Goal: Task Accomplishment & Management: Manage account settings

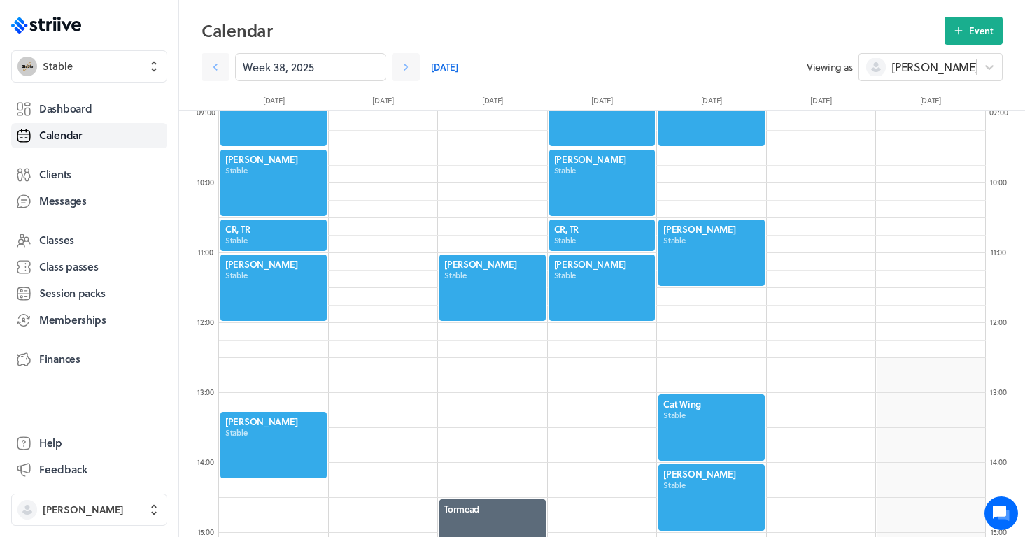
scroll to position [563, 0]
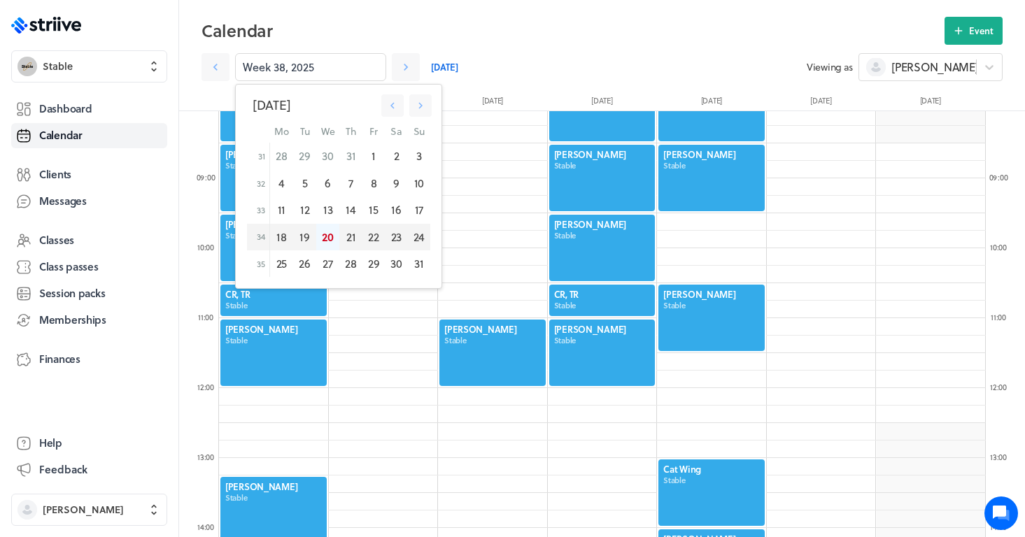
click at [328, 237] on div "20" at bounding box center [327, 237] width 23 height 27
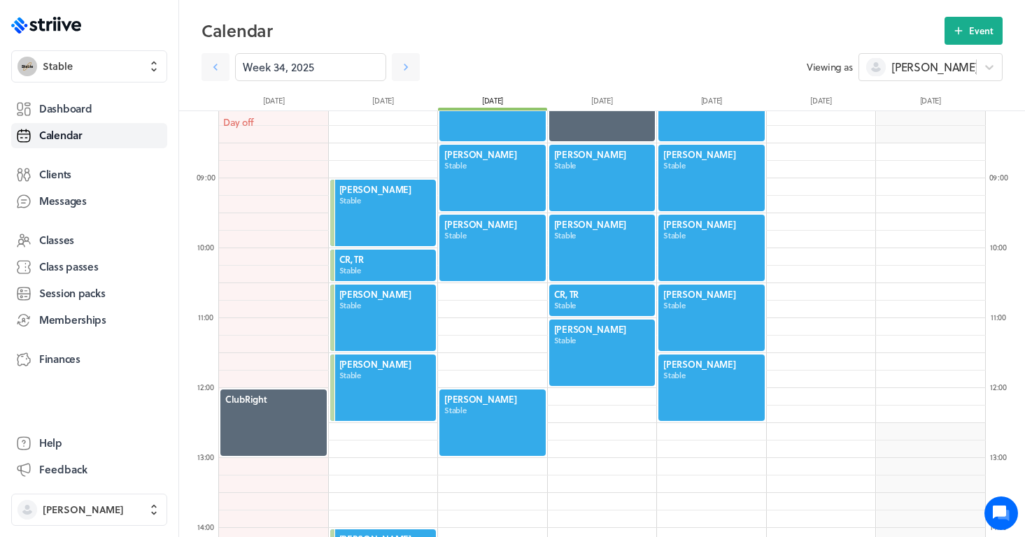
click at [483, 425] on div at bounding box center [492, 422] width 109 height 69
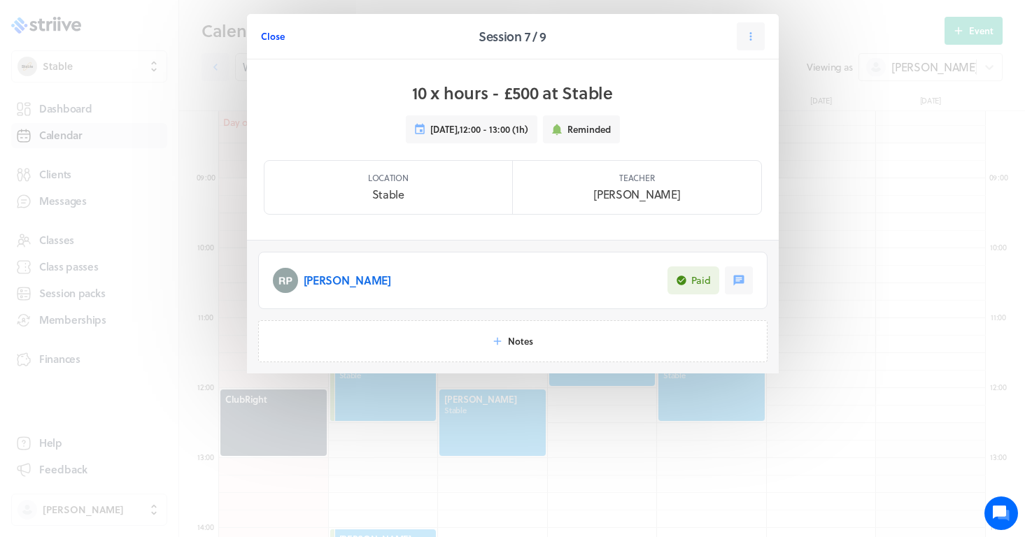
click at [271, 44] on button "Close" at bounding box center [273, 36] width 24 height 28
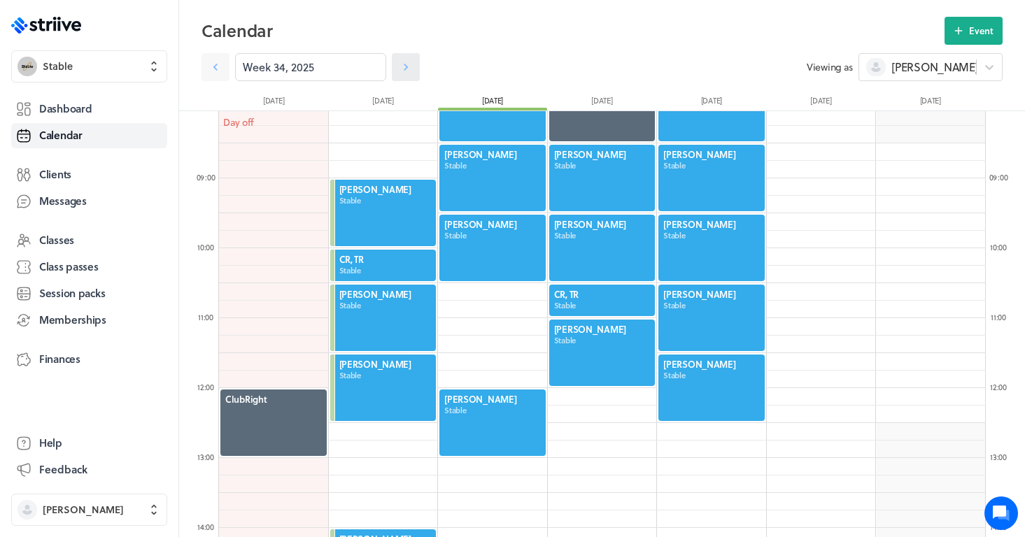
click at [409, 69] on icon at bounding box center [406, 67] width 14 height 14
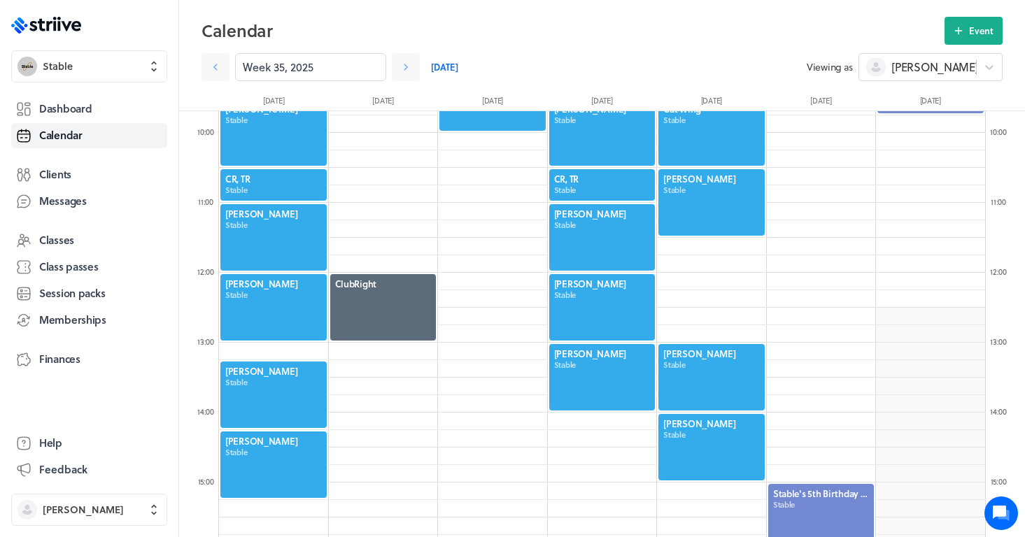
scroll to position [716, 0]
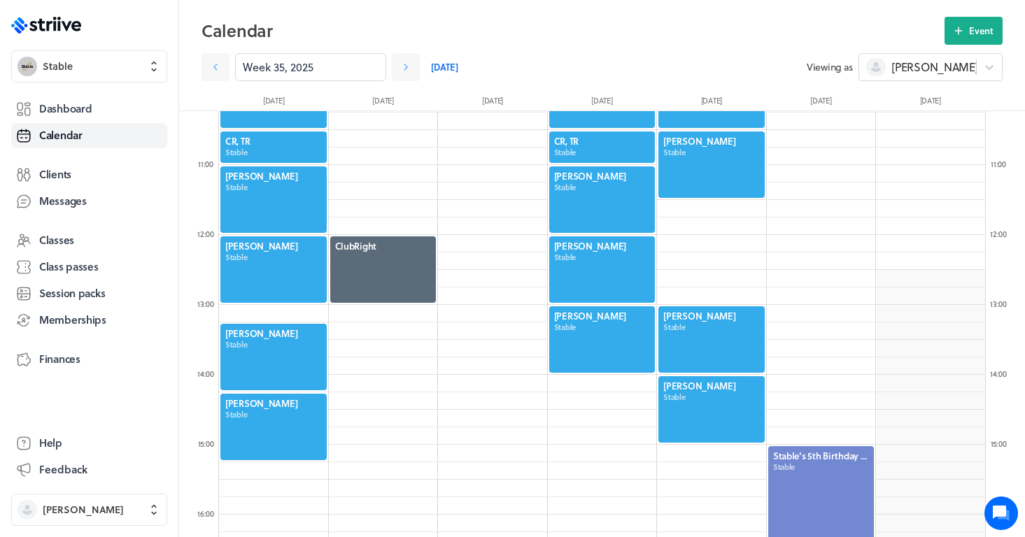
click at [708, 334] on div at bounding box center [711, 339] width 109 height 69
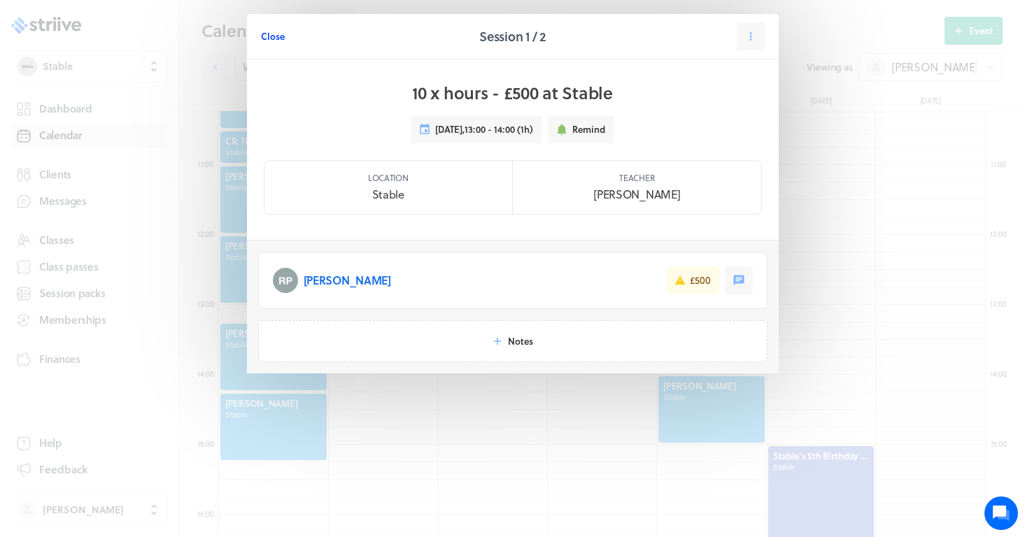
click at [273, 45] on button "Close" at bounding box center [273, 36] width 24 height 28
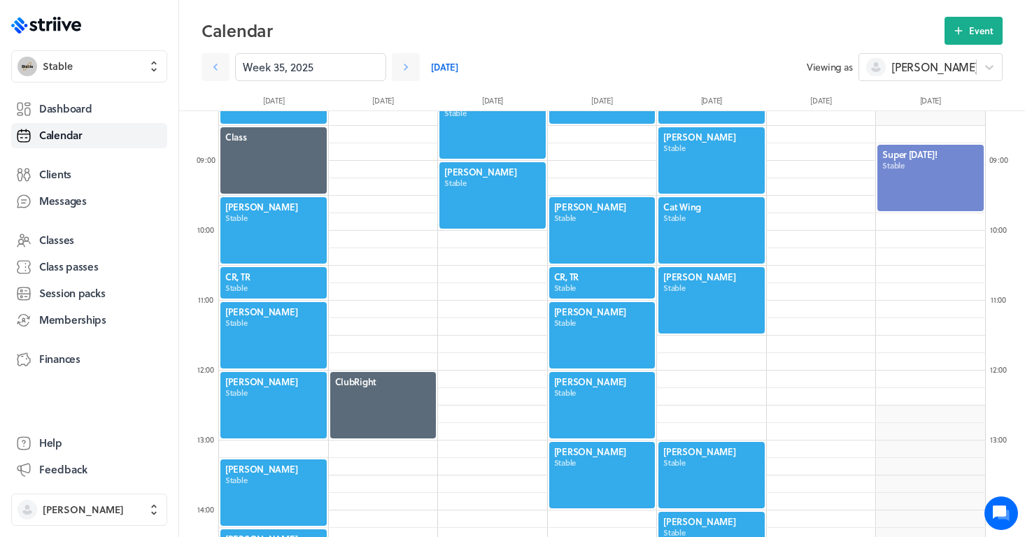
scroll to position [573, 0]
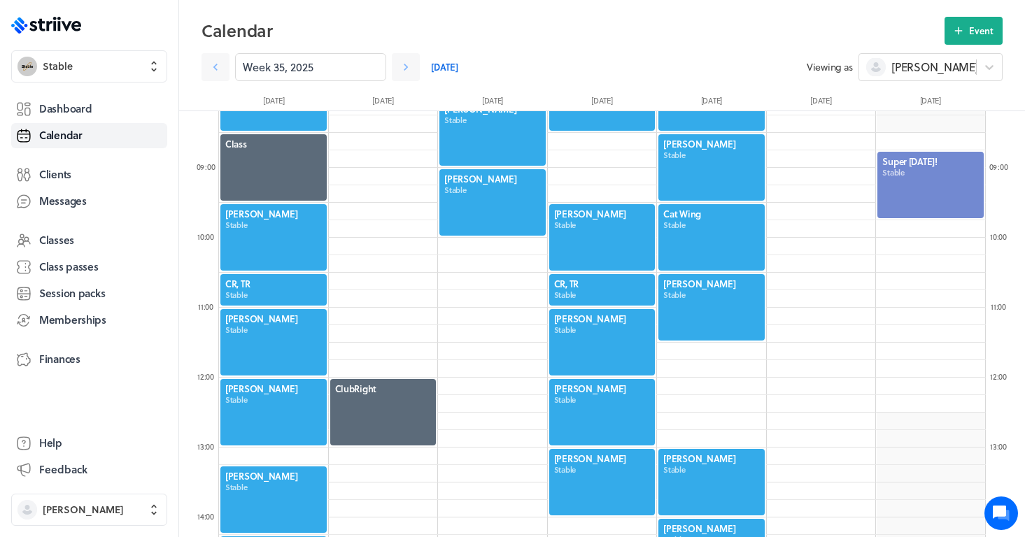
click at [255, 235] on div at bounding box center [273, 237] width 109 height 69
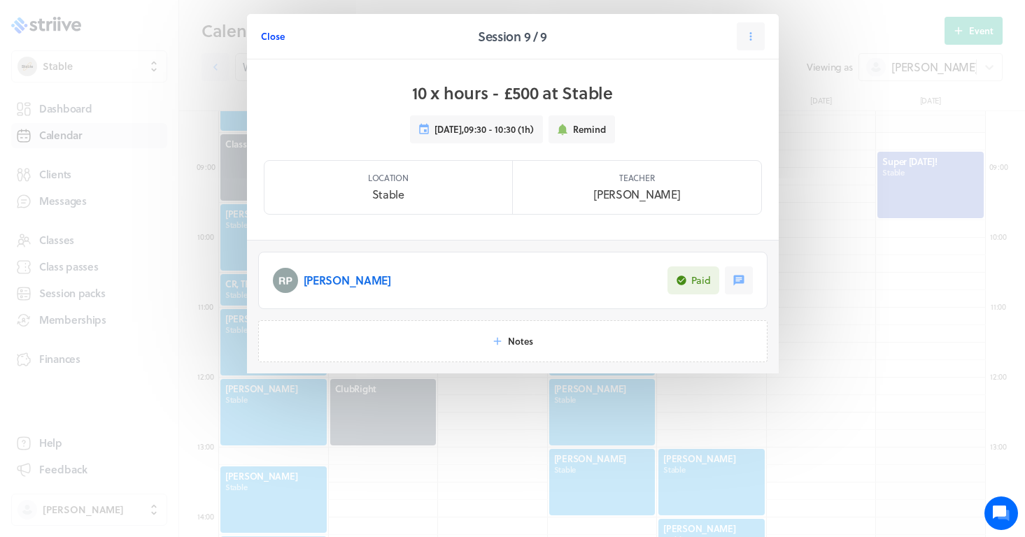
click at [271, 38] on span "Close" at bounding box center [273, 36] width 24 height 13
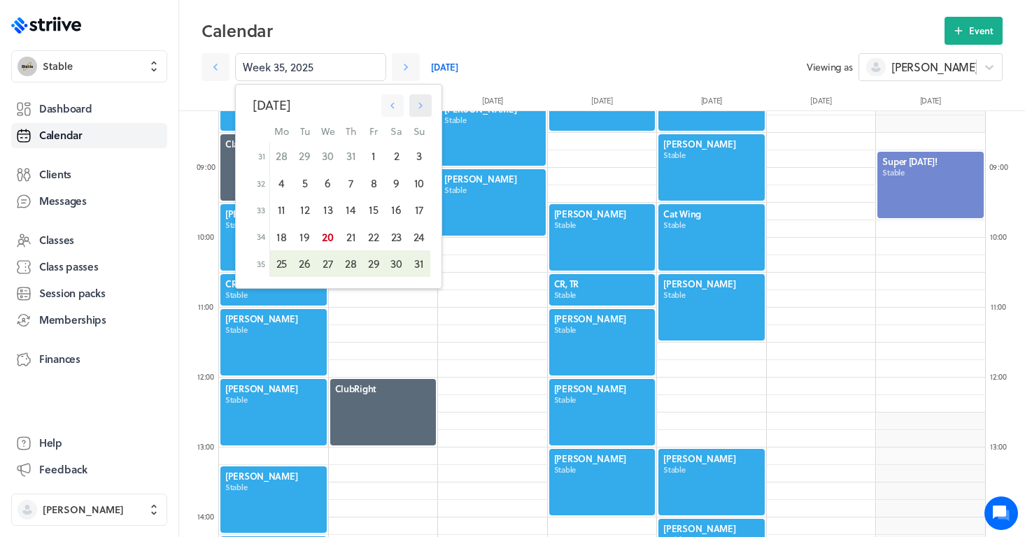
click at [428, 105] on button "button" at bounding box center [420, 105] width 22 height 22
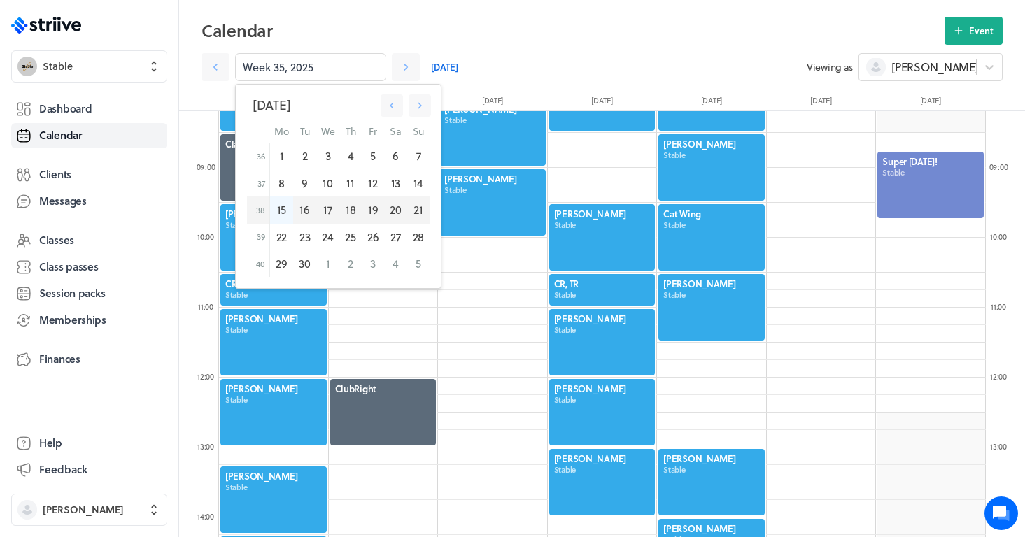
click at [284, 211] on div "15" at bounding box center [281, 210] width 24 height 27
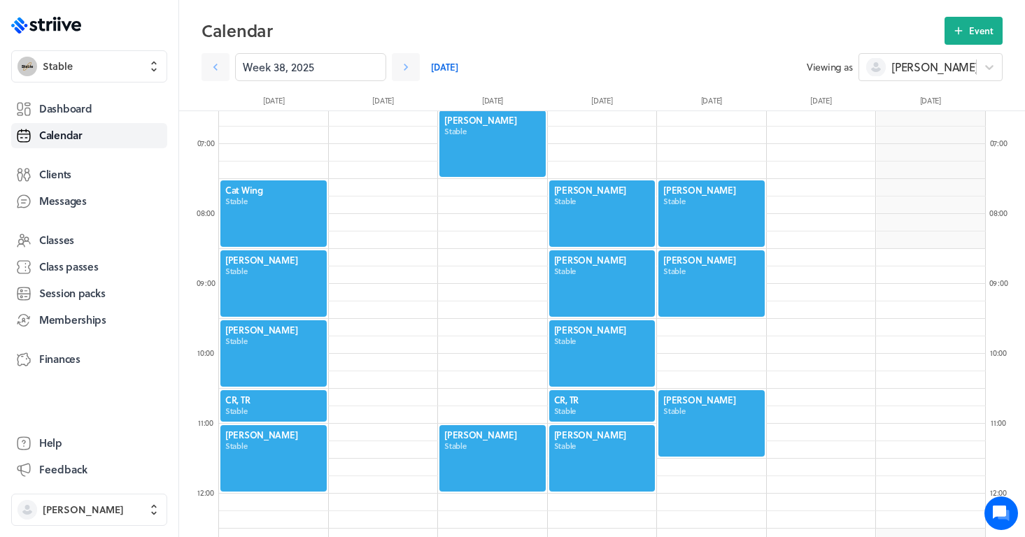
scroll to position [460, 0]
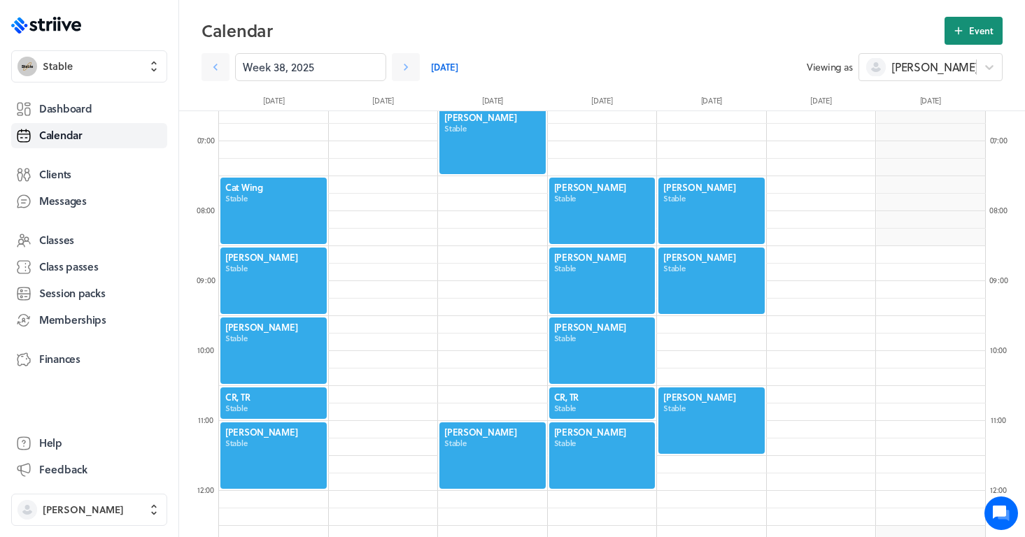
click at [977, 35] on span "Event" at bounding box center [981, 30] width 24 height 13
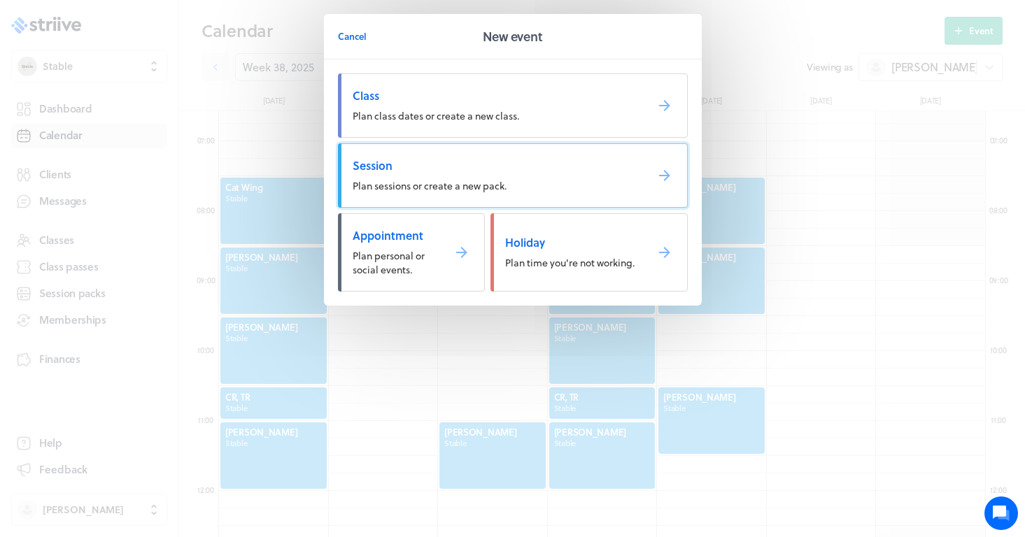
click at [467, 153] on link "Session Plan sessions or create a new pack." at bounding box center [513, 175] width 350 height 64
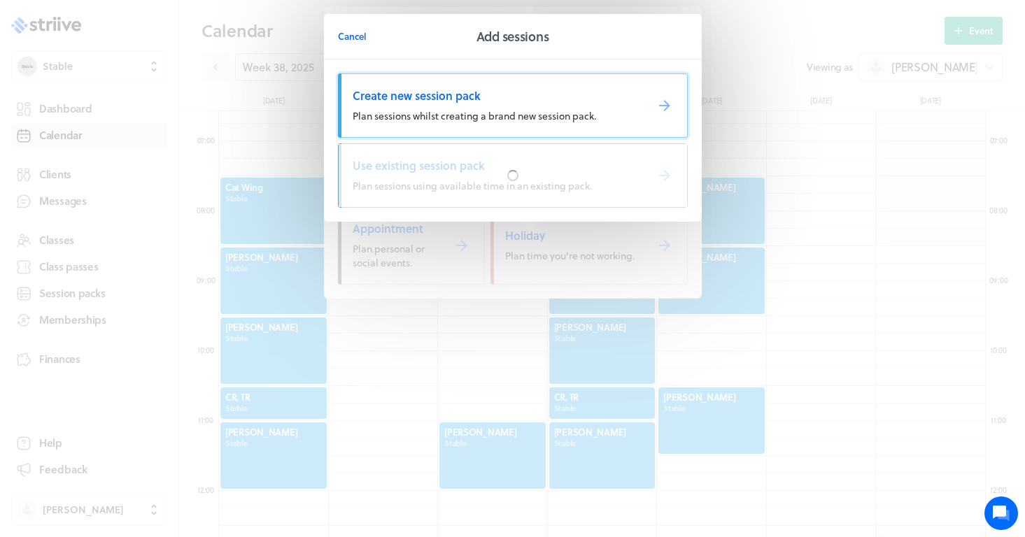
click at [409, 101] on span "Create new session pack" at bounding box center [494, 95] width 282 height 15
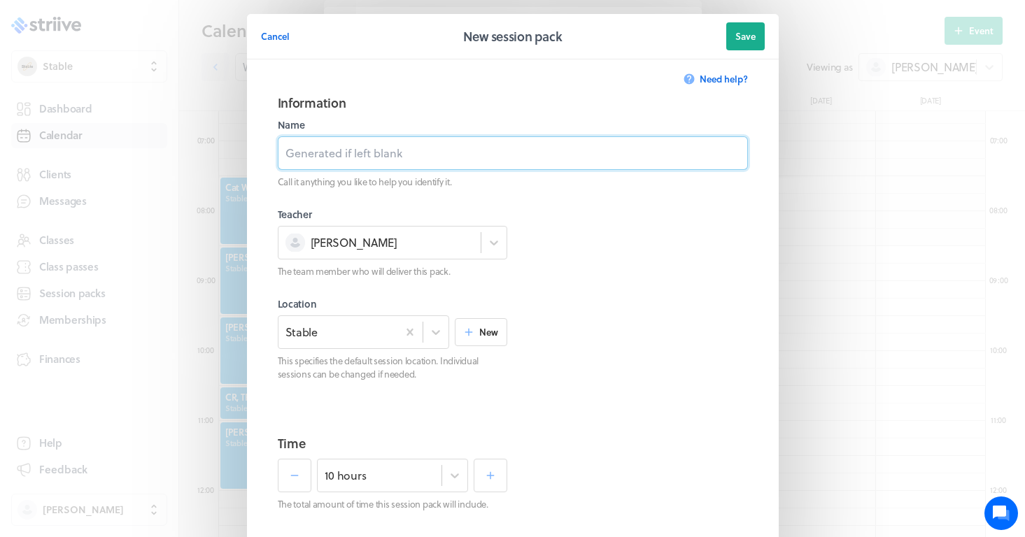
click at [365, 150] on input at bounding box center [513, 153] width 470 height 34
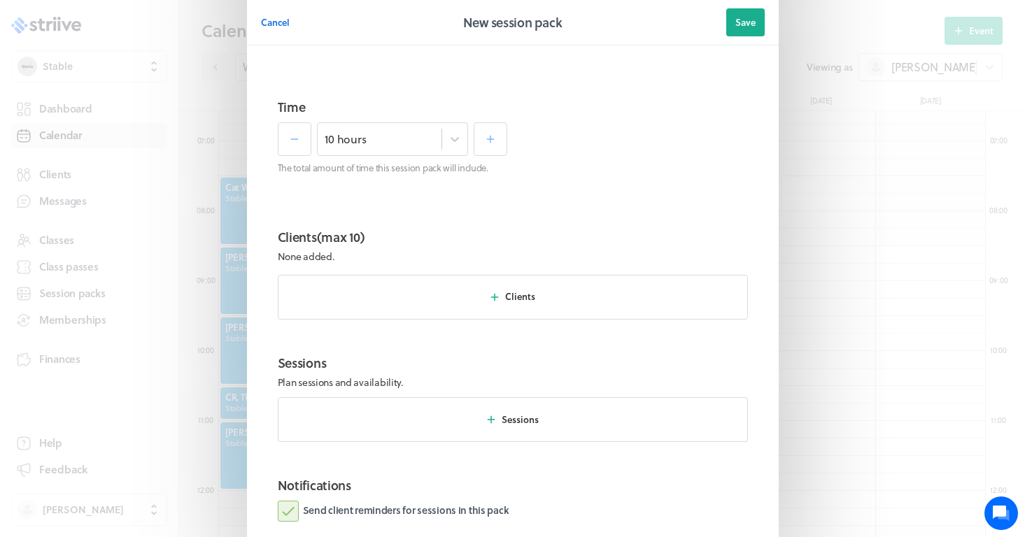
scroll to position [365, 0]
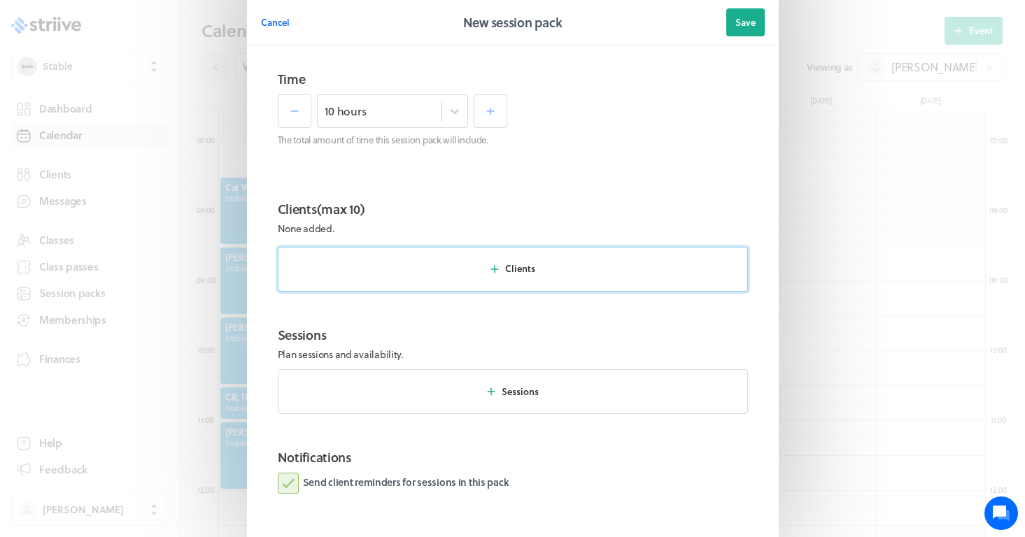
type input "10 x Hours - £500"
click at [428, 271] on button "Clients" at bounding box center [513, 269] width 470 height 45
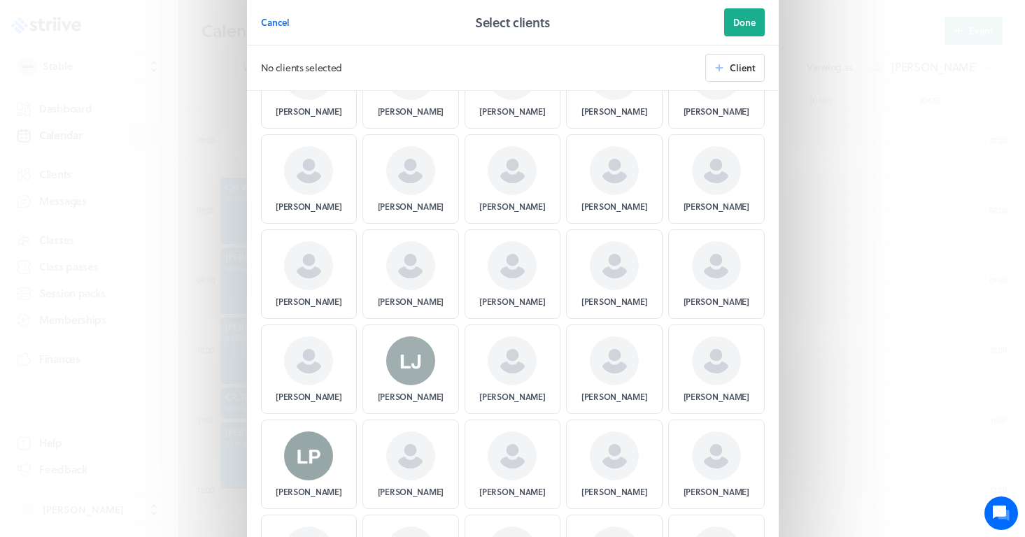
scroll to position [4647, 0]
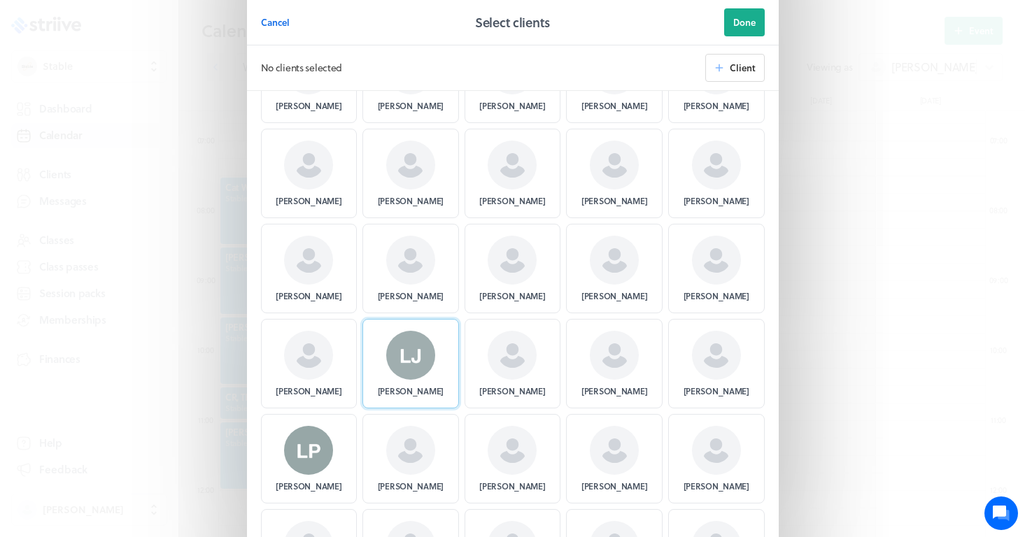
click at [414, 334] on img at bounding box center [410, 355] width 49 height 49
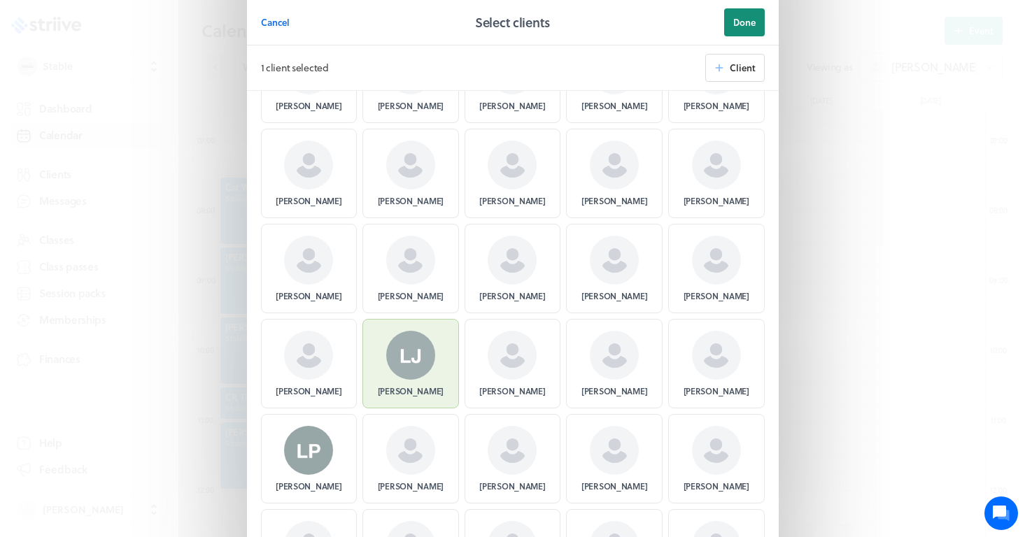
click at [747, 19] on span "Done" at bounding box center [744, 22] width 22 height 13
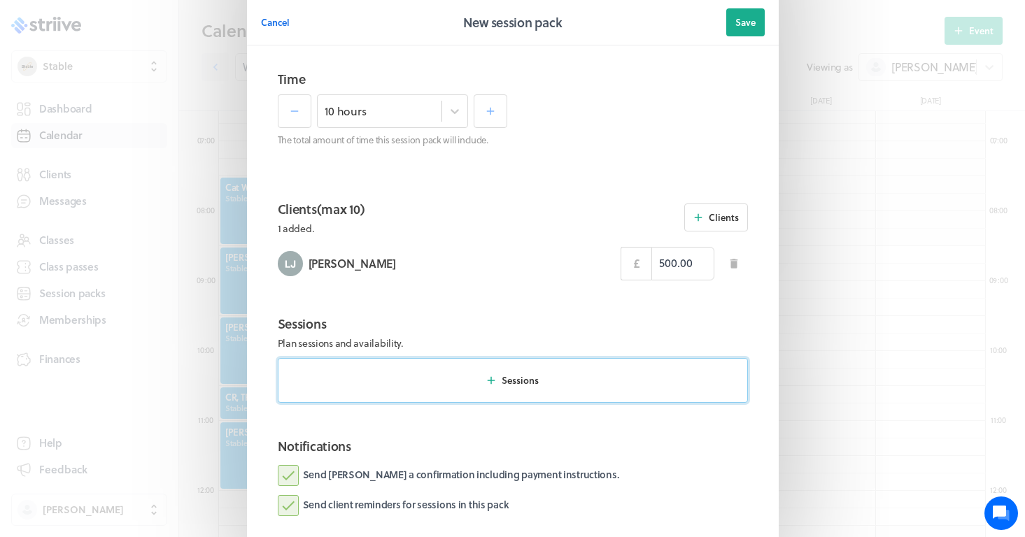
click at [495, 374] on icon "button" at bounding box center [491, 380] width 13 height 13
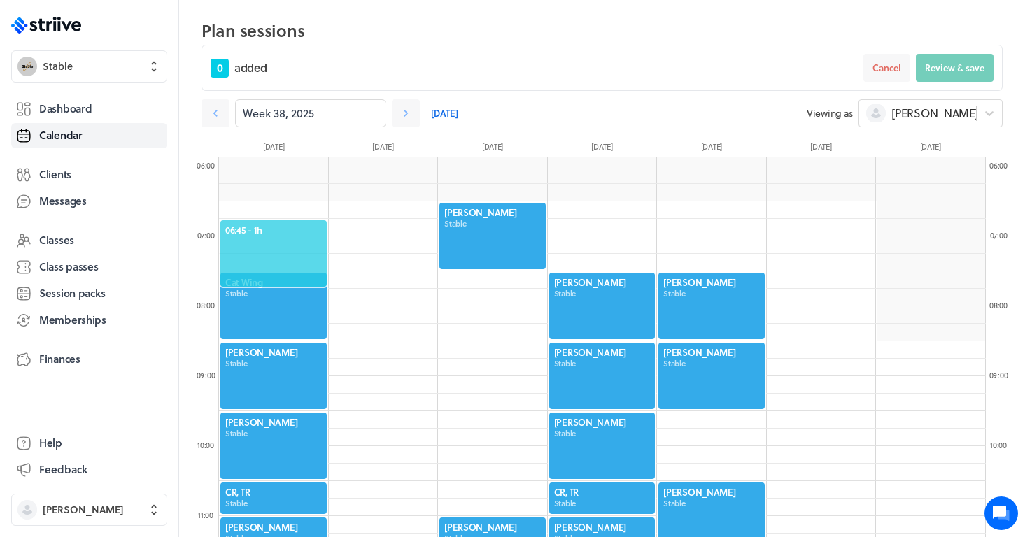
scroll to position [411, 0]
click at [291, 209] on span "06:30 - 1h" at bounding box center [273, 212] width 97 height 13
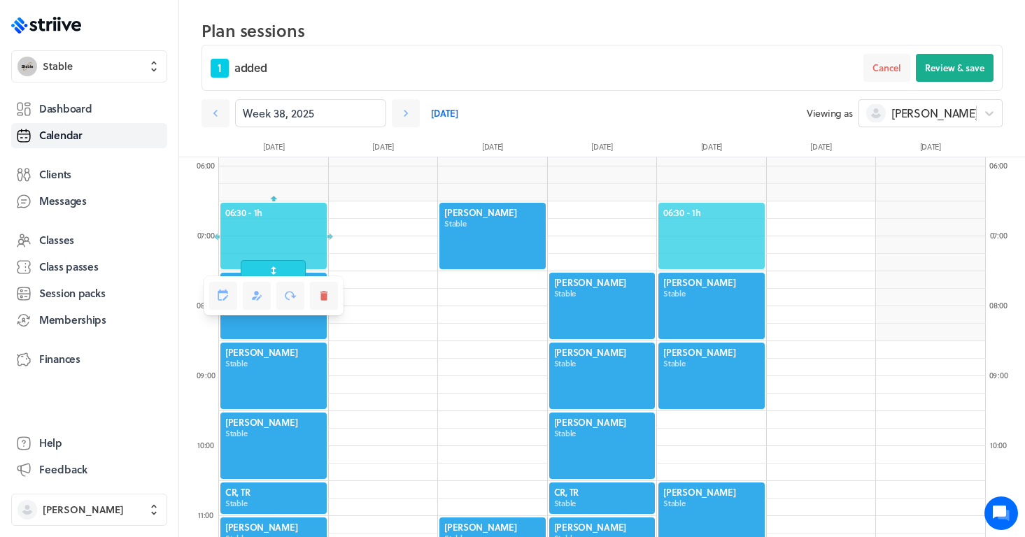
click at [721, 207] on span "06:30 - 1h" at bounding box center [711, 212] width 97 height 13
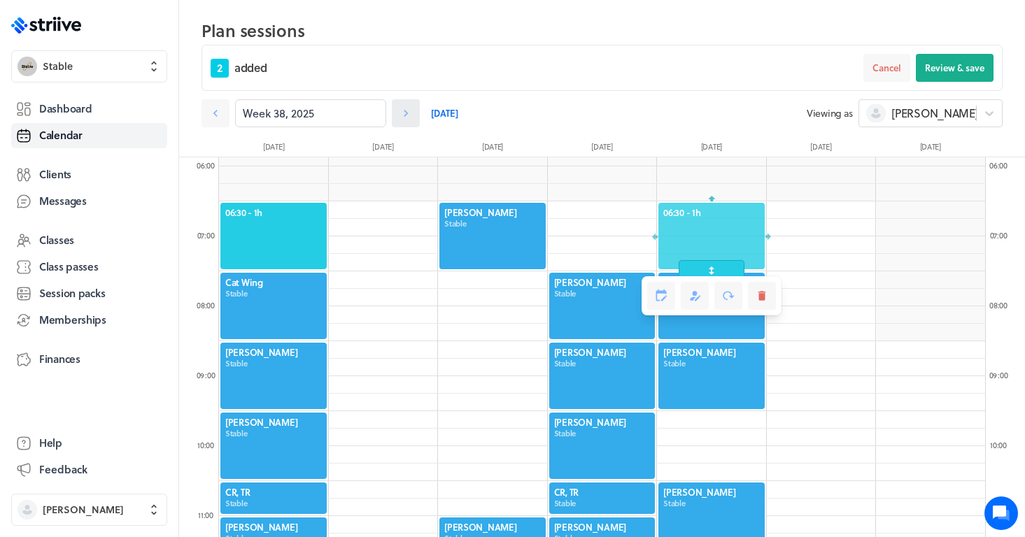
click at [404, 100] on link at bounding box center [406, 113] width 28 height 28
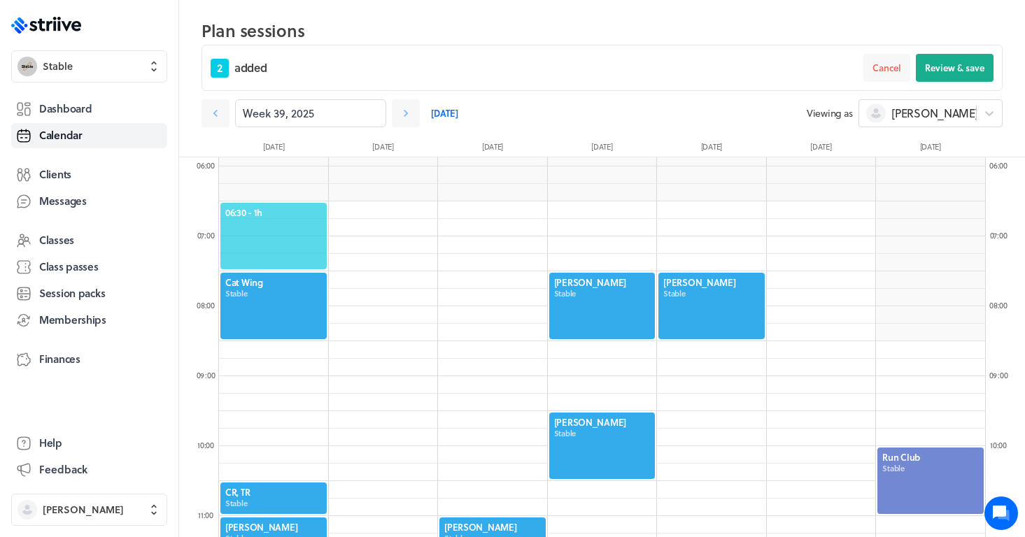
click at [292, 204] on div "06:30 - 1h" at bounding box center [273, 236] width 109 height 69
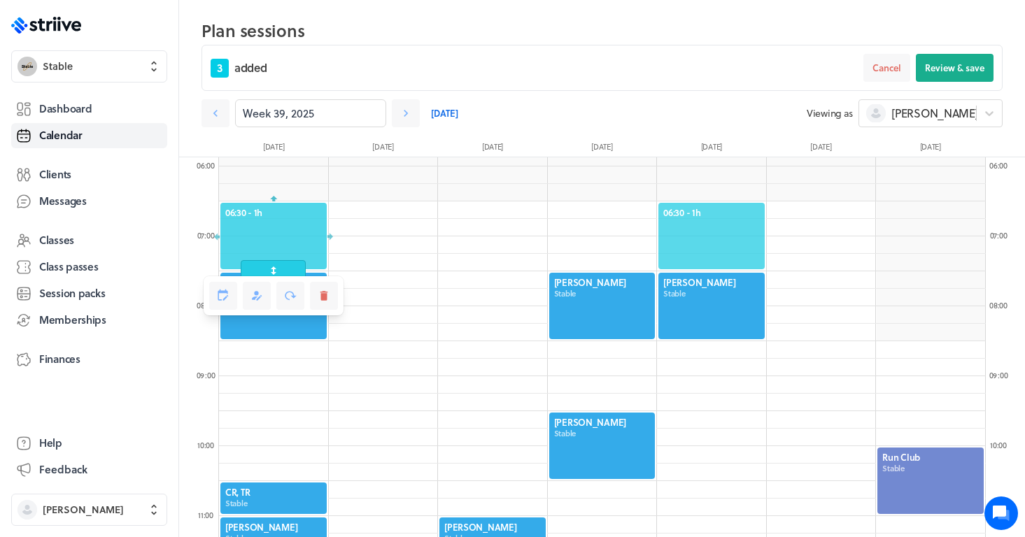
click at [716, 211] on span "06:30 - 1h" at bounding box center [711, 212] width 97 height 13
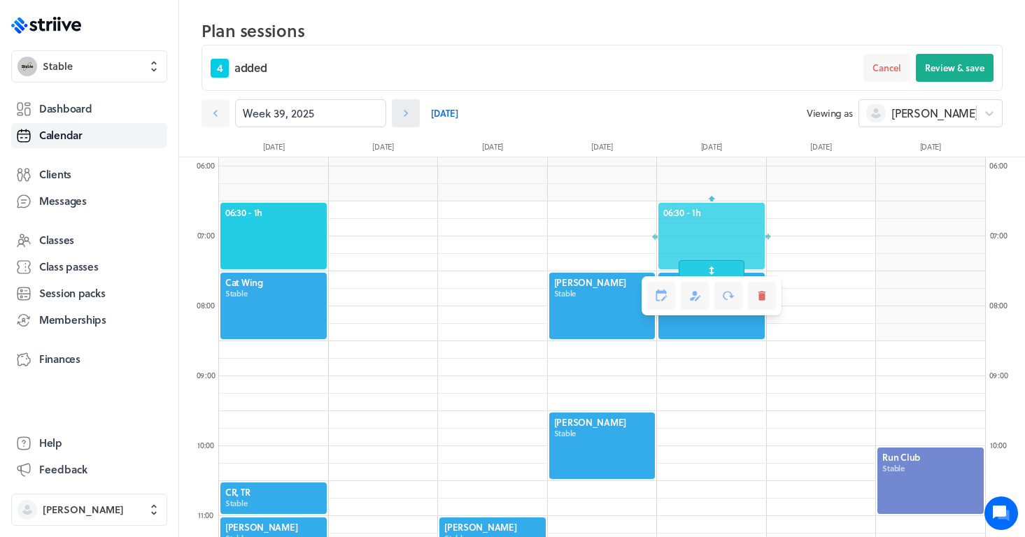
click at [409, 117] on icon at bounding box center [406, 113] width 14 height 14
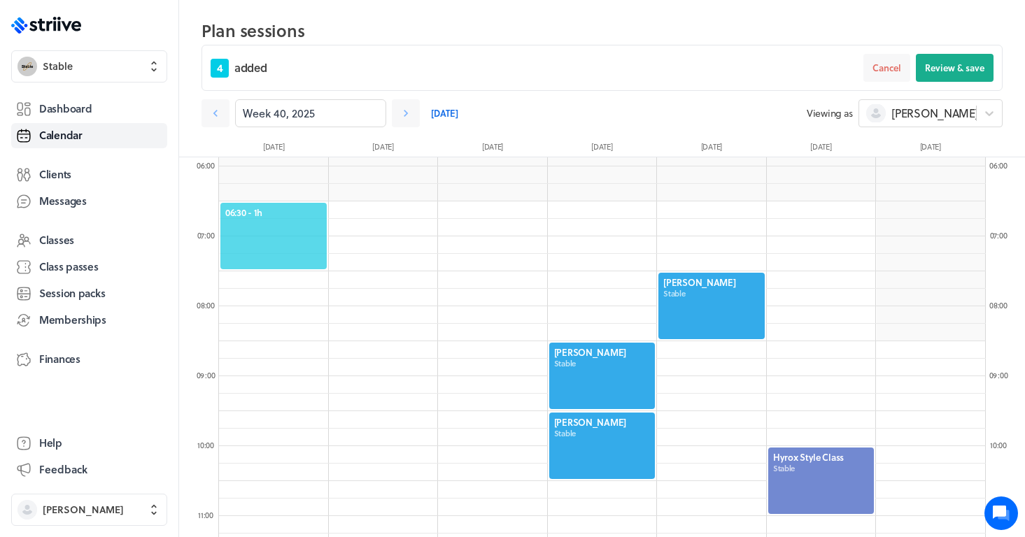
click at [285, 216] on span "06:30 - 1h" at bounding box center [273, 212] width 97 height 13
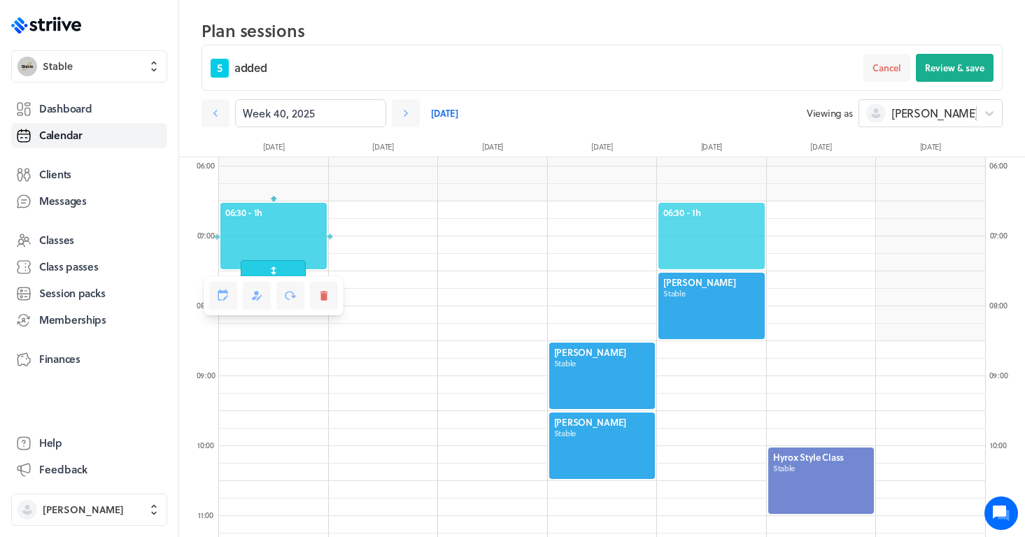
click at [719, 213] on span "06:30 - 1h" at bounding box center [711, 212] width 97 height 13
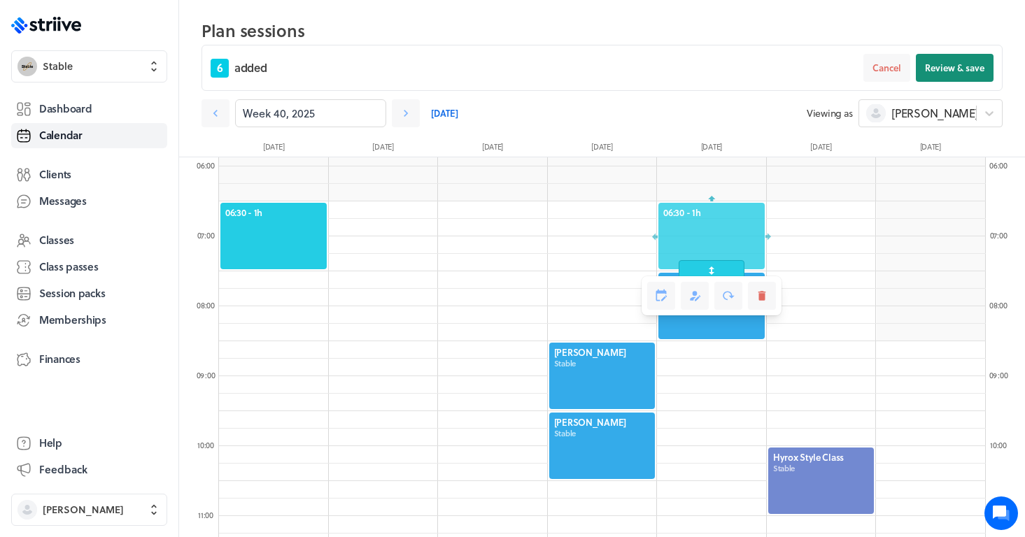
click at [984, 66] on span "Review & save" at bounding box center [954, 68] width 59 height 13
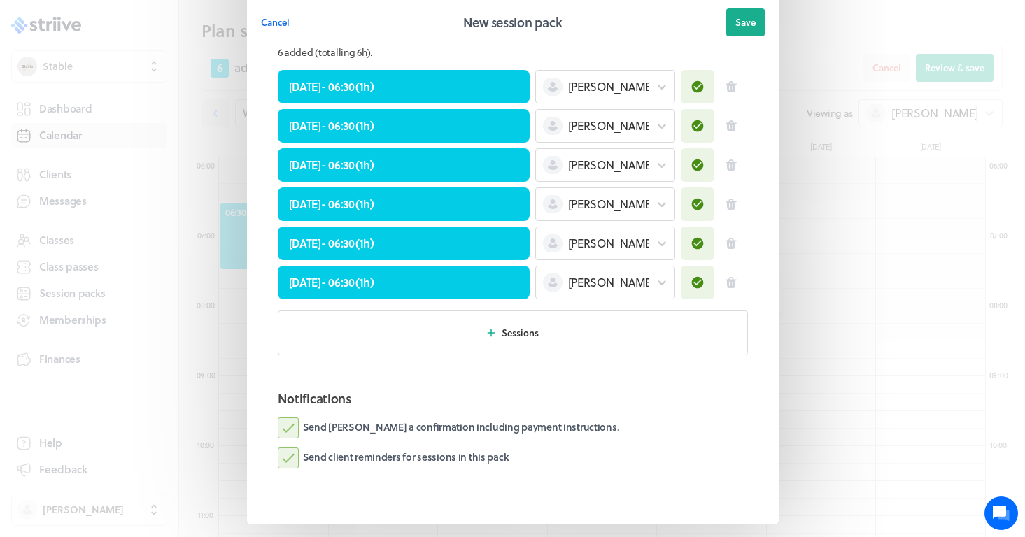
scroll to position [666, 0]
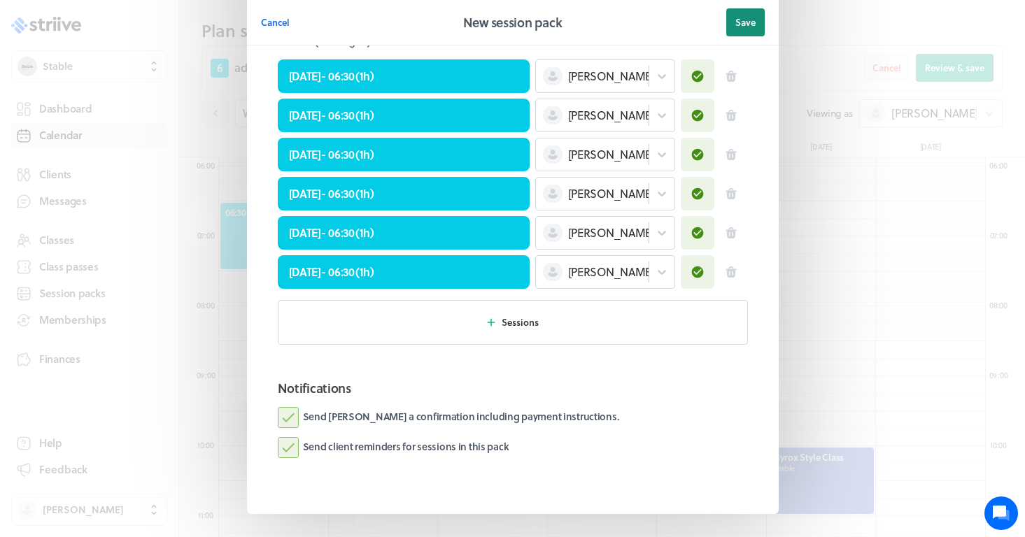
click at [749, 20] on span "Save" at bounding box center [745, 22] width 20 height 13
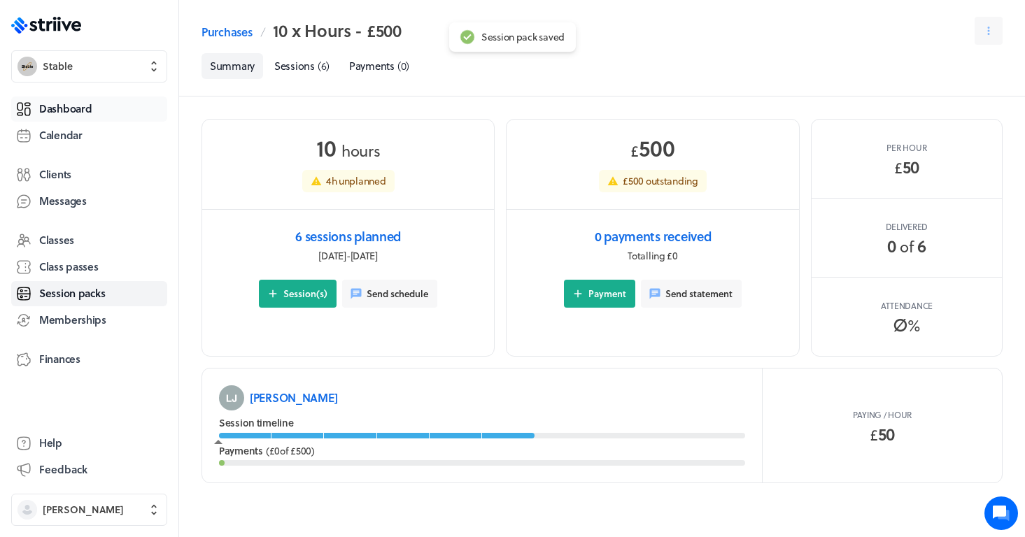
click at [90, 111] on span "Dashboard" at bounding box center [65, 108] width 52 height 15
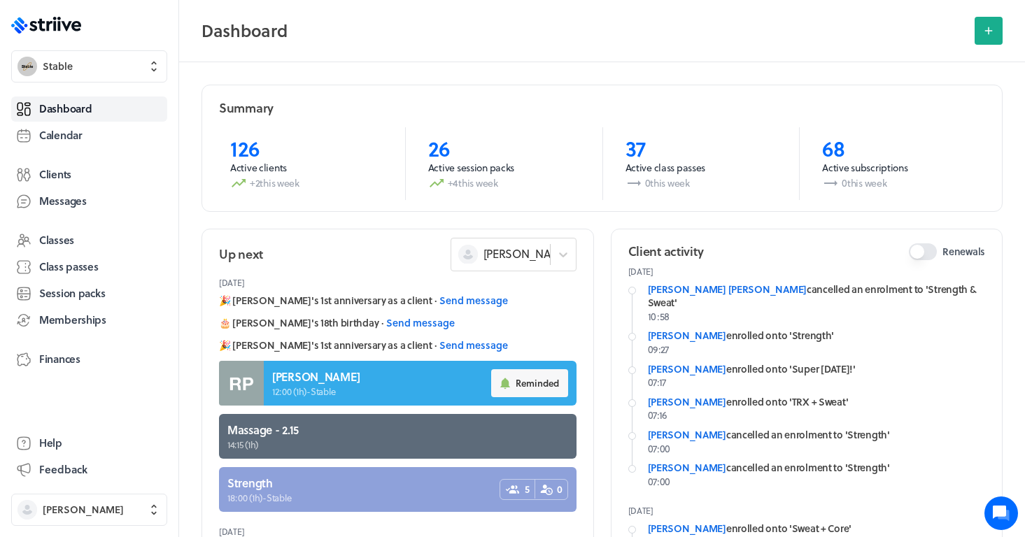
click at [395, 494] on link at bounding box center [398, 489] width 358 height 45
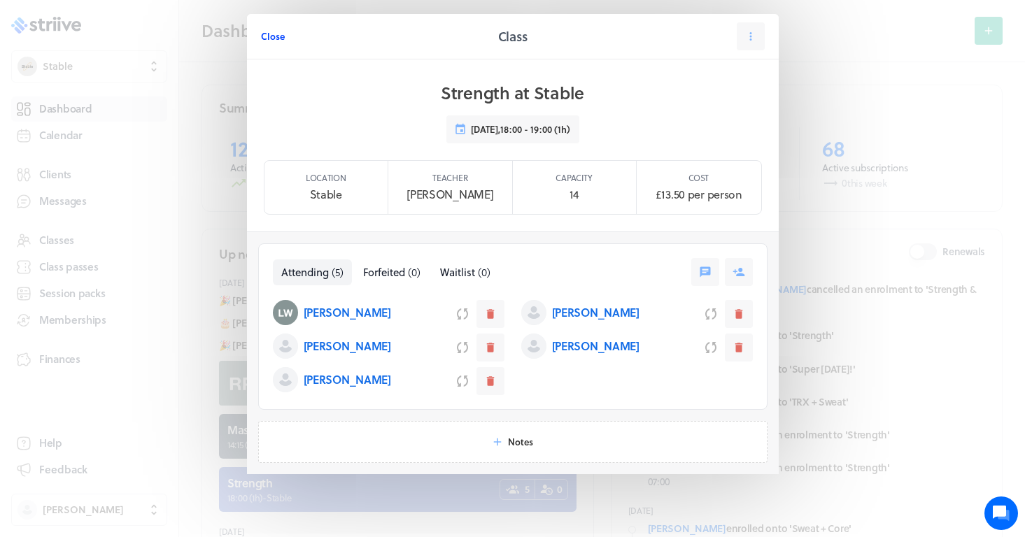
click at [270, 39] on span "Close" at bounding box center [273, 36] width 24 height 13
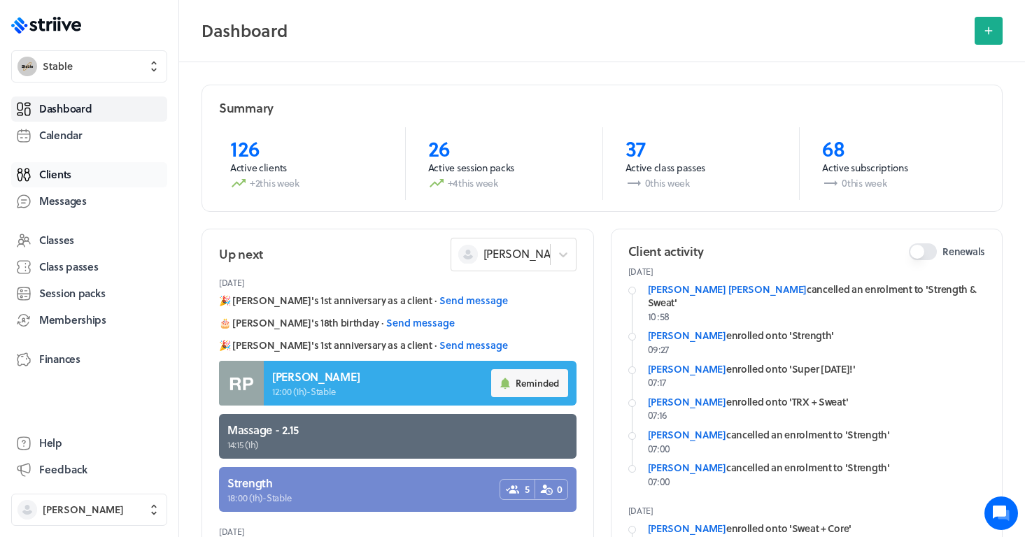
click at [87, 176] on link "Clients" at bounding box center [89, 174] width 156 height 25
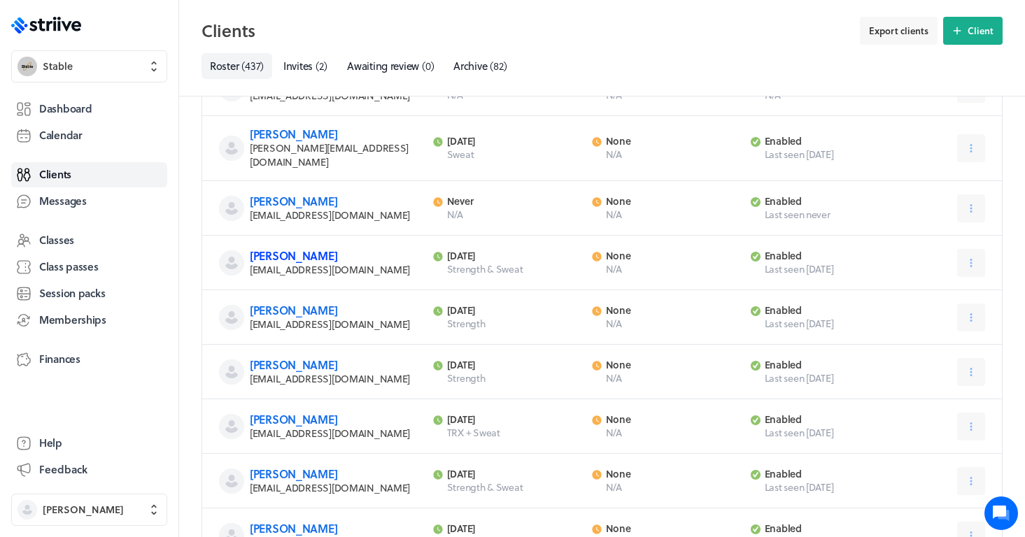
scroll to position [257, 0]
click at [290, 248] on link "[PERSON_NAME]" at bounding box center [293, 256] width 87 height 16
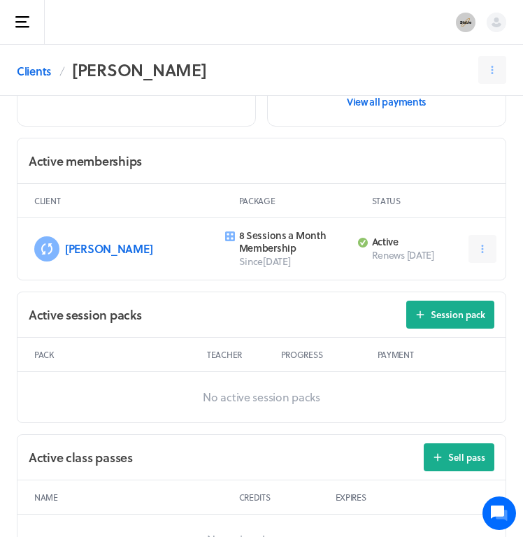
scroll to position [355, 0]
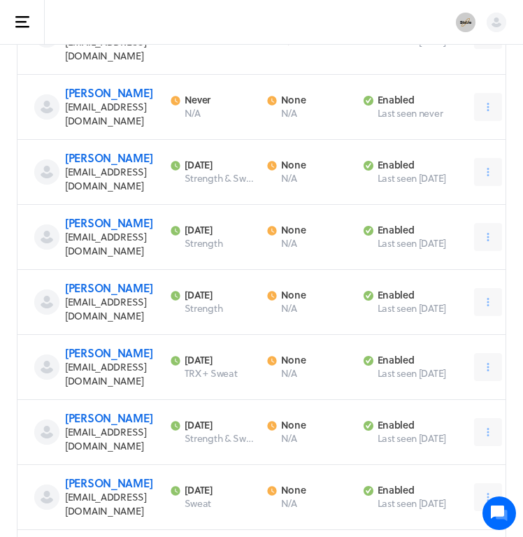
scroll to position [257, 0]
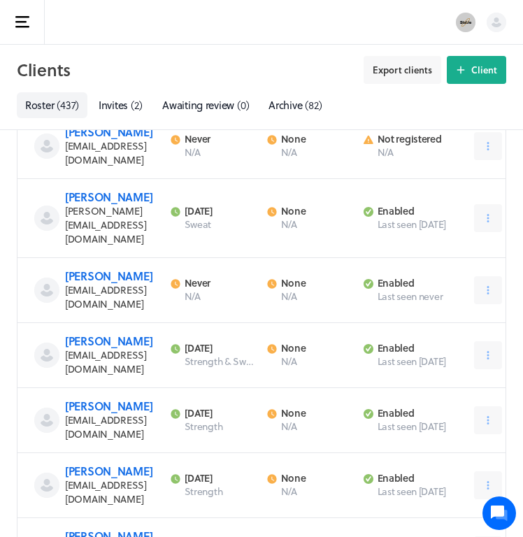
click at [18, 27] on rect "button" at bounding box center [22, 27] width 14 height 2
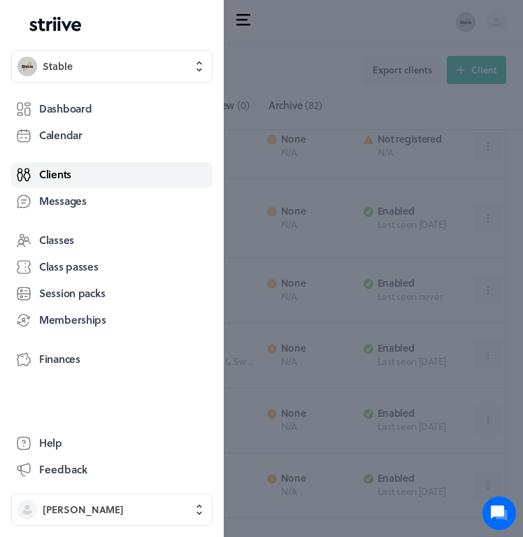
click at [52, 178] on span "Clients" at bounding box center [55, 174] width 32 height 15
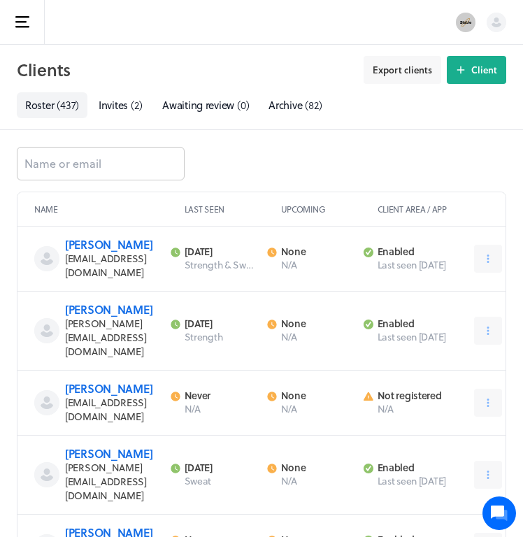
scroll to position [0, 0]
click at [138, 170] on input at bounding box center [101, 164] width 168 height 34
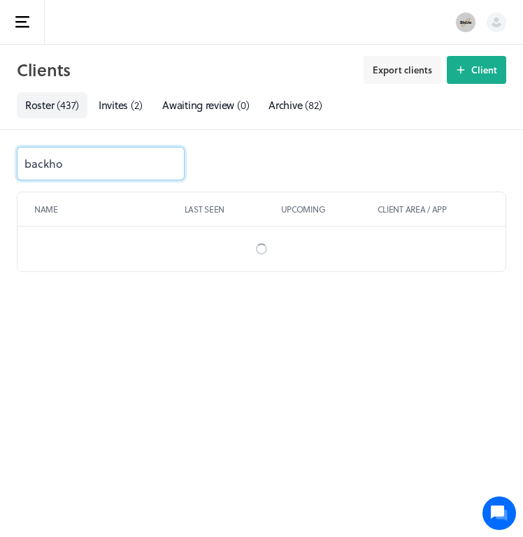
type input "backhou"
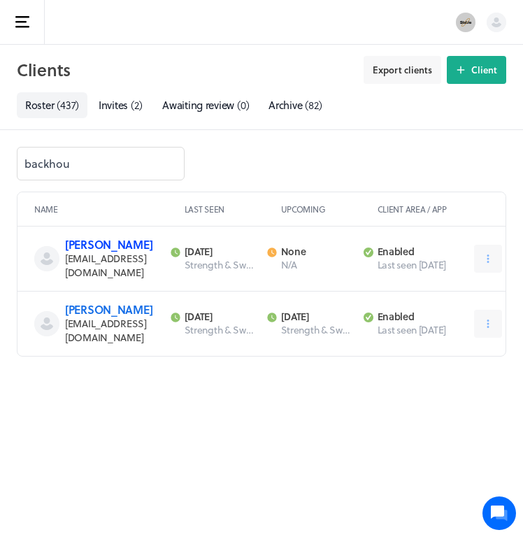
click at [110, 250] on link "[PERSON_NAME]" at bounding box center [108, 244] width 87 height 16
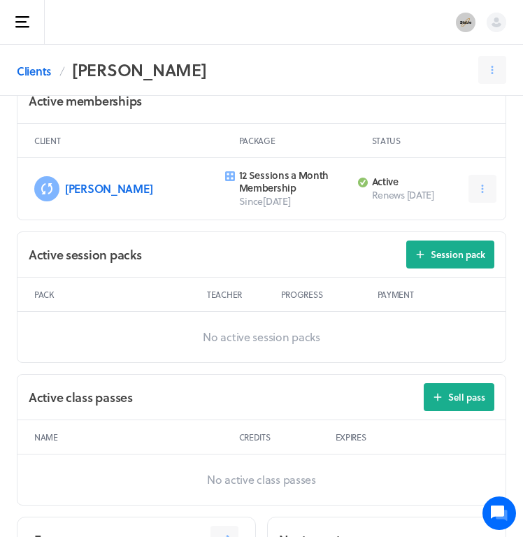
scroll to position [416, 0]
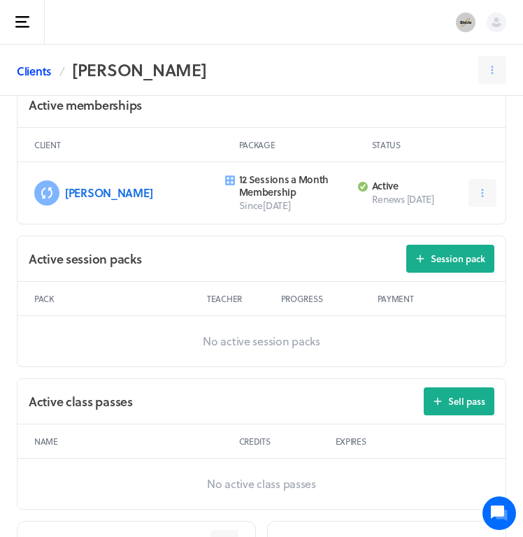
click at [37, 76] on link "Clients" at bounding box center [34, 71] width 34 height 17
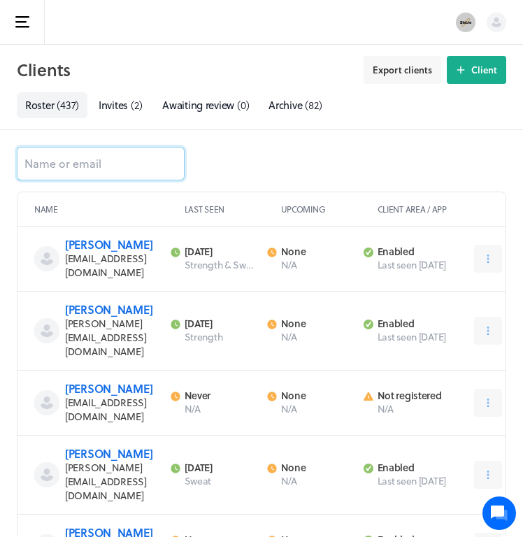
click at [55, 169] on input at bounding box center [101, 164] width 168 height 34
type input "v"
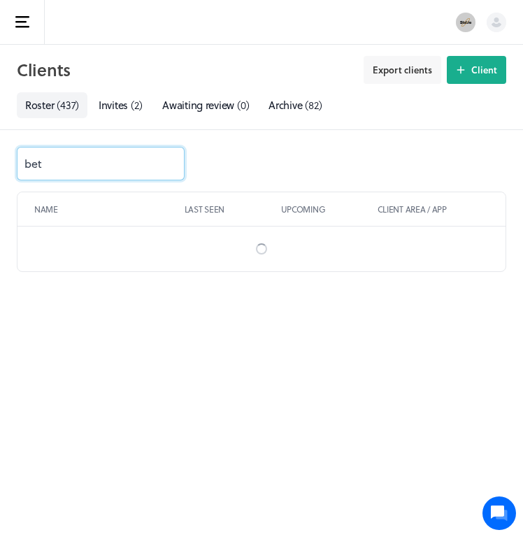
type input "[PERSON_NAME]"
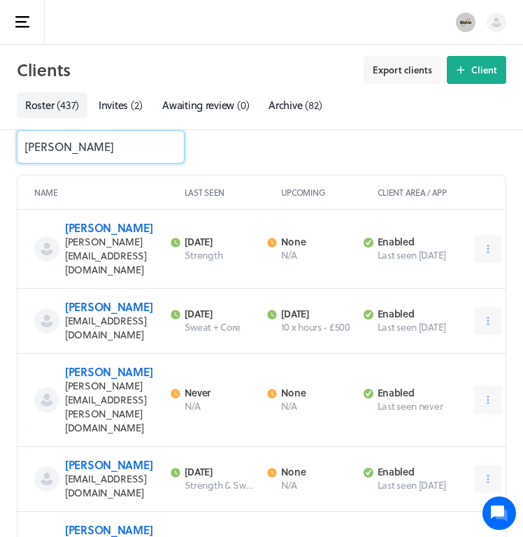
scroll to position [24, 0]
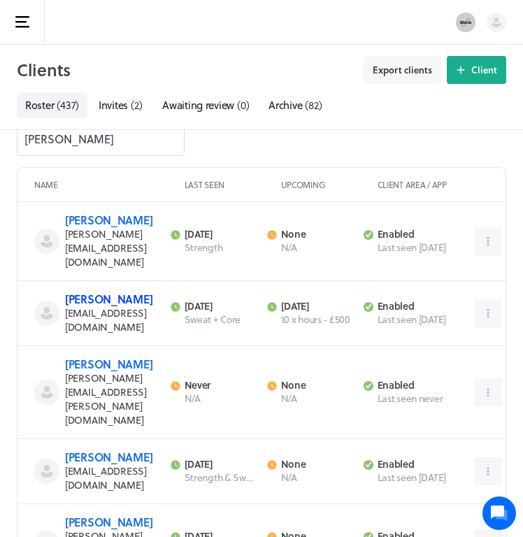
click at [97, 291] on link "[PERSON_NAME]" at bounding box center [108, 299] width 87 height 16
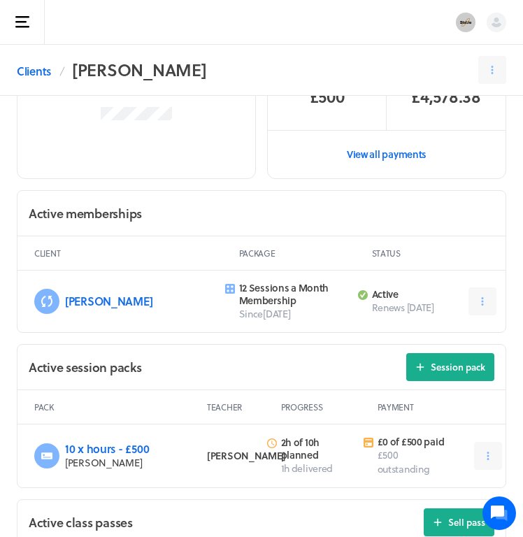
scroll to position [318, 0]
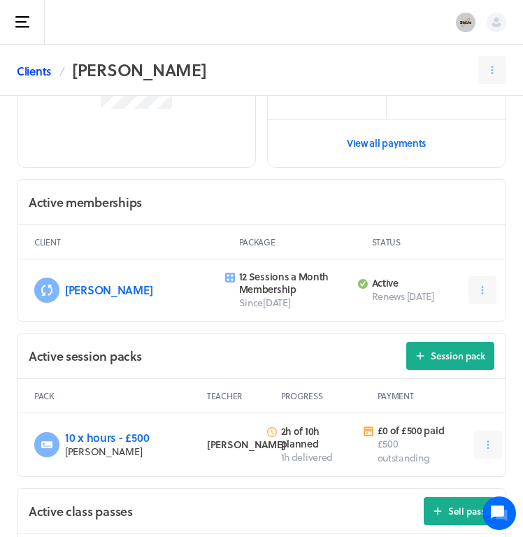
click at [32, 71] on link "Clients" at bounding box center [34, 71] width 34 height 17
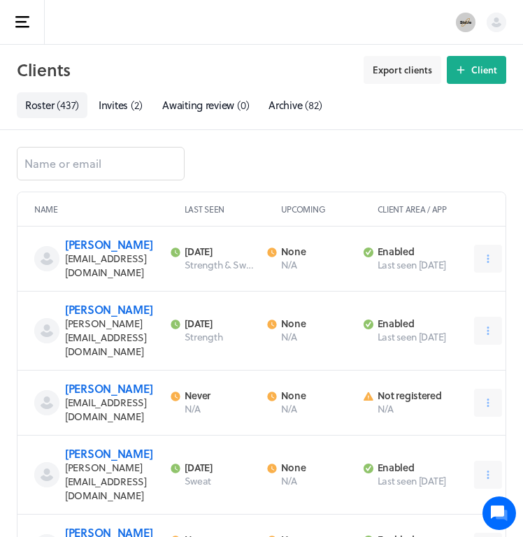
click at [24, 27] on rect "button" at bounding box center [22, 27] width 14 height 2
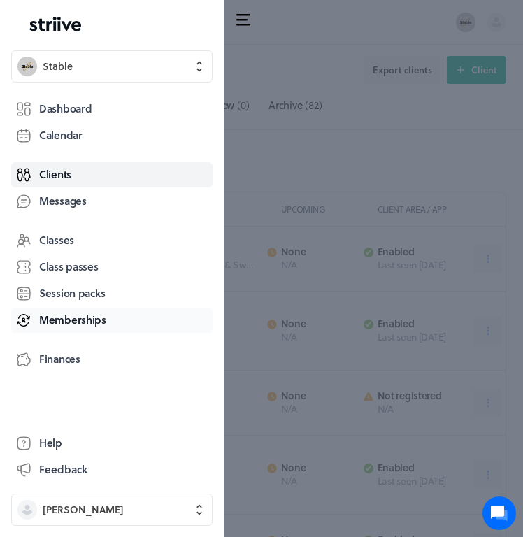
click at [59, 313] on span "Memberships" at bounding box center [72, 320] width 67 height 15
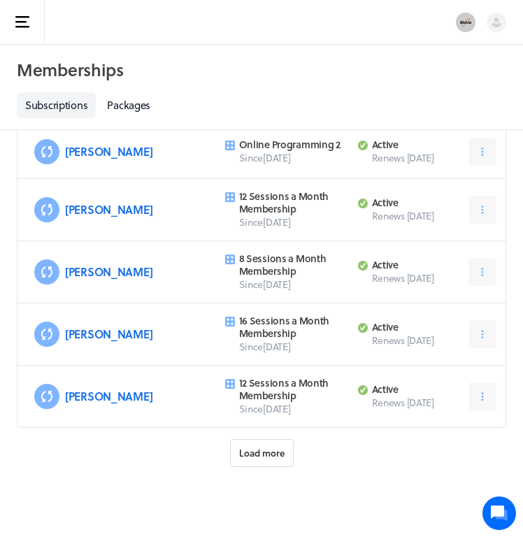
scroll to position [717, 0]
click at [285, 458] on button "Load more" at bounding box center [262, 453] width 64 height 28
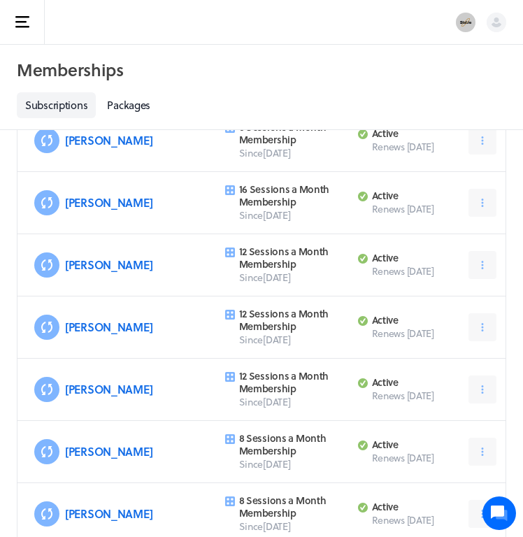
scroll to position [900, 0]
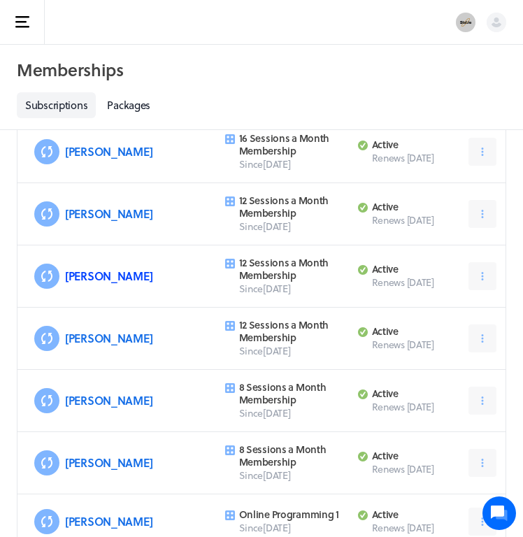
click at [85, 276] on link "[PERSON_NAME]" at bounding box center [108, 276] width 87 height 16
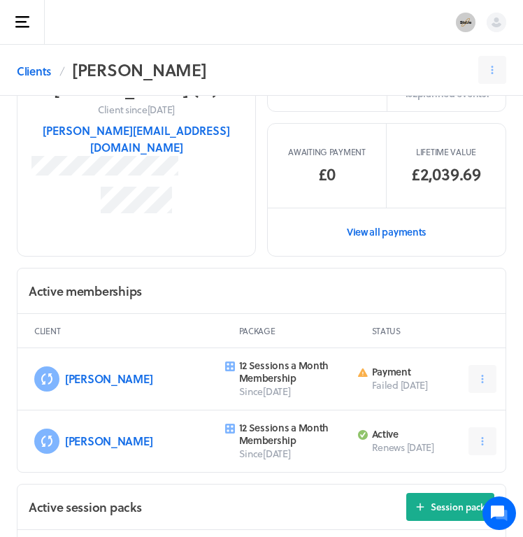
scroll to position [229, 0]
click at [225, 428] on icon at bounding box center [230, 429] width 10 height 10
click at [488, 435] on icon at bounding box center [482, 441] width 13 height 13
click at [355, 423] on div "12 Sessions a Month Membership Since [DATE]" at bounding box center [302, 441] width 127 height 39
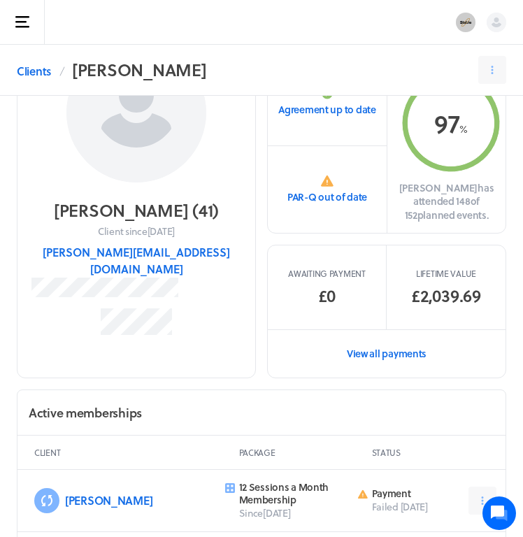
scroll to position [74, 0]
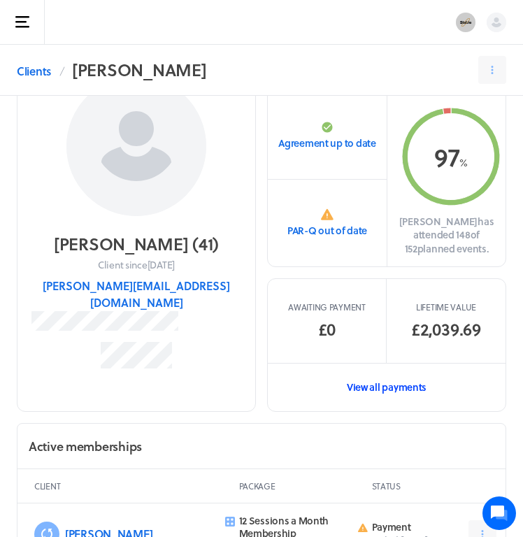
click at [397, 382] on link "View all payments" at bounding box center [387, 387] width 238 height 48
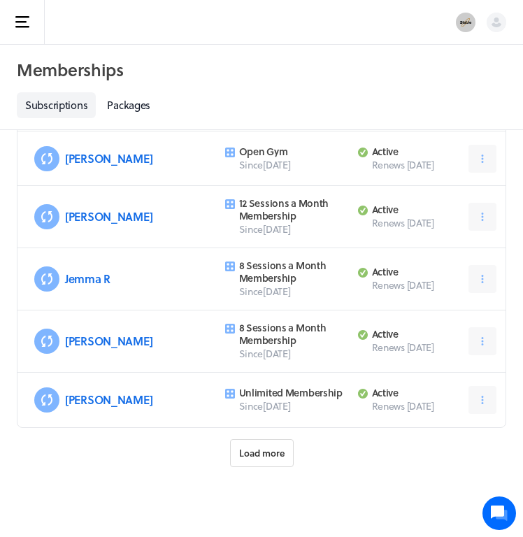
scroll to position [1621, 0]
click at [282, 462] on button "Load more" at bounding box center [262, 453] width 64 height 28
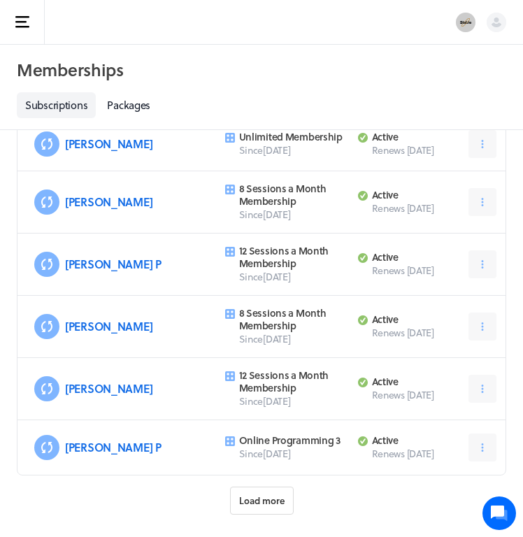
scroll to position [2491, 0]
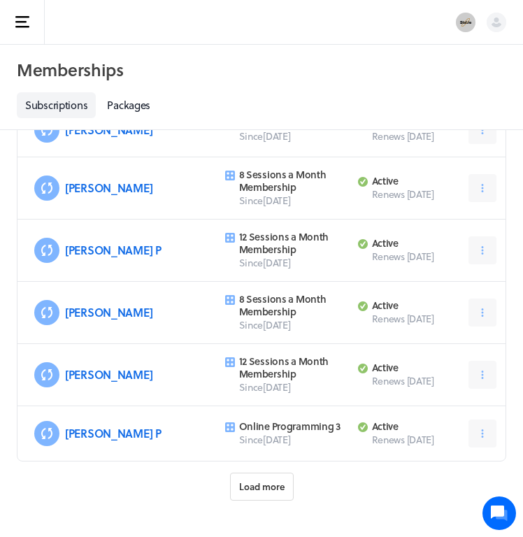
click at [271, 483] on span "Load more" at bounding box center [261, 487] width 45 height 13
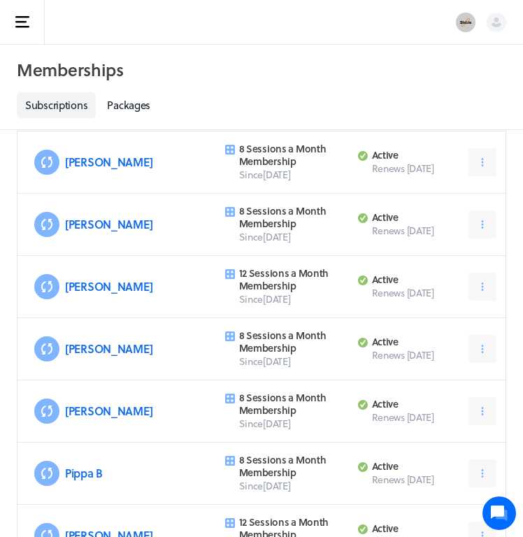
scroll to position [3070, 0]
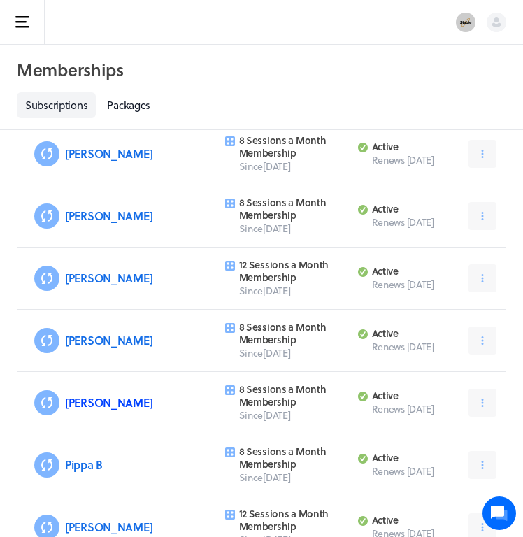
click at [81, 406] on link "[PERSON_NAME]" at bounding box center [108, 403] width 87 height 16
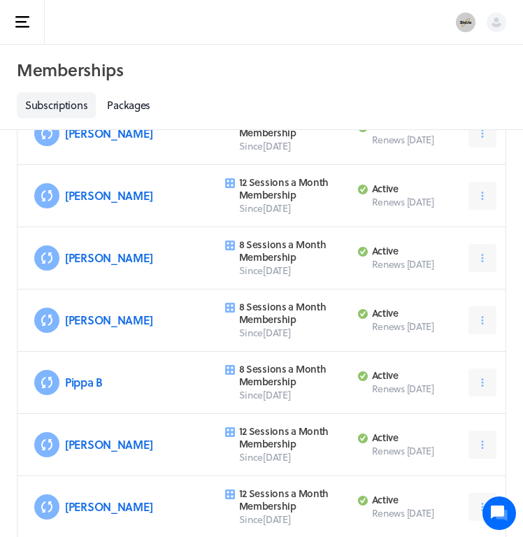
scroll to position [3165, 0]
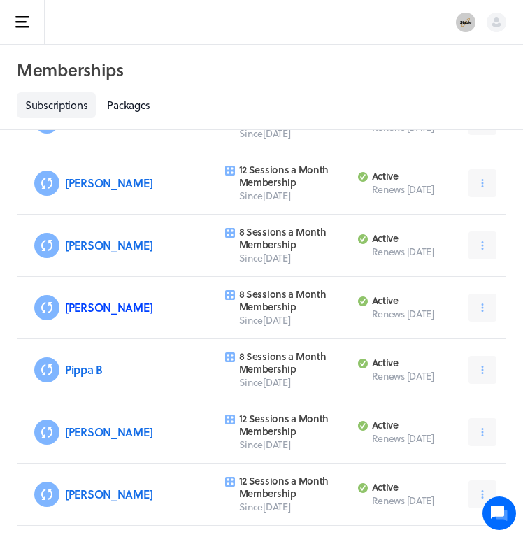
click at [83, 307] on link "[PERSON_NAME]" at bounding box center [108, 307] width 87 height 16
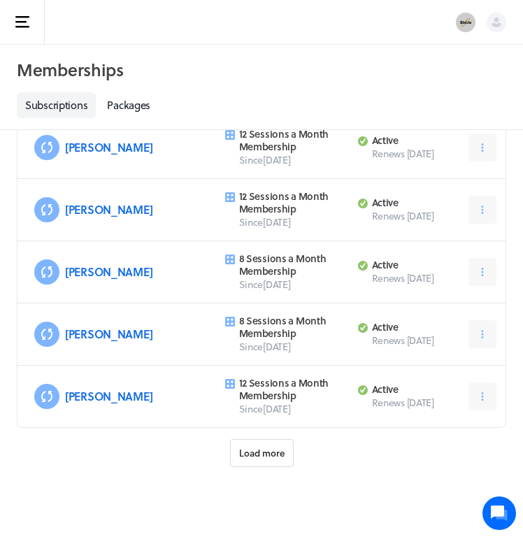
scroll to position [3450, 0]
click at [268, 455] on span "Load more" at bounding box center [261, 453] width 45 height 13
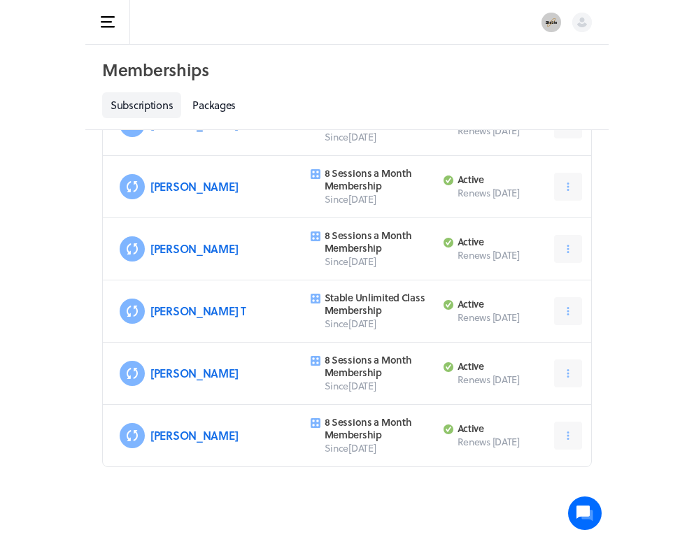
scroll to position [3486, 0]
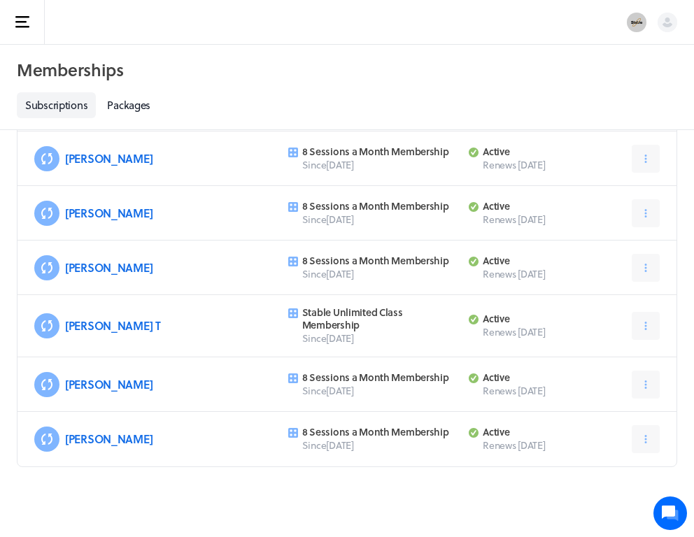
click at [31, 29] on button "Open sidebar" at bounding box center [22, 22] width 45 height 45
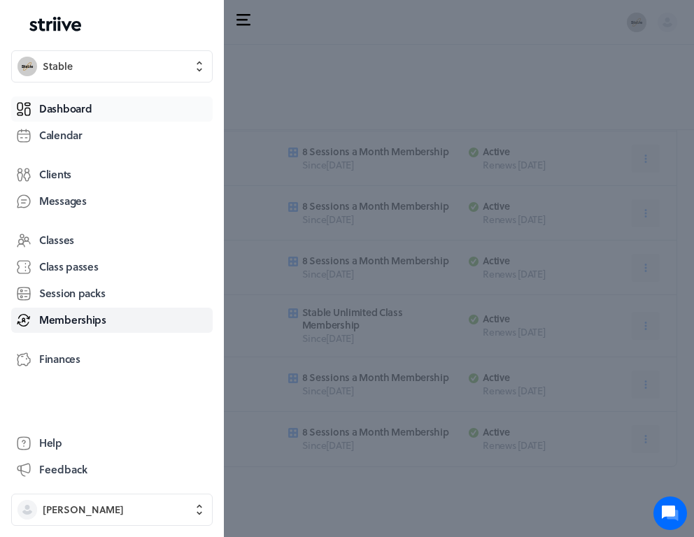
click at [66, 106] on span "Dashboard" at bounding box center [65, 108] width 52 height 15
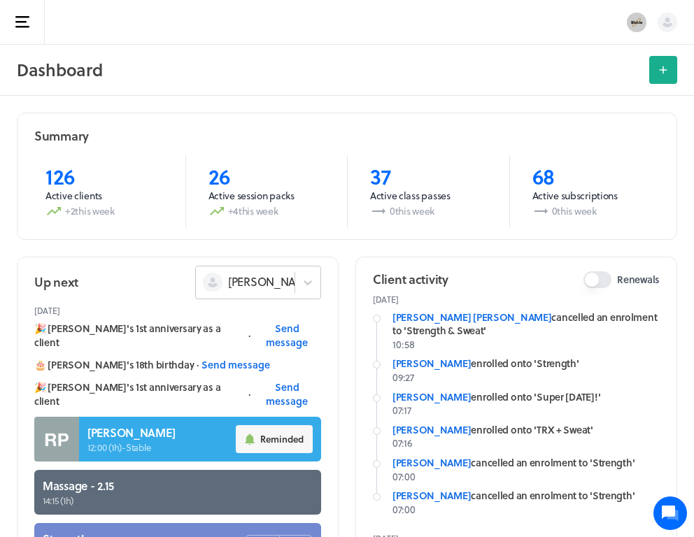
click at [236, 281] on span "[PERSON_NAME]" at bounding box center [271, 281] width 87 height 15
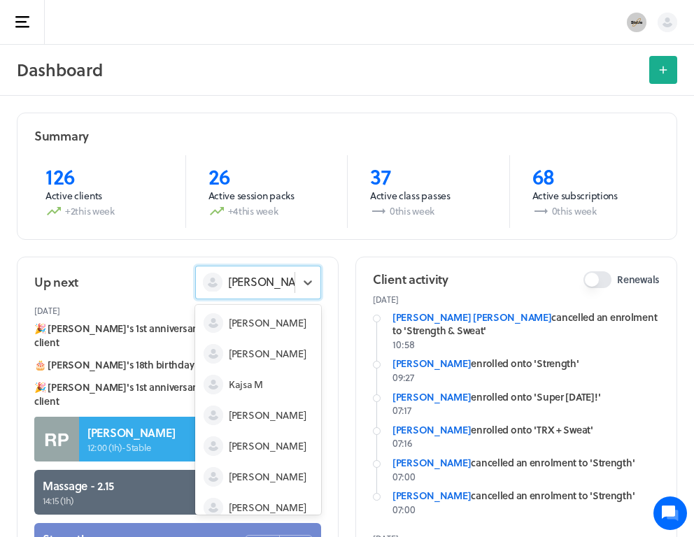
scroll to position [42, 0]
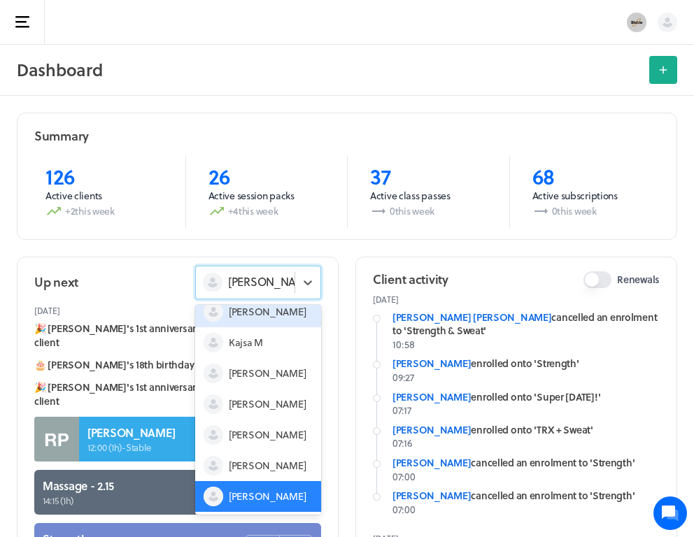
click at [249, 316] on span "[PERSON_NAME]" at bounding box center [267, 312] width 77 height 14
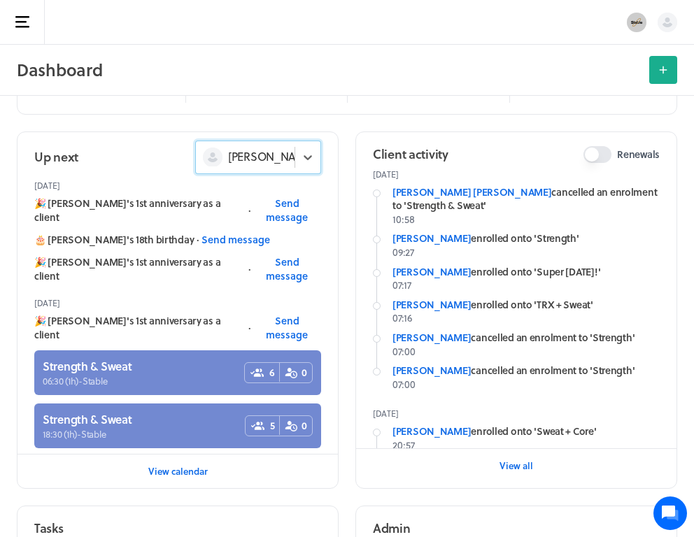
scroll to position [126, 0]
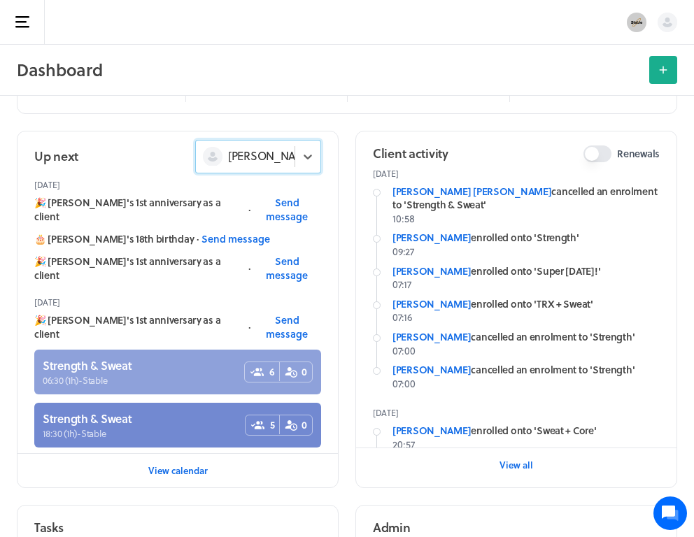
click at [146, 350] on link at bounding box center [177, 372] width 287 height 45
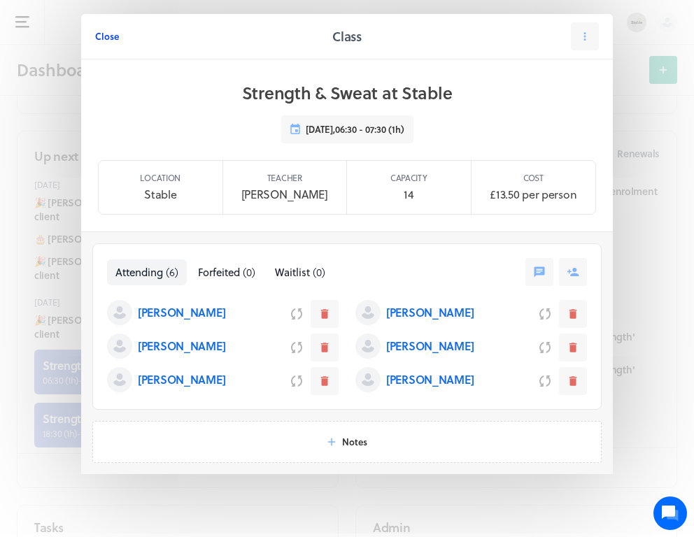
click at [110, 42] on span "Close" at bounding box center [107, 36] width 24 height 13
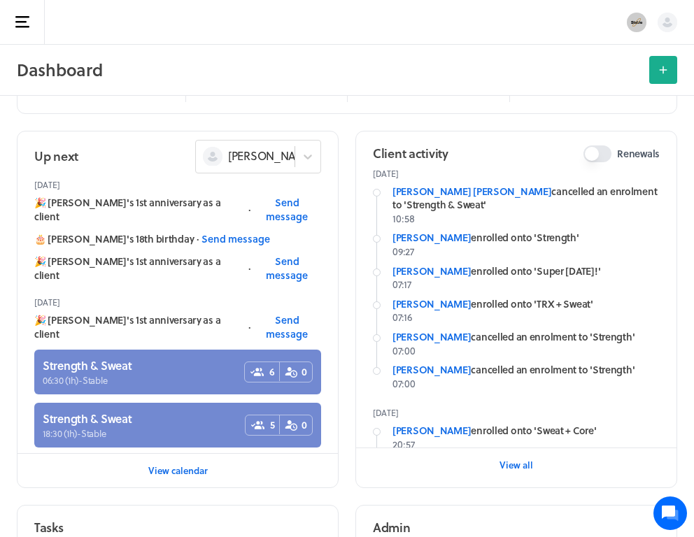
scroll to position [0, 0]
click at [33, 22] on button "Open sidebar" at bounding box center [22, 22] width 45 height 45
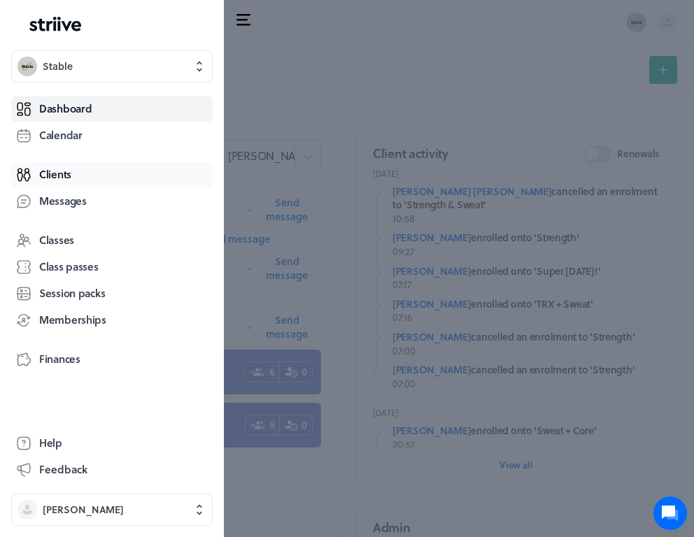
click at [62, 171] on span "Clients" at bounding box center [55, 174] width 32 height 15
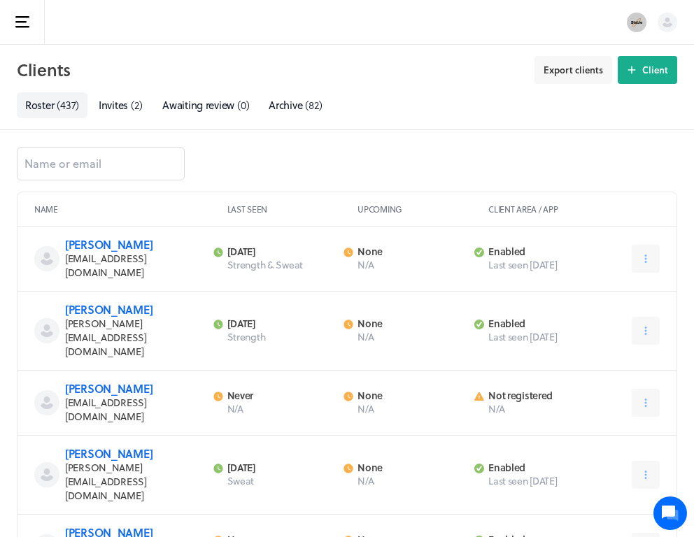
click at [20, 32] on button "Open sidebar" at bounding box center [22, 22] width 45 height 45
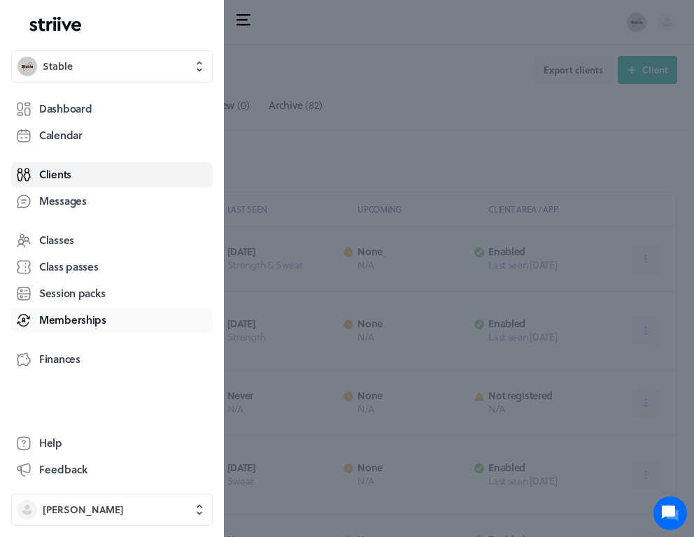
click at [50, 320] on span "Memberships" at bounding box center [72, 320] width 67 height 15
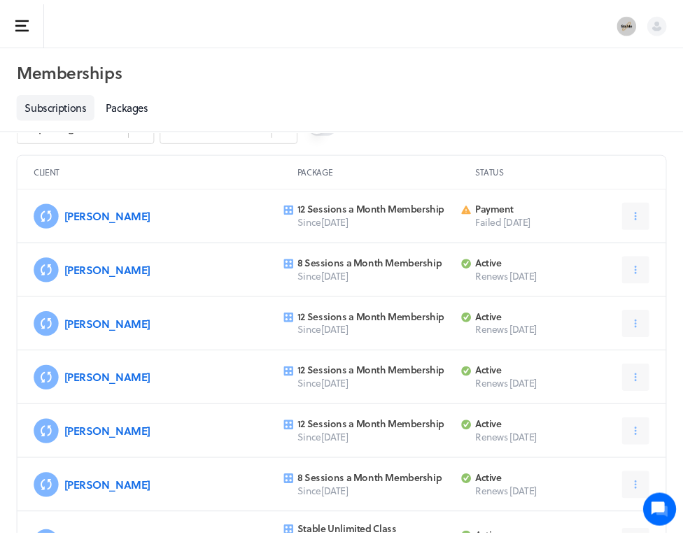
scroll to position [81, 0]
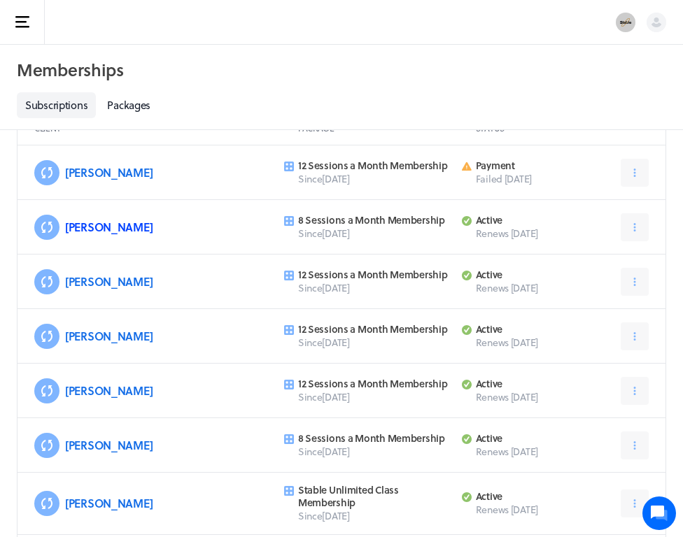
click at [91, 222] on link "[PERSON_NAME]" at bounding box center [108, 227] width 87 height 16
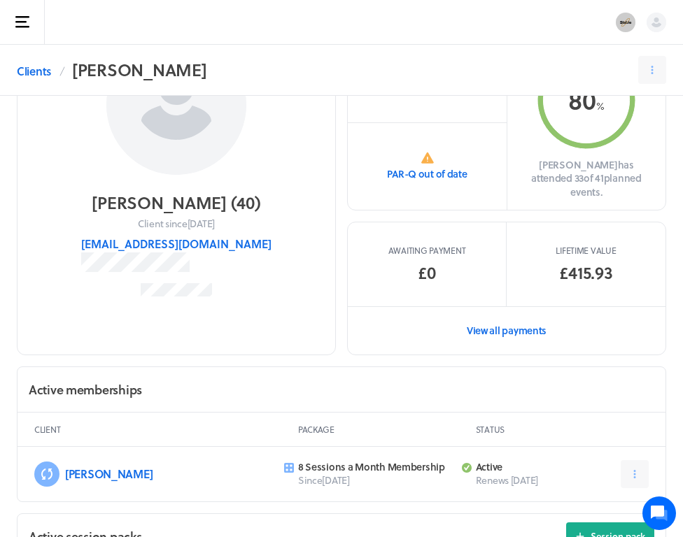
scroll to position [128, 0]
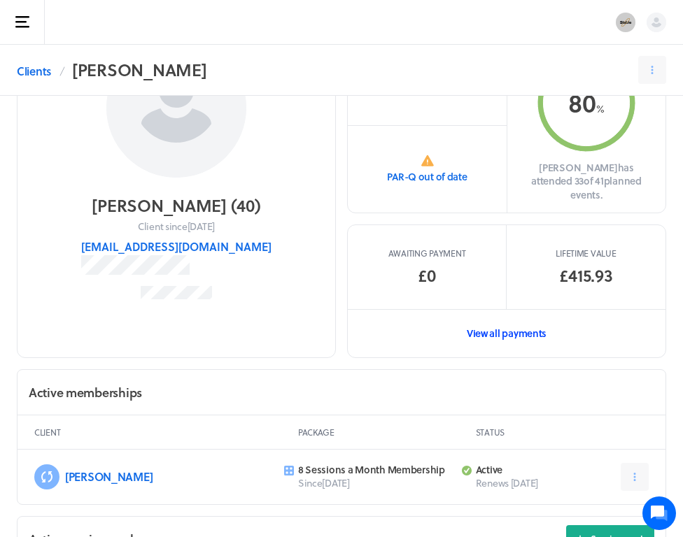
click at [502, 320] on link "View all payments" at bounding box center [507, 333] width 318 height 48
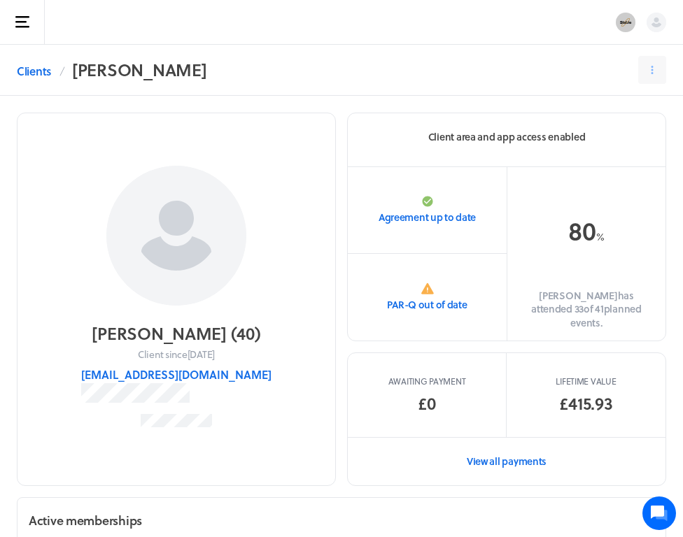
scroll to position [128, 0]
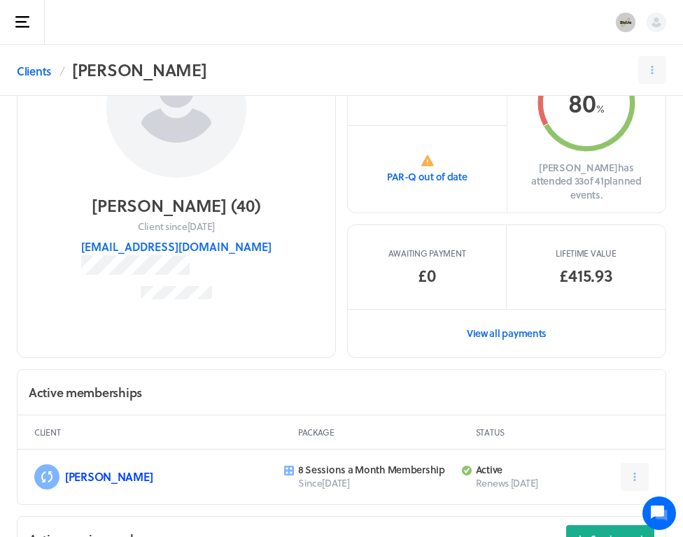
click at [90, 469] on link "[PERSON_NAME]" at bounding box center [108, 477] width 87 height 16
click at [78, 469] on link "[PERSON_NAME]" at bounding box center [108, 477] width 87 height 16
click at [89, 469] on link "[PERSON_NAME]" at bounding box center [108, 477] width 87 height 16
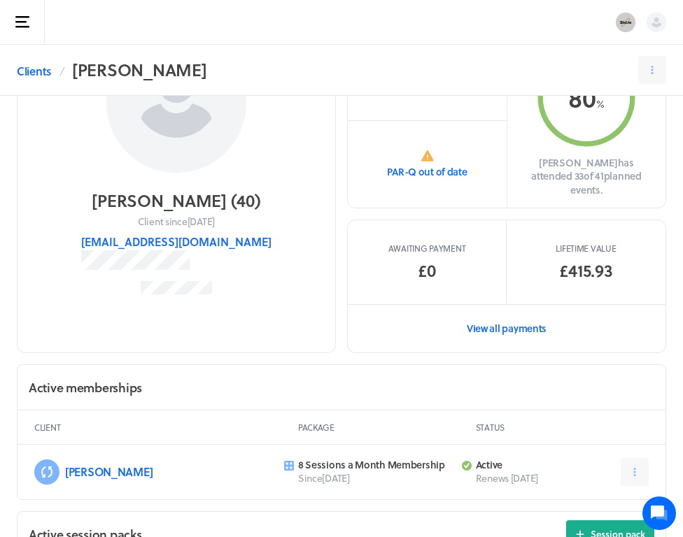
scroll to position [102, 0]
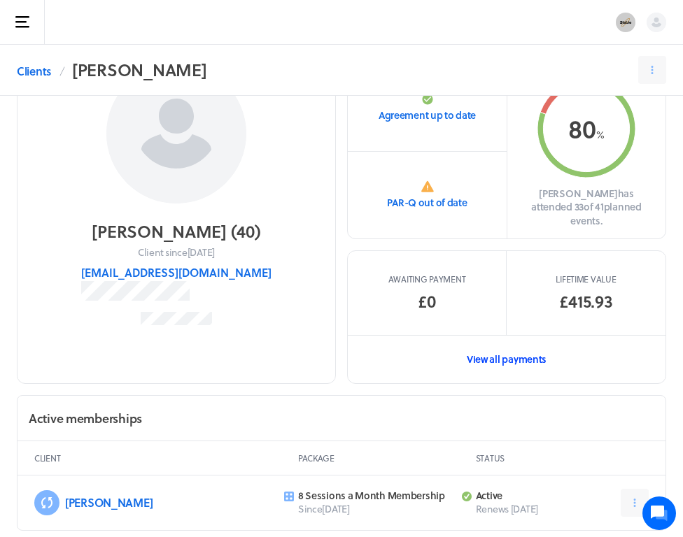
click at [518, 350] on link "View all payments" at bounding box center [507, 359] width 318 height 48
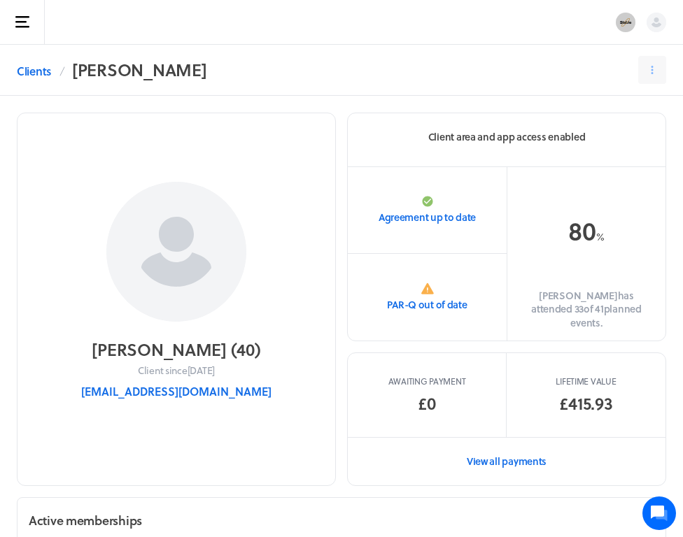
scroll to position [102, 0]
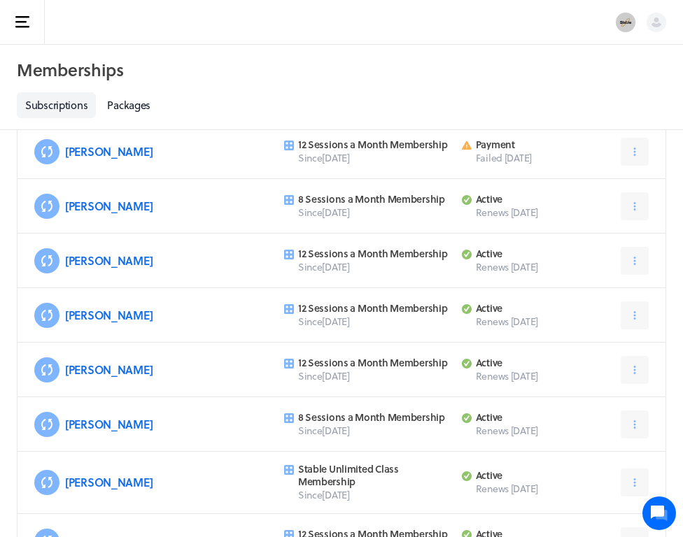
scroll to position [81, 0]
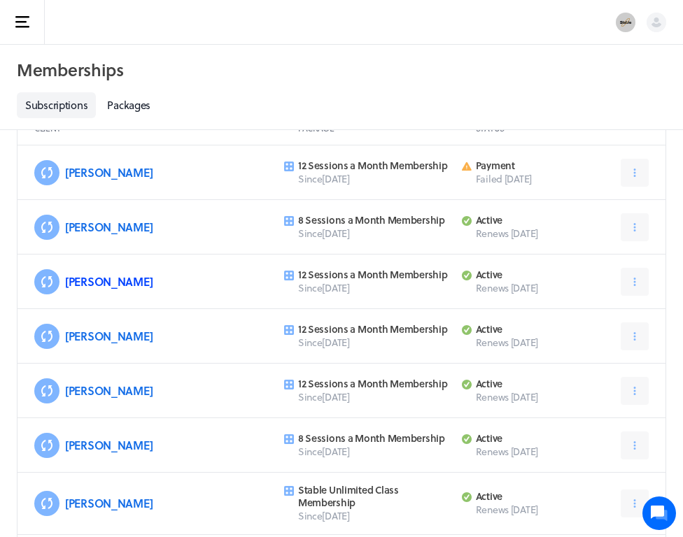
click at [76, 281] on link "[PERSON_NAME]" at bounding box center [108, 282] width 87 height 16
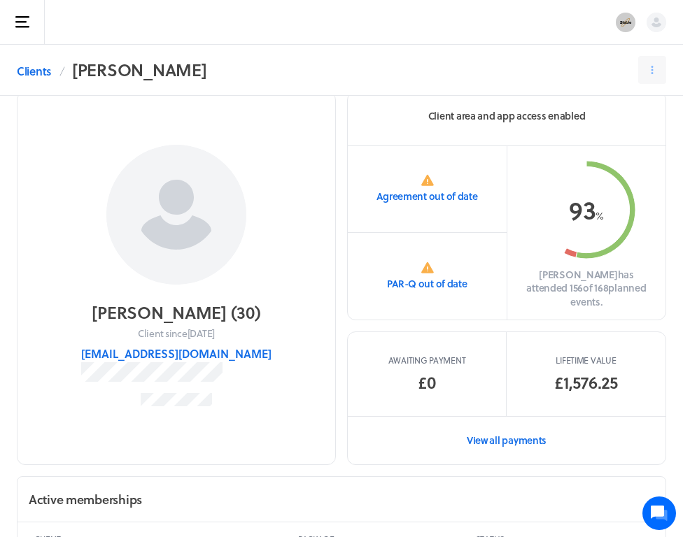
scroll to position [32, 0]
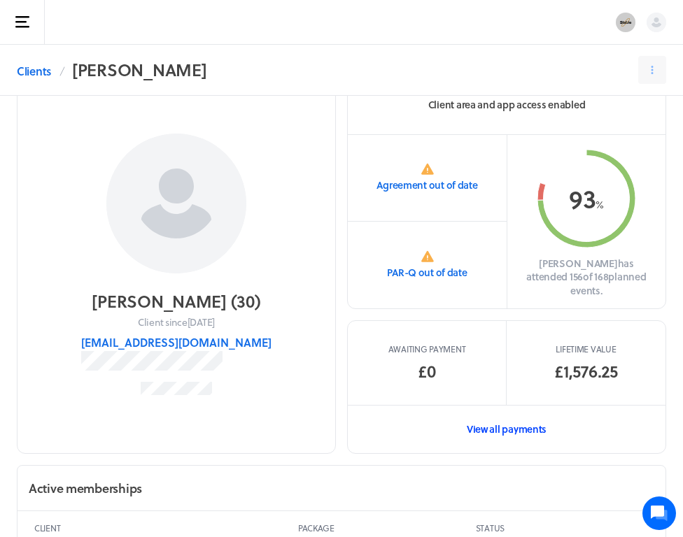
click at [511, 411] on link "View all payments" at bounding box center [507, 429] width 318 height 48
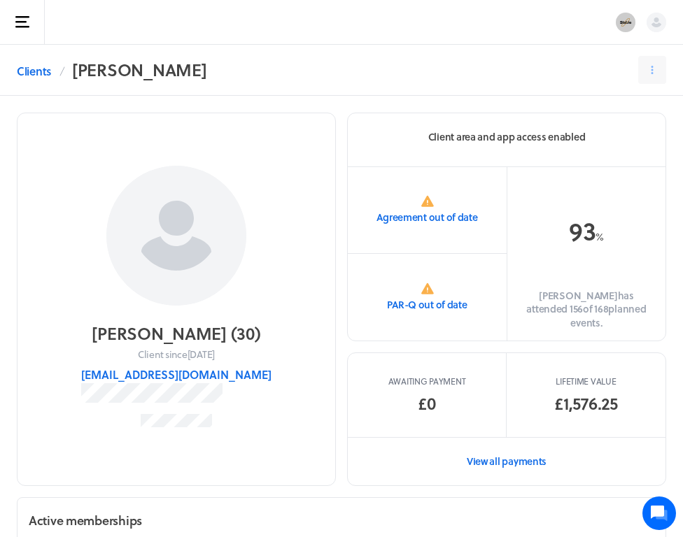
scroll to position [32, 0]
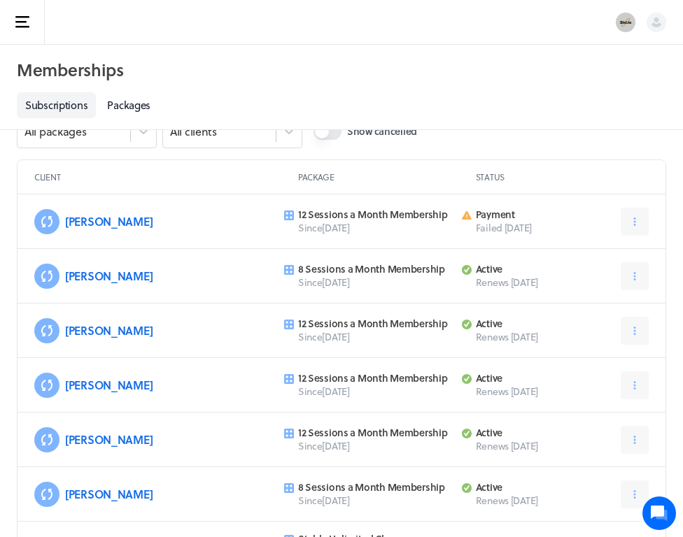
scroll to position [81, 0]
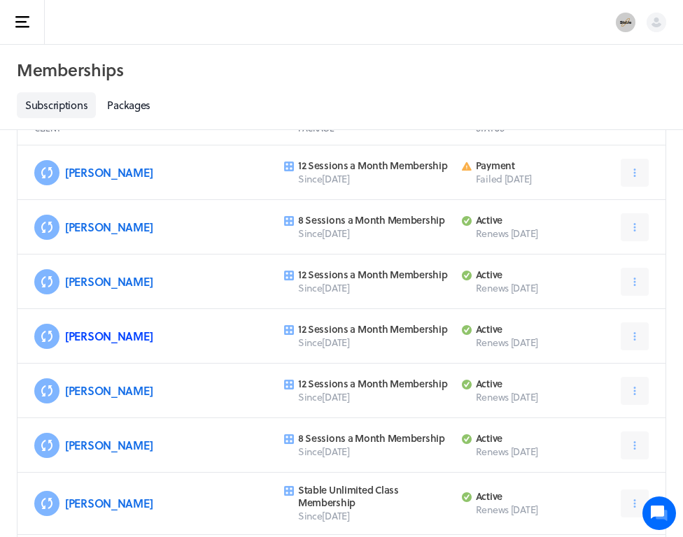
click at [78, 334] on link "[PERSON_NAME]" at bounding box center [108, 336] width 87 height 16
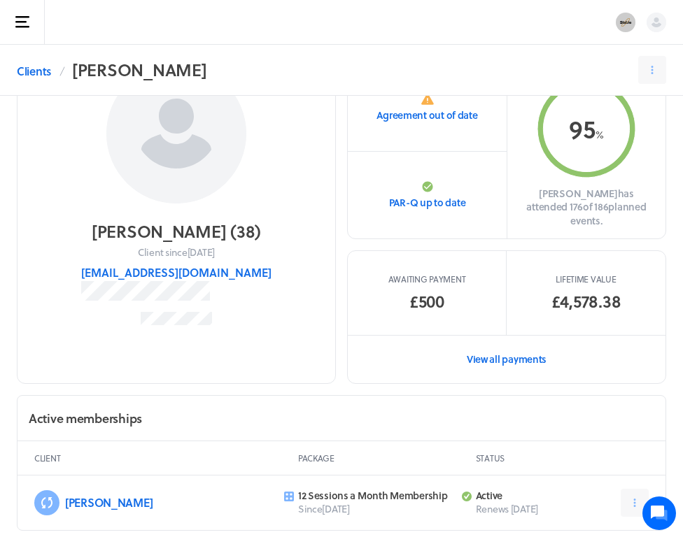
scroll to position [138, 0]
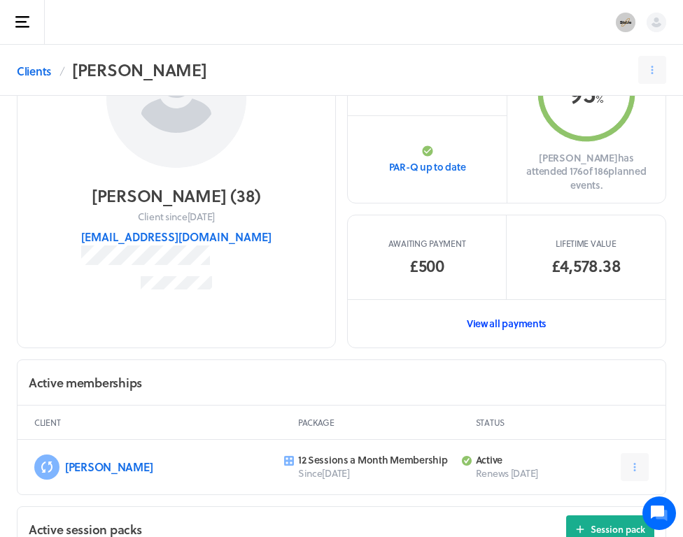
click at [499, 318] on link "View all payments" at bounding box center [507, 323] width 318 height 48
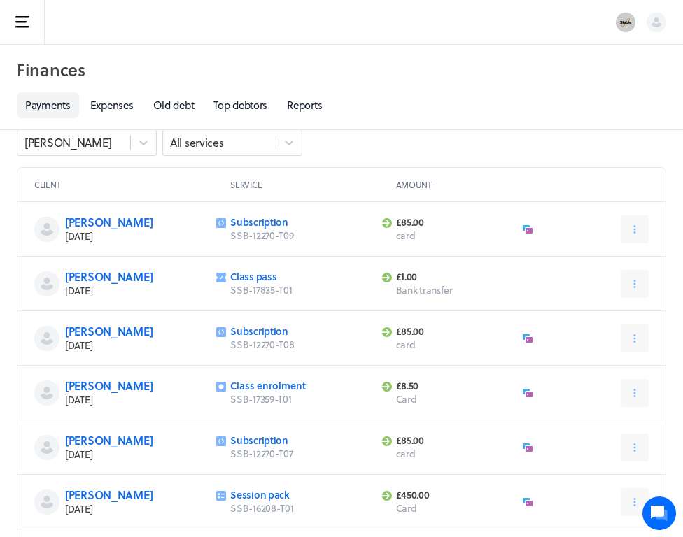
scroll to position [22, 0]
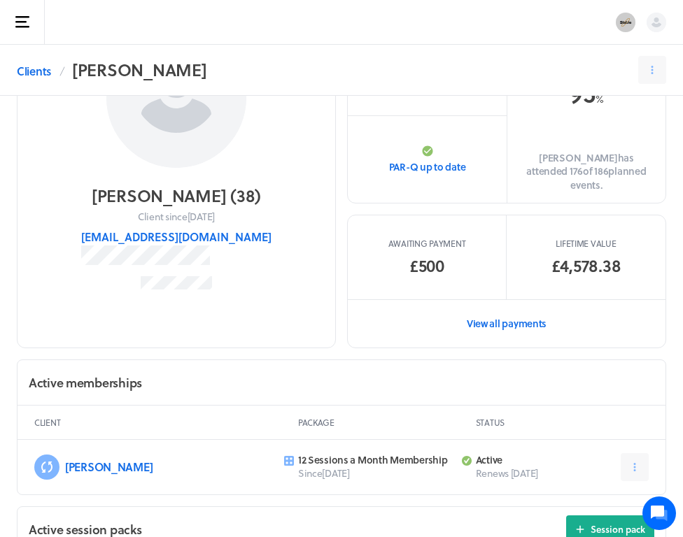
scroll to position [81, 0]
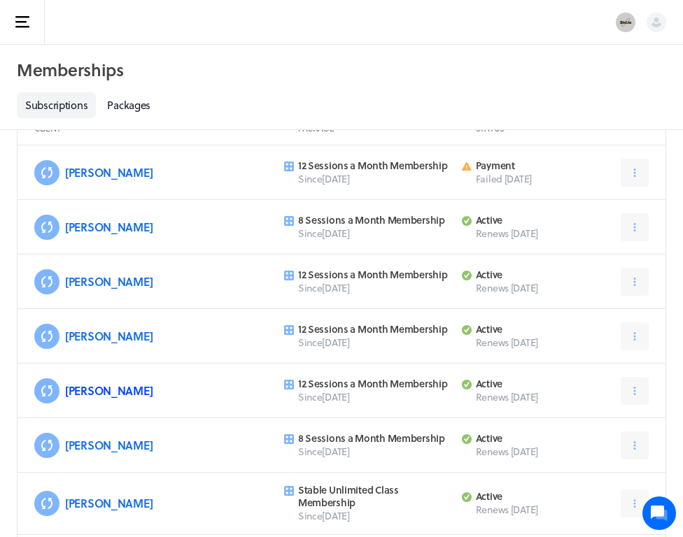
click at [90, 389] on link "[PERSON_NAME]" at bounding box center [108, 391] width 87 height 16
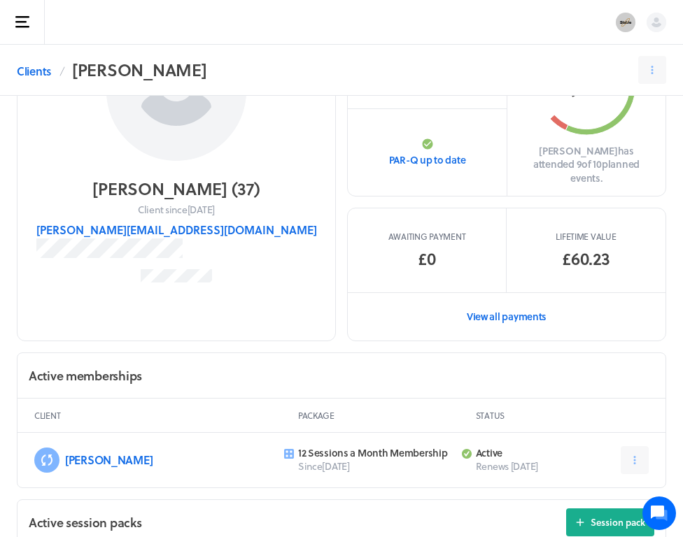
scroll to position [157, 0]
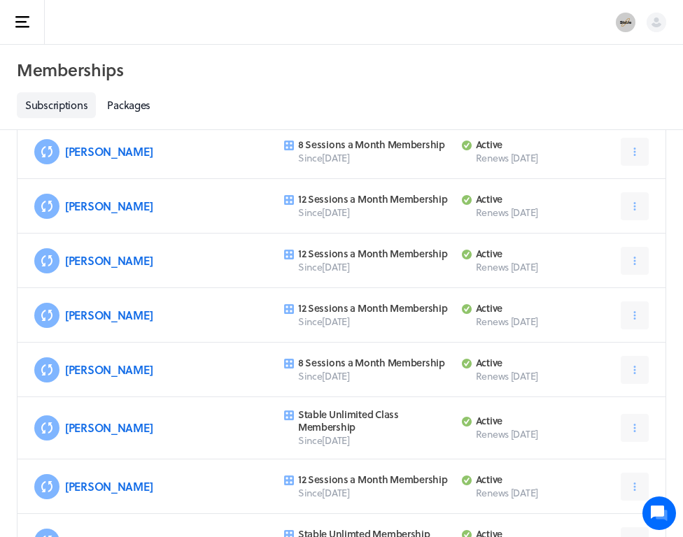
scroll to position [81, 0]
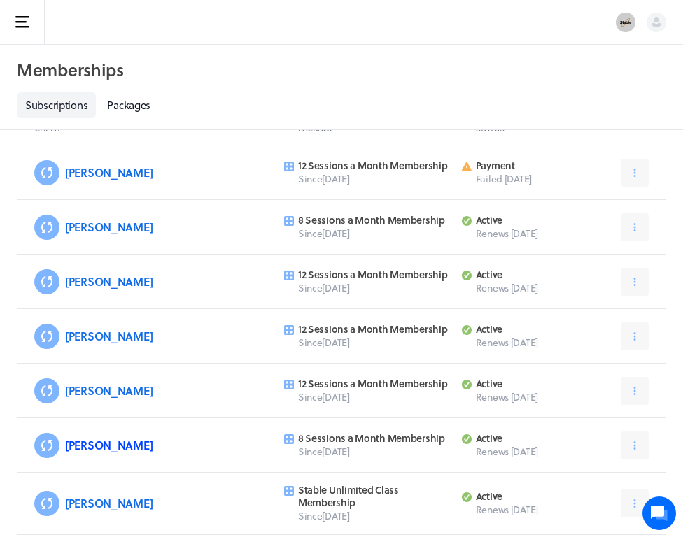
click at [94, 446] on link "[PERSON_NAME]" at bounding box center [108, 445] width 87 height 16
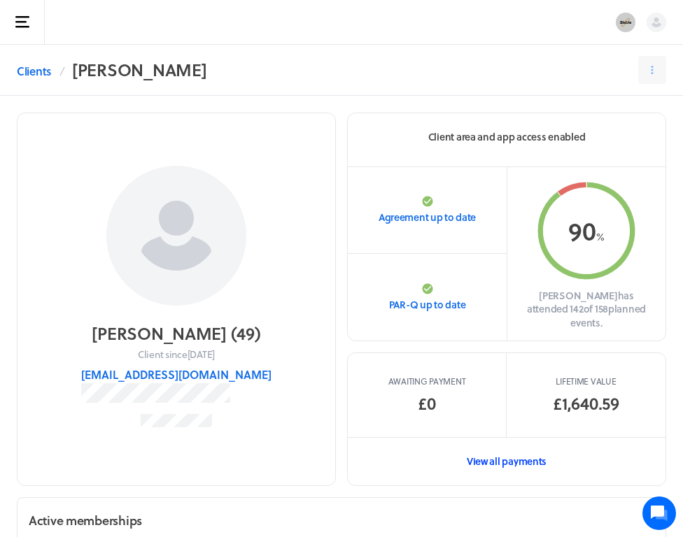
click at [447, 453] on link "View all payments" at bounding box center [507, 461] width 318 height 48
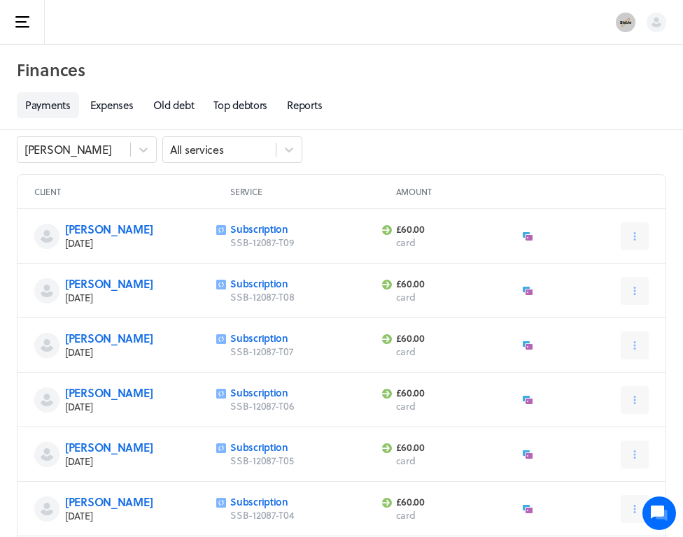
scroll to position [11, 0]
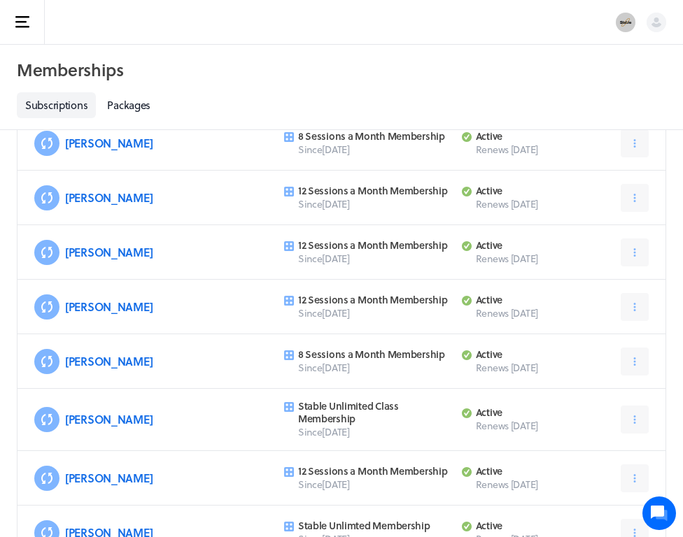
scroll to position [204, 0]
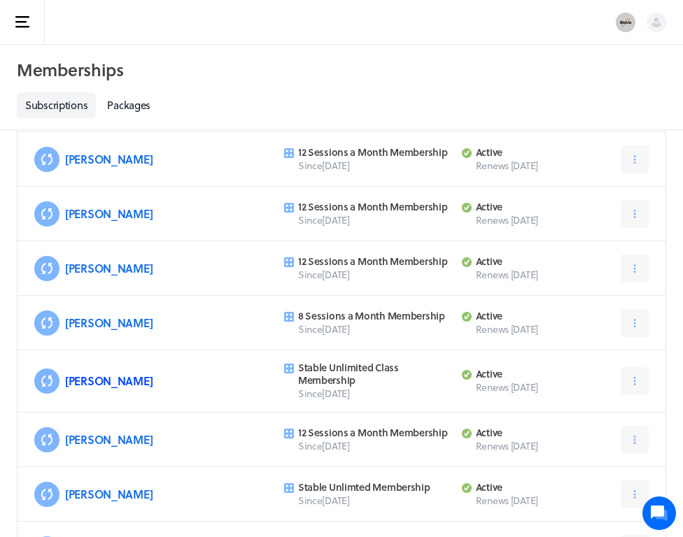
click at [98, 383] on link "[PERSON_NAME]" at bounding box center [108, 381] width 87 height 16
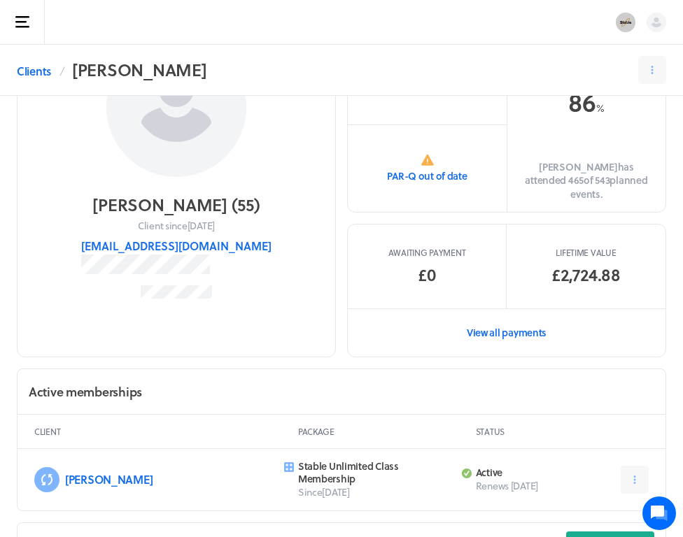
scroll to position [186, 0]
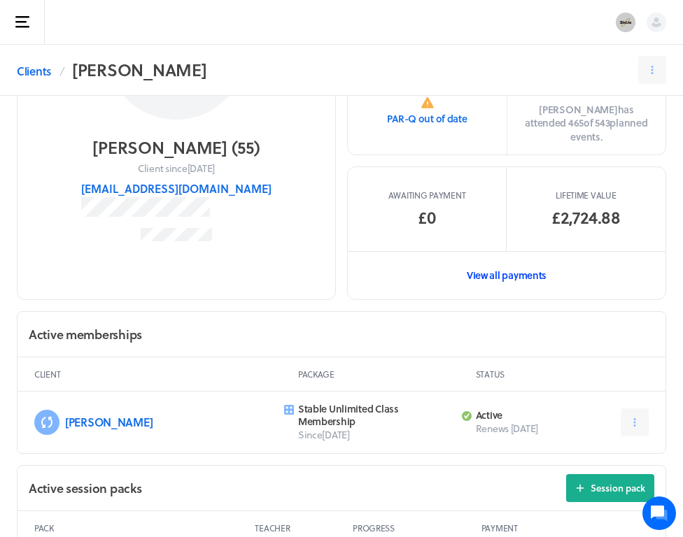
click at [512, 277] on link "View all payments" at bounding box center [507, 275] width 318 height 48
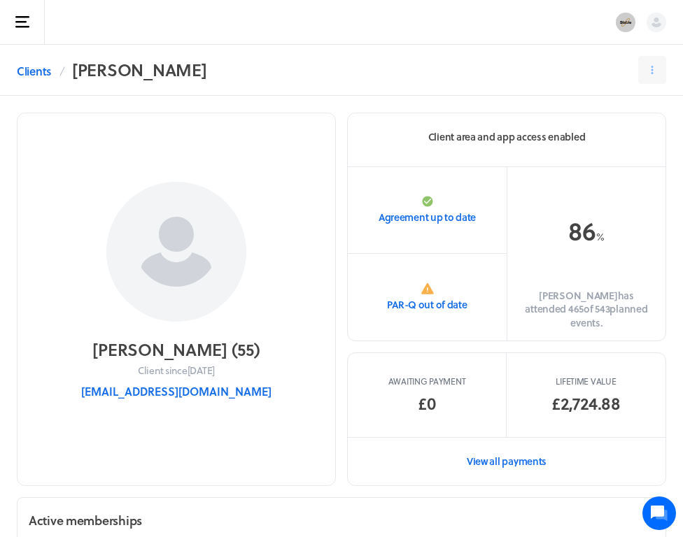
scroll to position [186, 0]
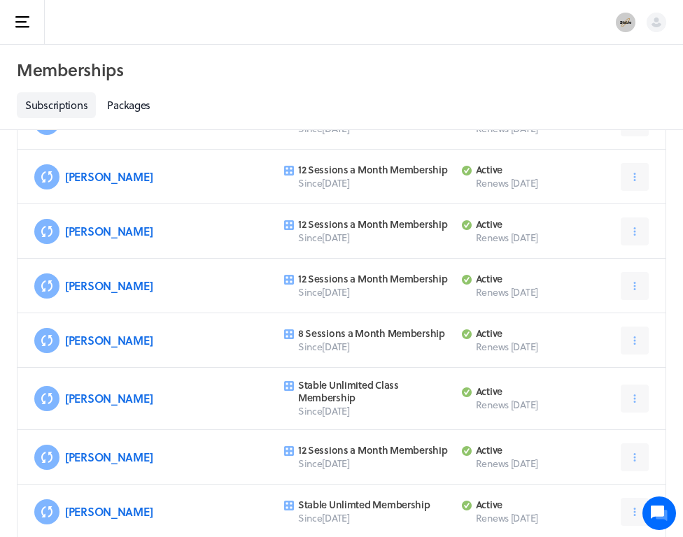
scroll to position [204, 0]
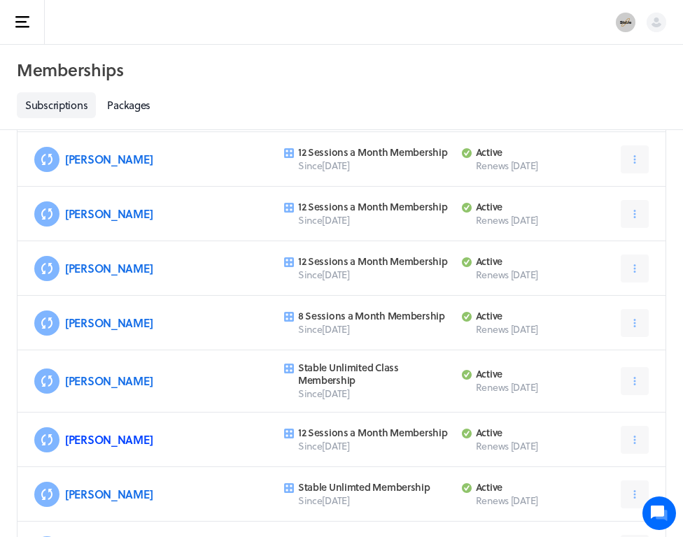
click at [87, 439] on link "[PERSON_NAME]" at bounding box center [108, 440] width 87 height 16
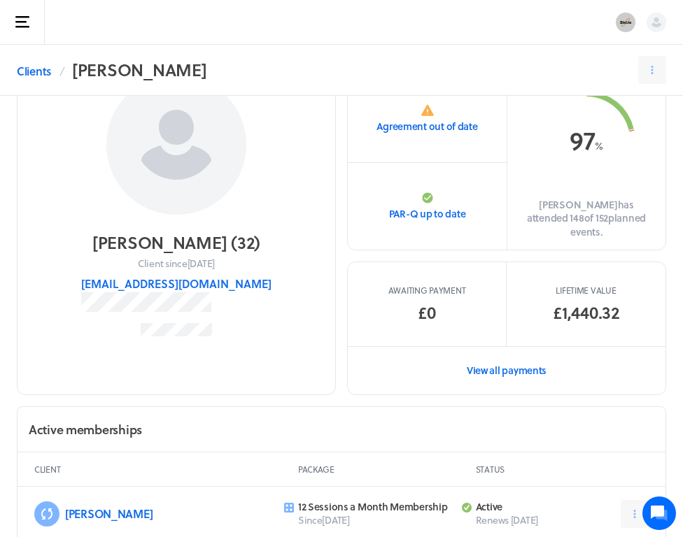
scroll to position [131, 0]
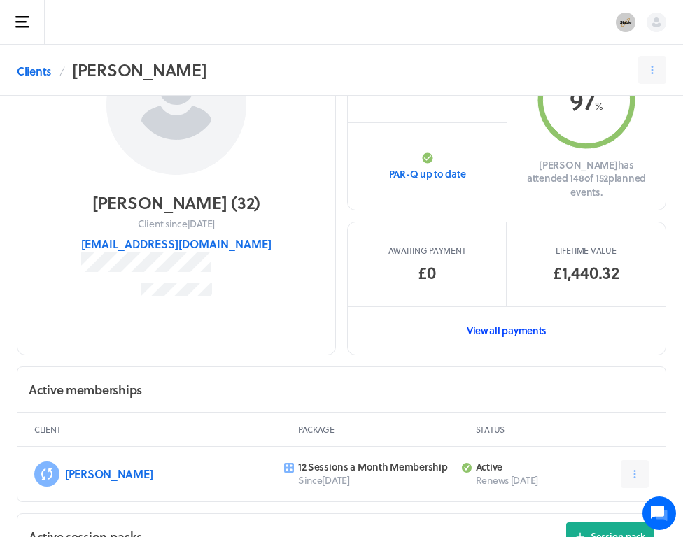
click at [509, 311] on link "View all payments" at bounding box center [507, 330] width 318 height 48
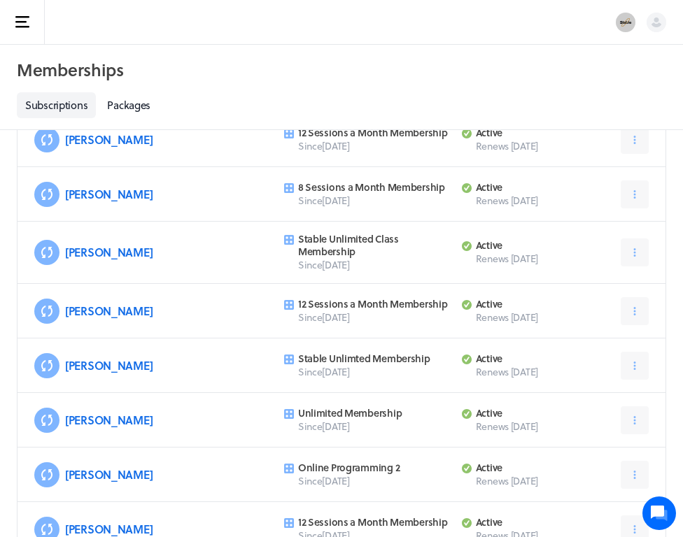
scroll to position [343, 0]
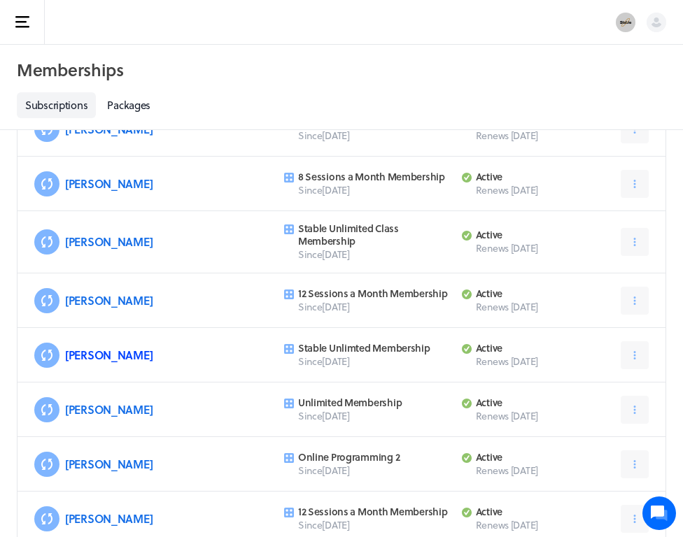
click at [90, 361] on link "[PERSON_NAME]" at bounding box center [108, 355] width 87 height 16
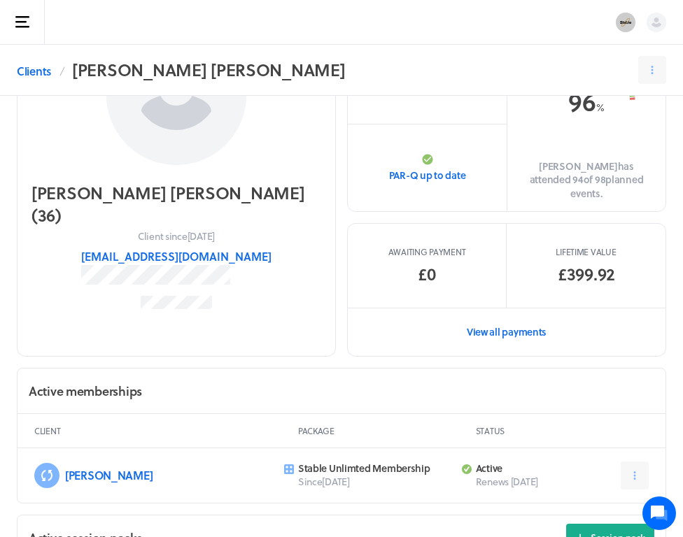
scroll to position [188, 0]
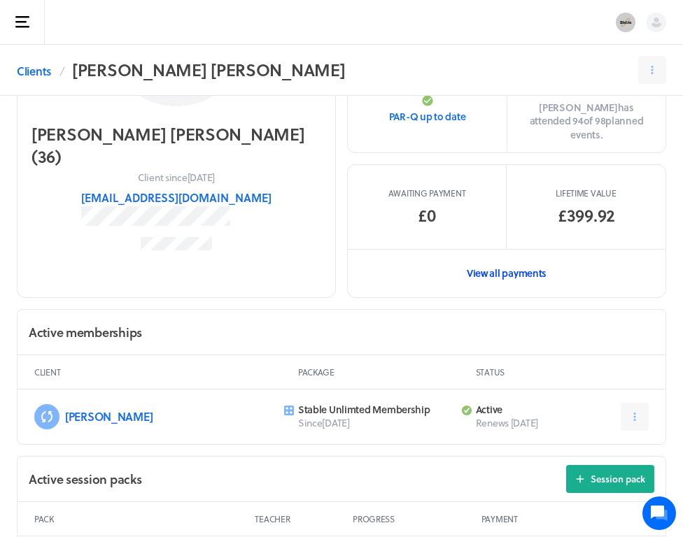
click at [506, 261] on link "View all payments" at bounding box center [507, 273] width 318 height 48
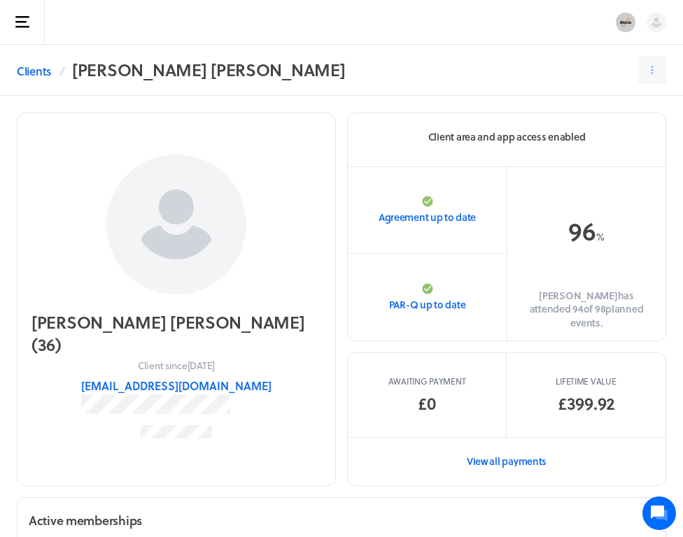
scroll to position [188, 0]
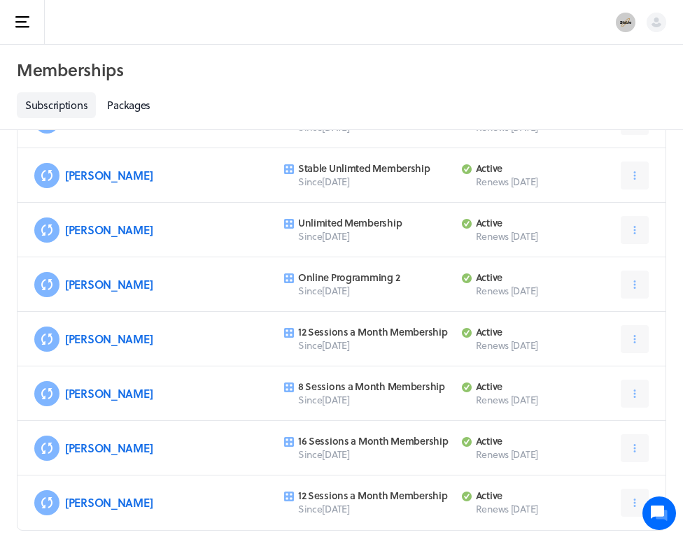
scroll to position [530, 0]
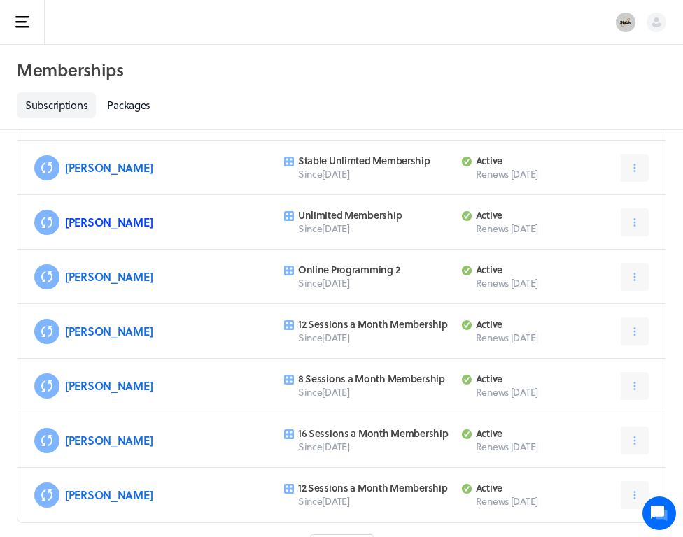
click at [81, 225] on link "[PERSON_NAME]" at bounding box center [108, 222] width 87 height 16
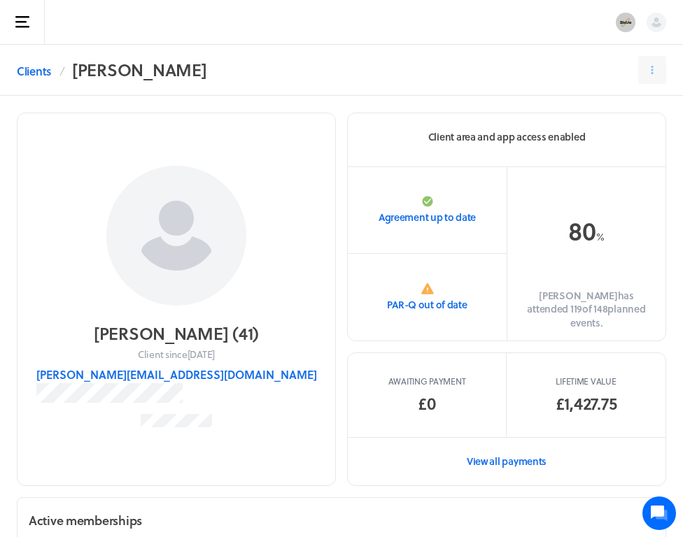
scroll to position [6, 0]
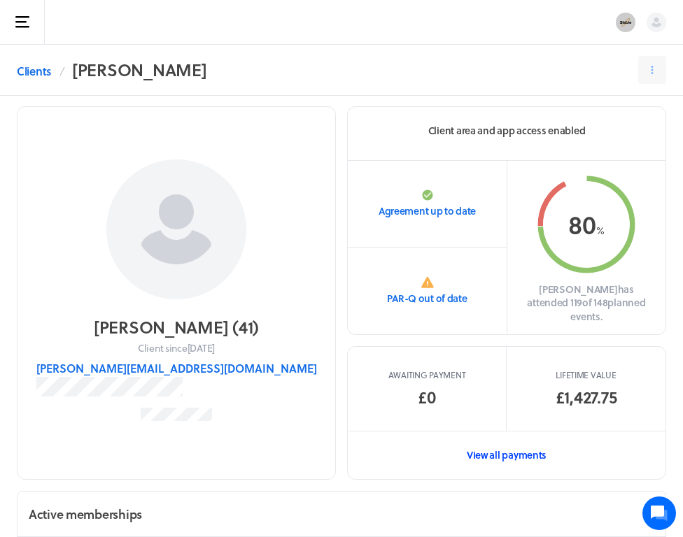
click at [509, 438] on link "View all payments" at bounding box center [507, 455] width 318 height 48
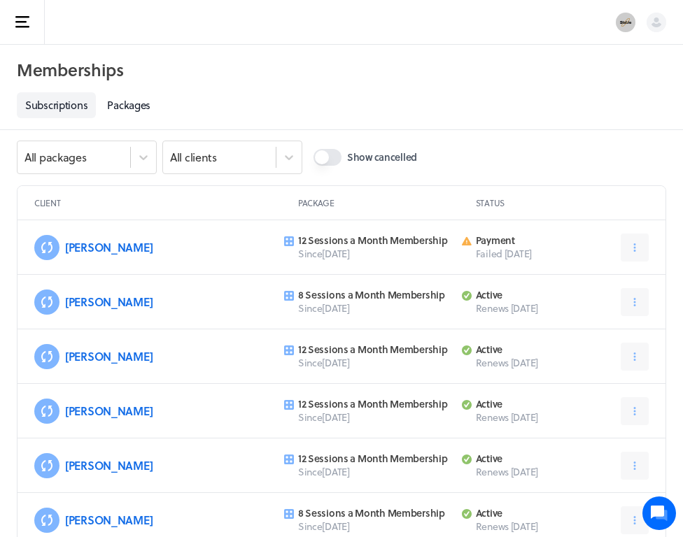
scroll to position [530, 0]
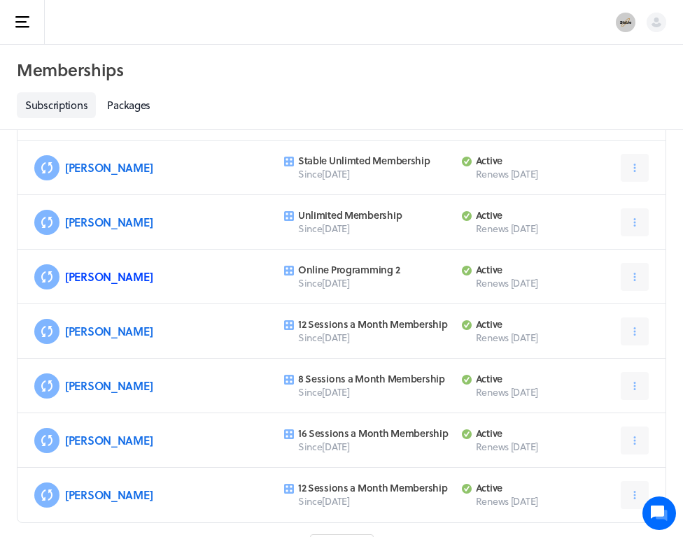
click at [84, 274] on link "[PERSON_NAME]" at bounding box center [108, 277] width 87 height 16
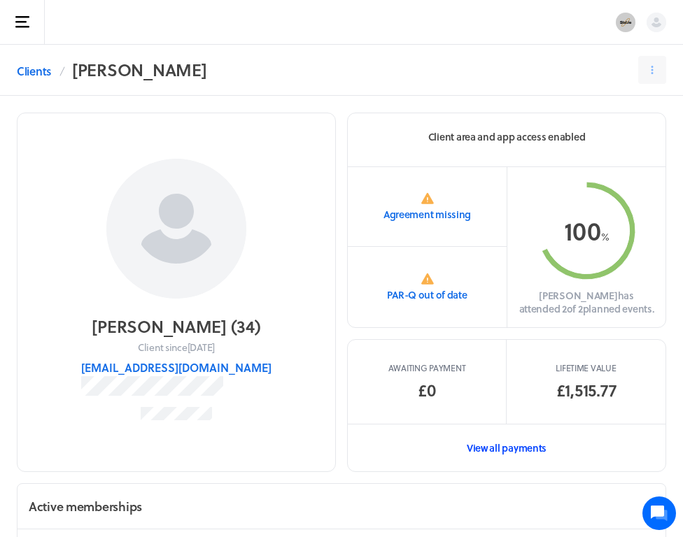
click at [494, 449] on link "View all payments" at bounding box center [507, 448] width 318 height 48
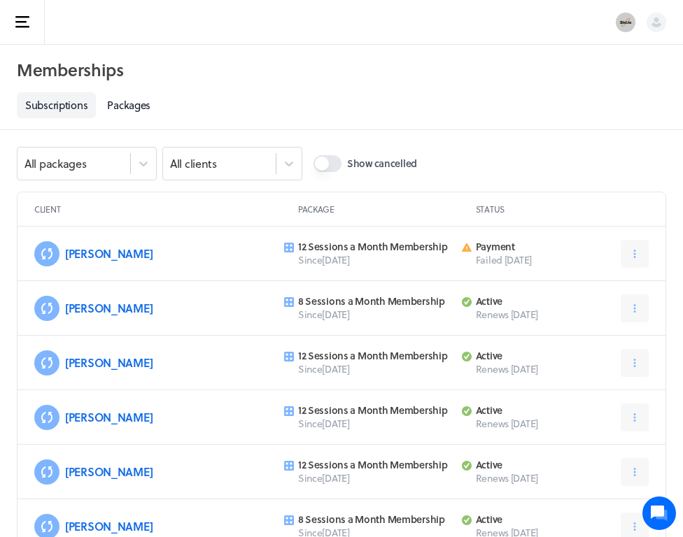
scroll to position [530, 0]
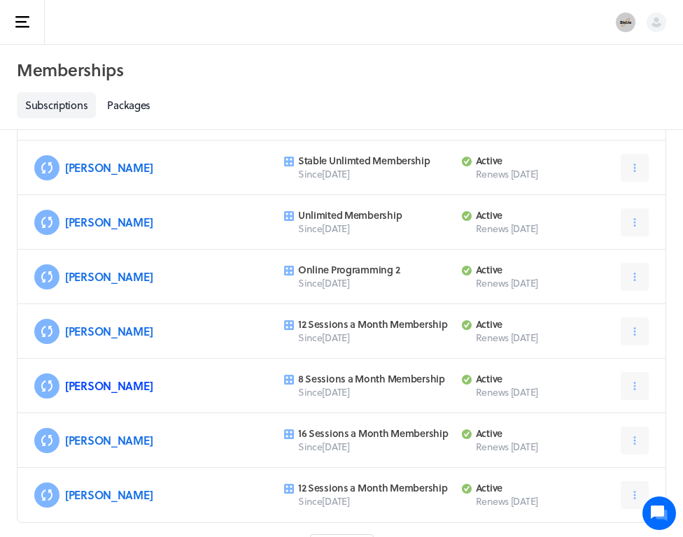
click at [90, 387] on link "[PERSON_NAME]" at bounding box center [108, 386] width 87 height 16
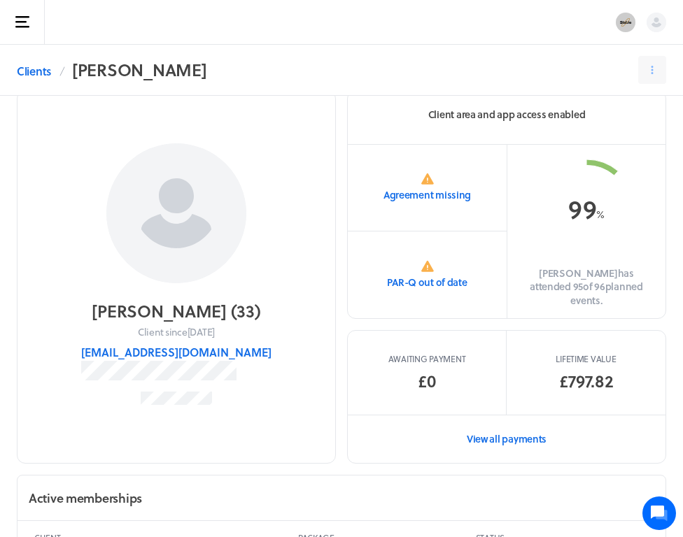
scroll to position [52, 0]
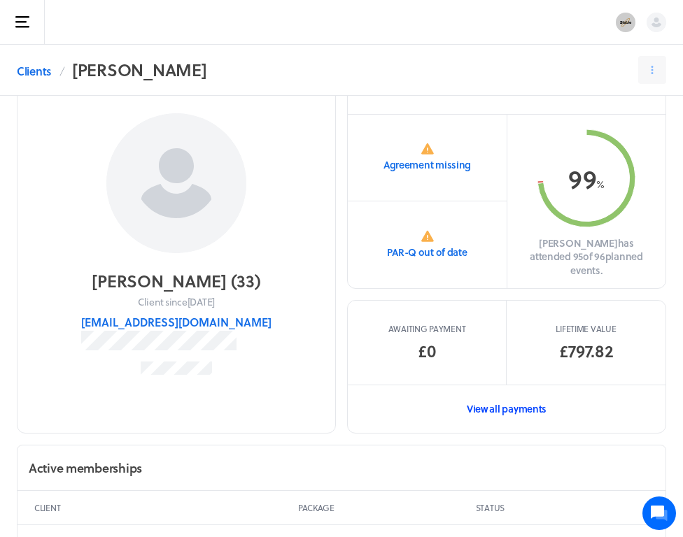
click at [512, 389] on link "View all payments" at bounding box center [507, 409] width 318 height 48
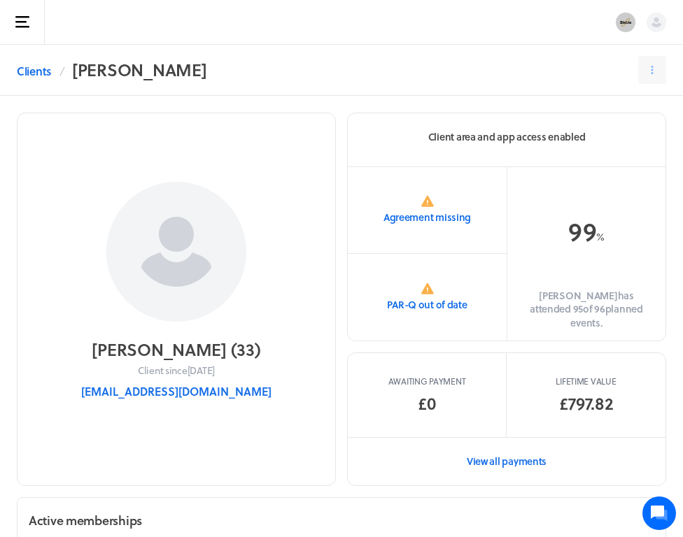
scroll to position [52, 0]
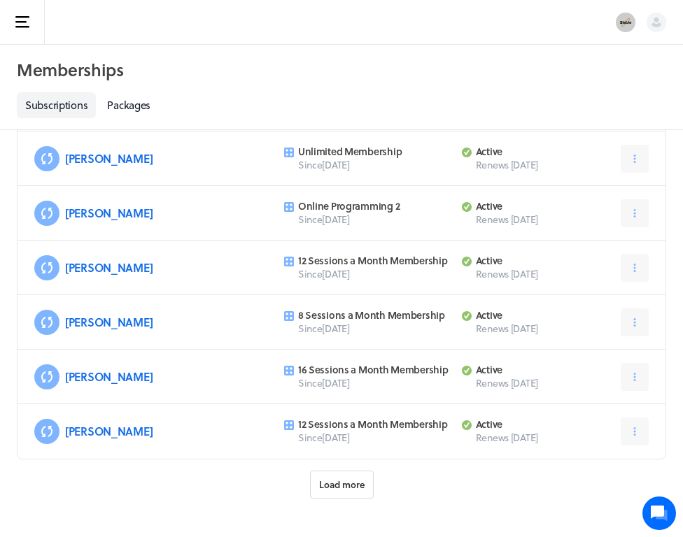
scroll to position [618, 0]
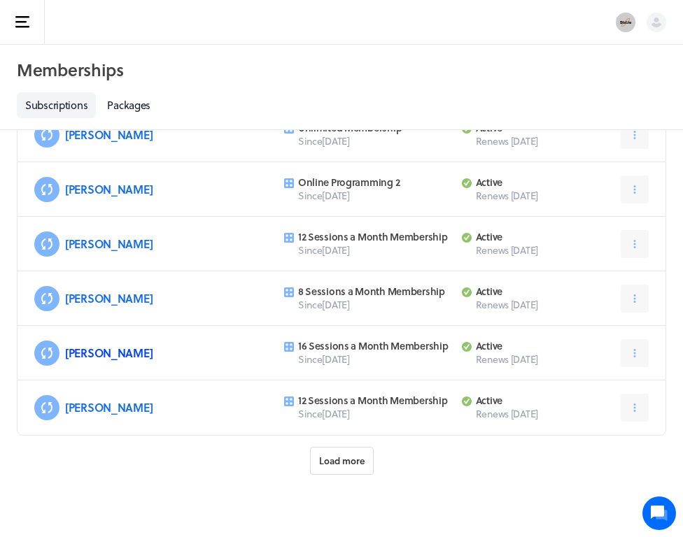
click at [92, 355] on link "[PERSON_NAME]" at bounding box center [108, 353] width 87 height 16
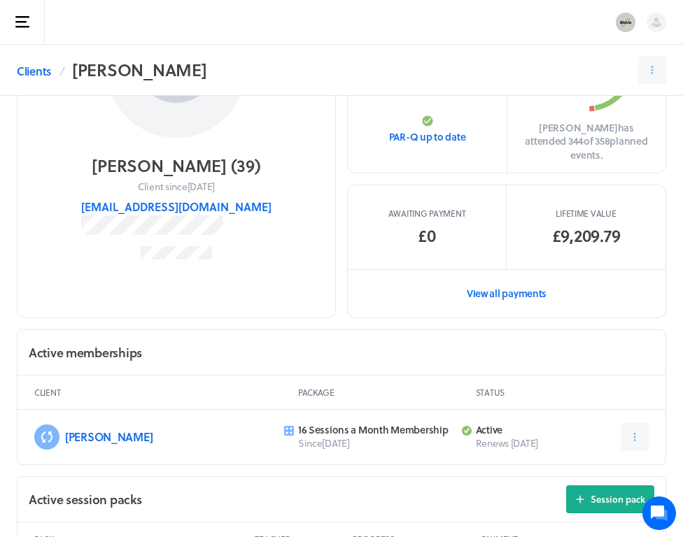
scroll to position [219, 0]
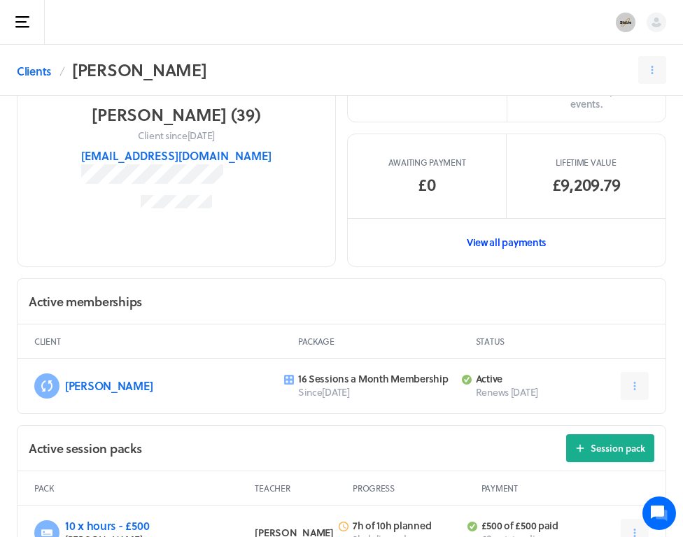
click at [530, 227] on link "View all payments" at bounding box center [507, 242] width 318 height 48
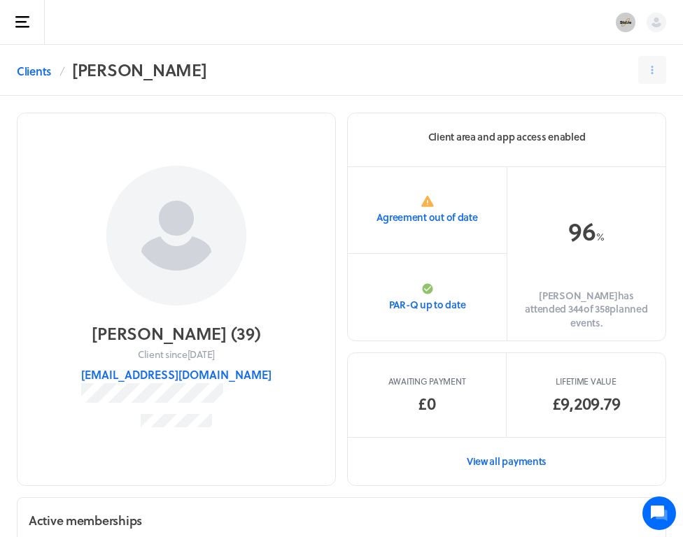
scroll to position [219, 0]
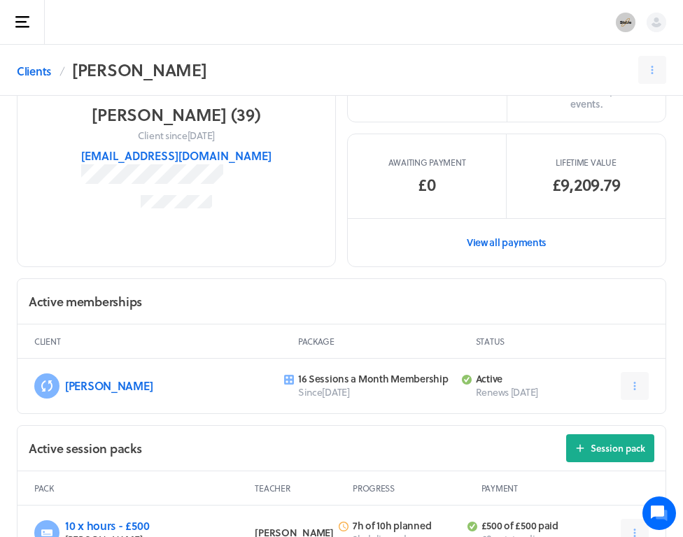
scroll to position [618, 0]
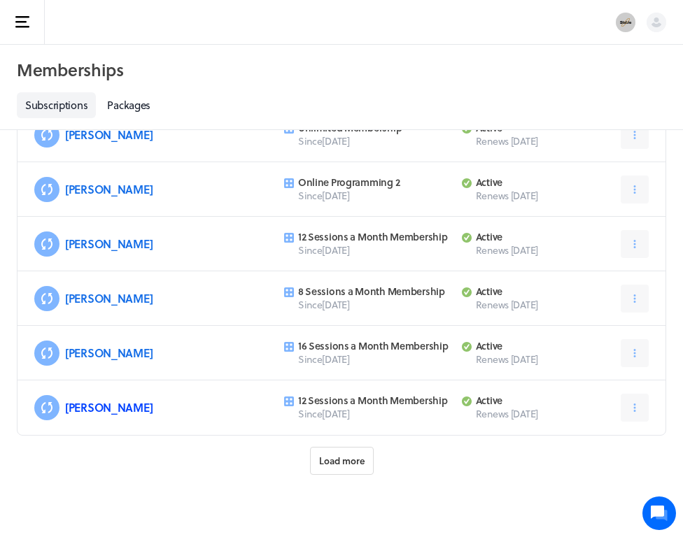
click at [98, 410] on link "[PERSON_NAME]" at bounding box center [108, 408] width 87 height 16
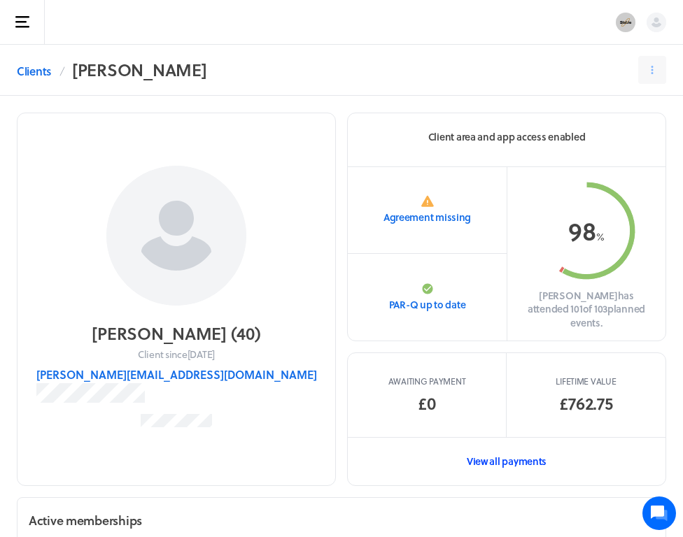
click at [509, 451] on link "View all payments" at bounding box center [507, 461] width 318 height 48
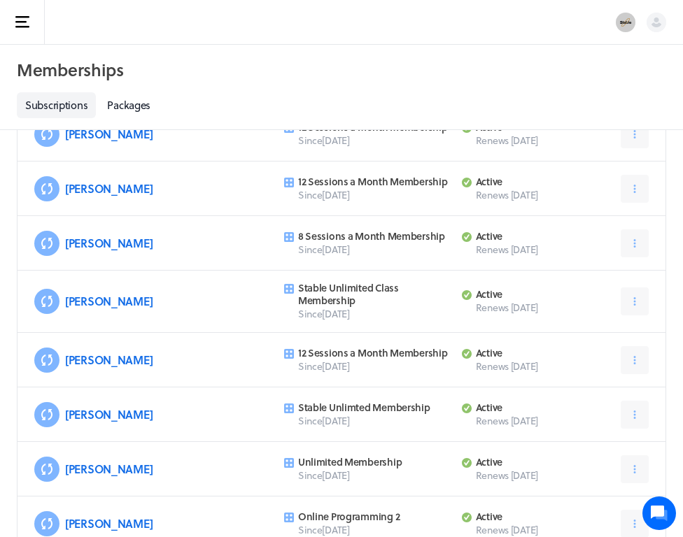
scroll to position [239, 0]
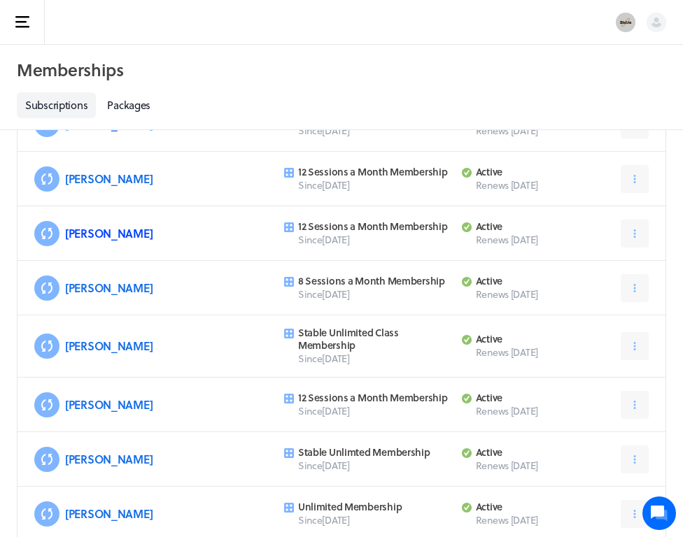
click at [94, 239] on link "[PERSON_NAME]" at bounding box center [108, 233] width 87 height 16
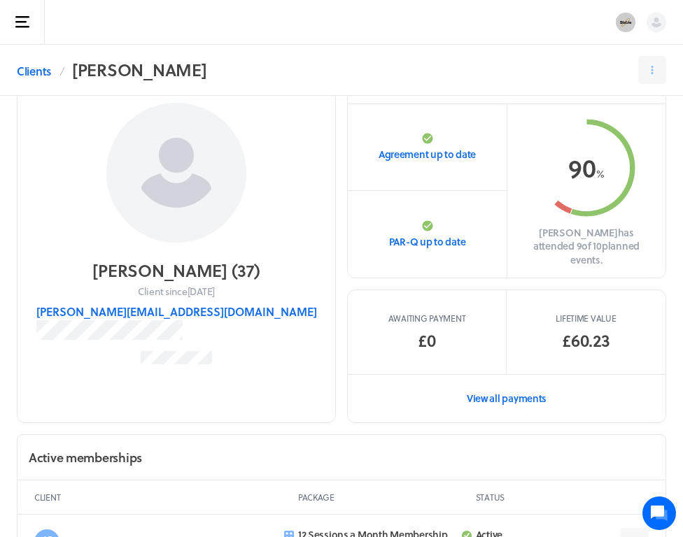
scroll to position [181, 0]
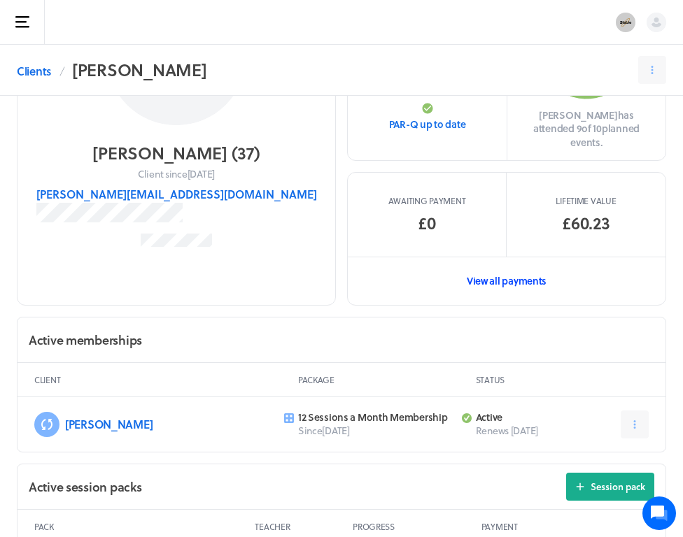
click at [502, 271] on link "View all payments" at bounding box center [507, 281] width 318 height 48
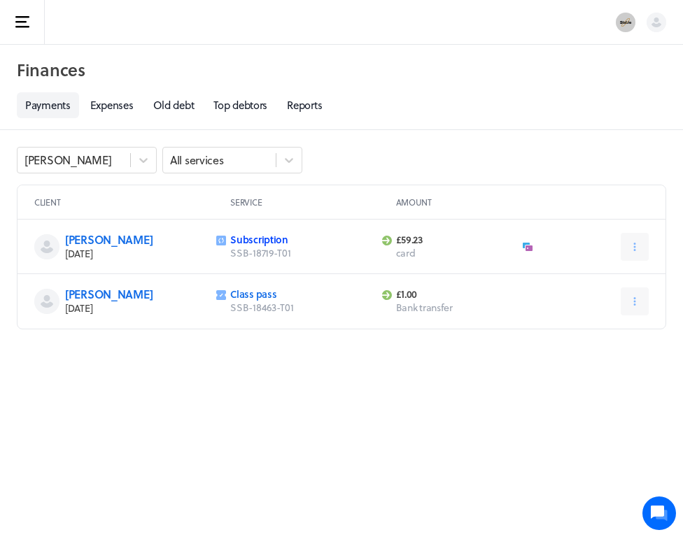
click at [243, 236] on link "Subscription" at bounding box center [259, 239] width 58 height 15
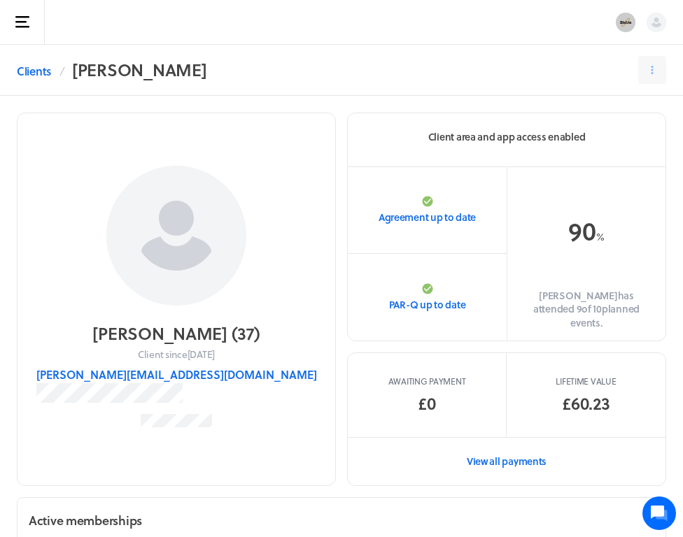
scroll to position [181, 0]
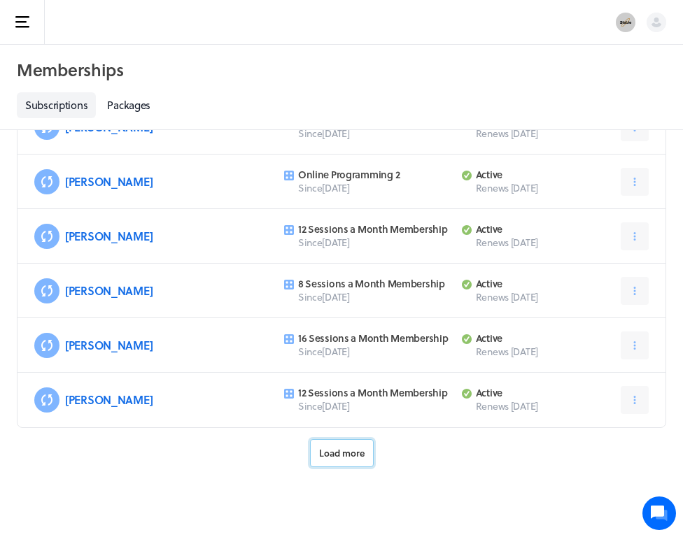
scroll to position [626, 0]
click at [348, 460] on button "Load more" at bounding box center [342, 453] width 64 height 28
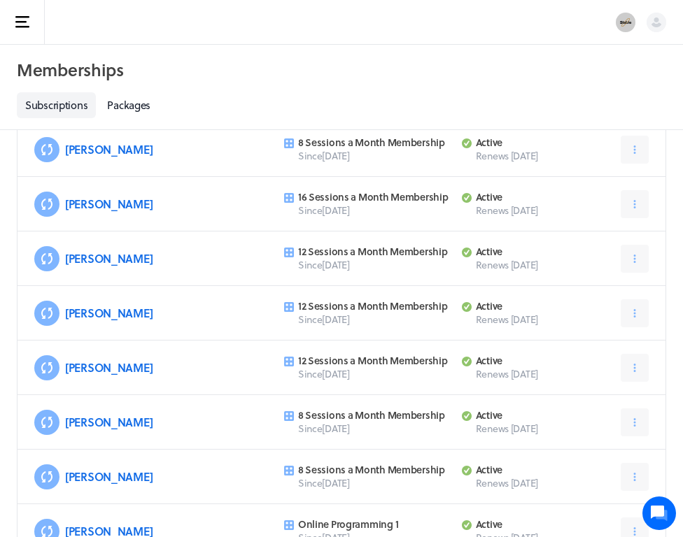
scroll to position [792, 0]
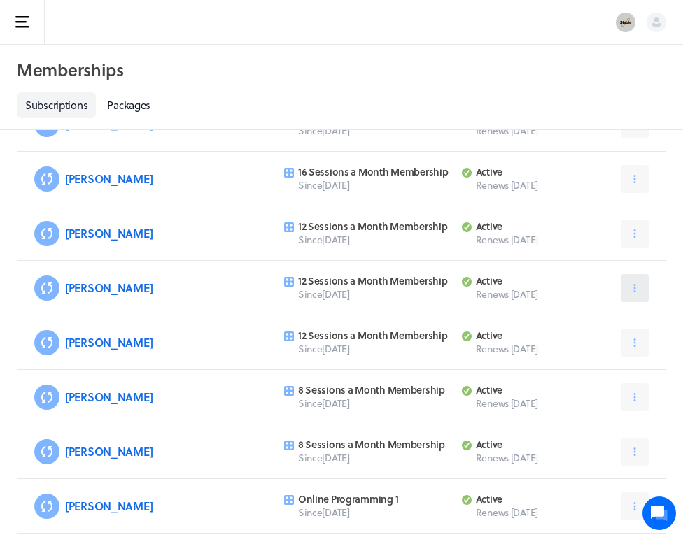
click at [633, 294] on icon at bounding box center [634, 288] width 13 height 13
click at [87, 290] on link "[PERSON_NAME]" at bounding box center [108, 288] width 87 height 16
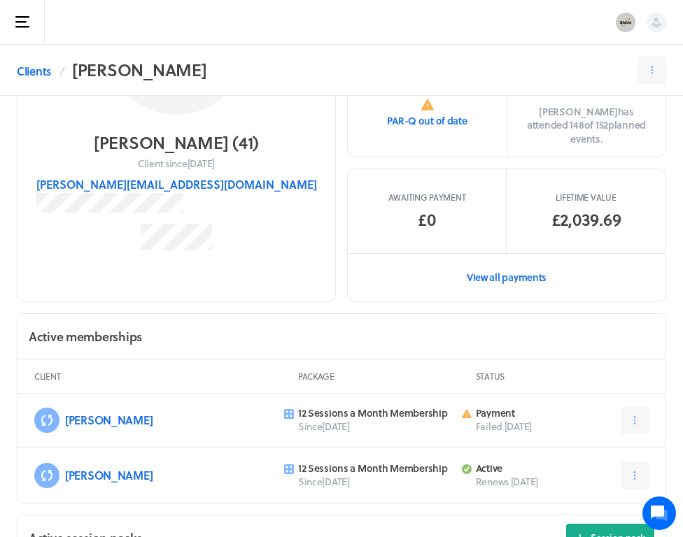
scroll to position [198, 0]
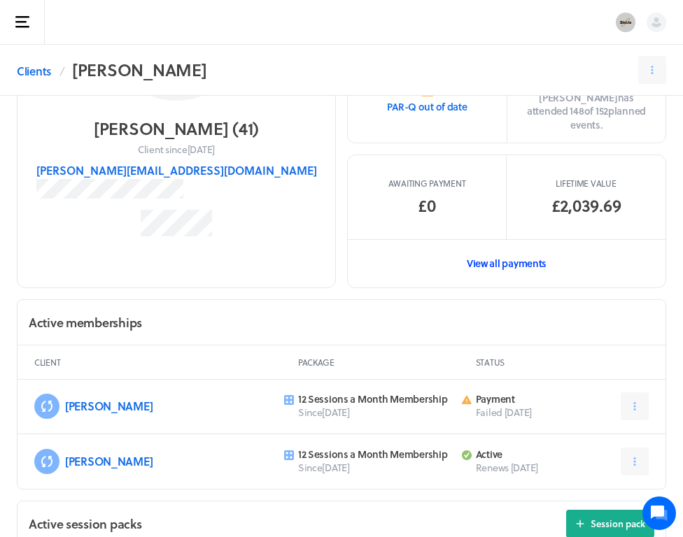
click at [523, 243] on link "View all payments" at bounding box center [507, 263] width 318 height 48
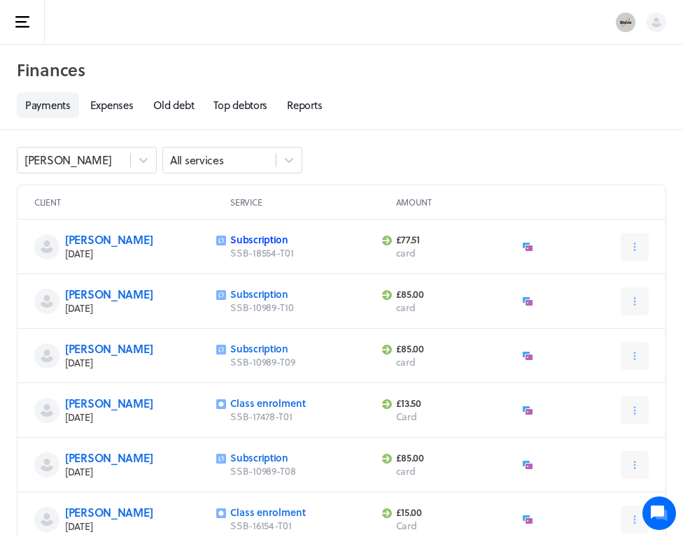
click at [274, 239] on link "Subscription" at bounding box center [259, 239] width 58 height 15
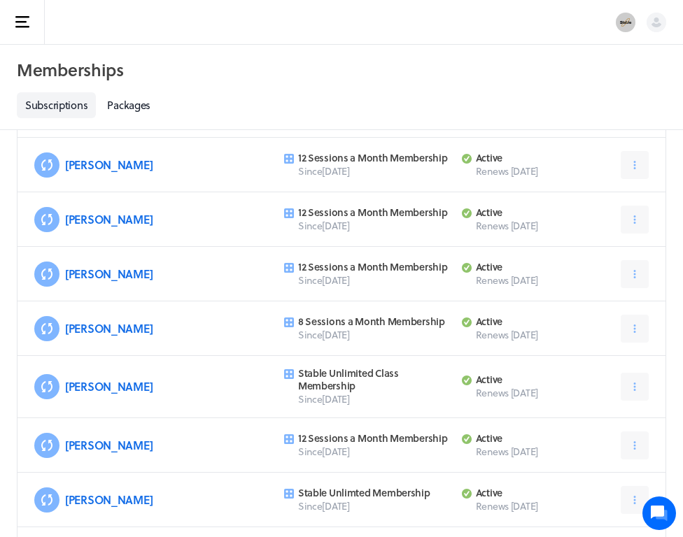
scroll to position [792, 0]
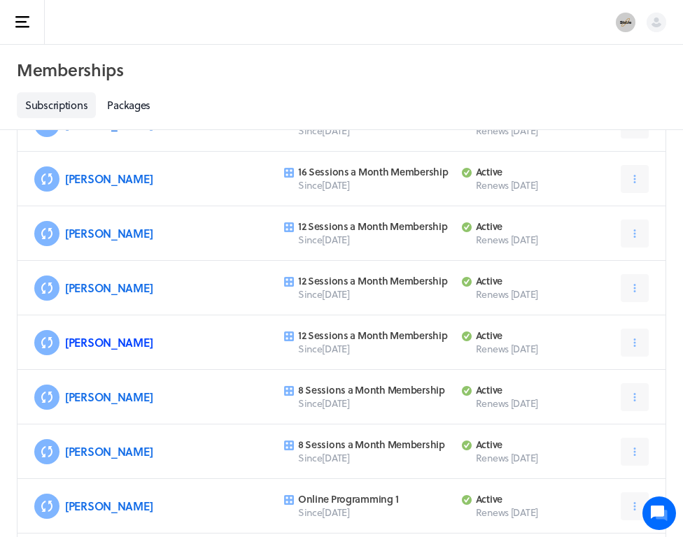
click at [89, 344] on link "[PERSON_NAME]" at bounding box center [108, 342] width 87 height 16
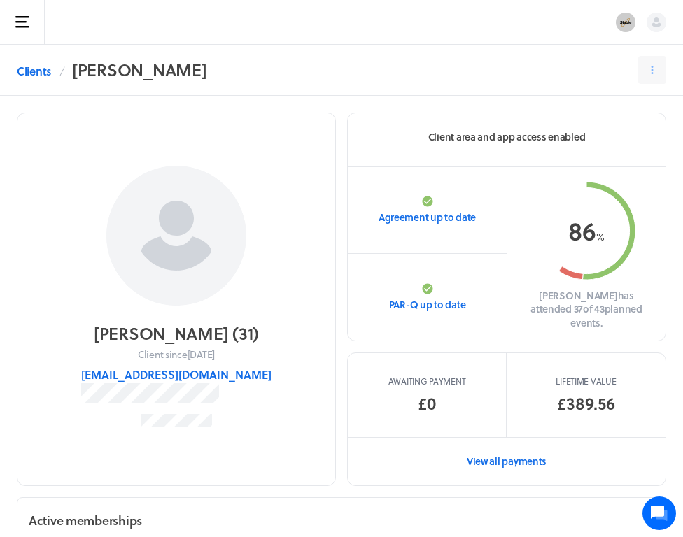
scroll to position [95, 0]
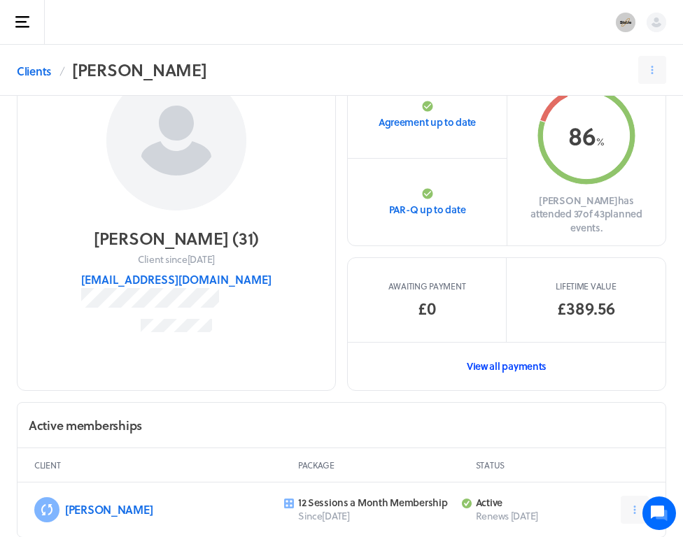
click at [527, 352] on link "View all payments" at bounding box center [507, 366] width 318 height 48
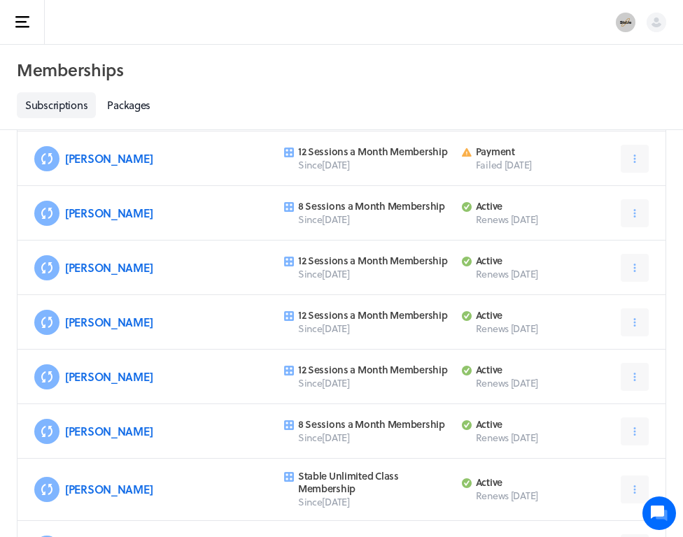
scroll to position [792, 0]
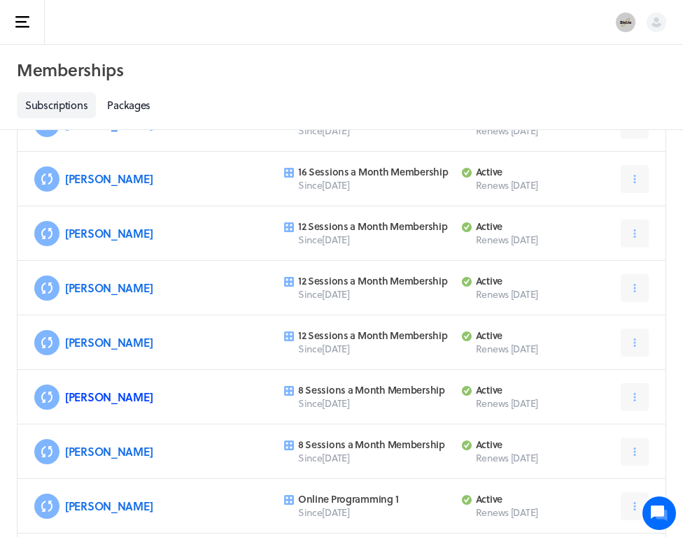
click at [87, 402] on link "[PERSON_NAME]" at bounding box center [108, 397] width 87 height 16
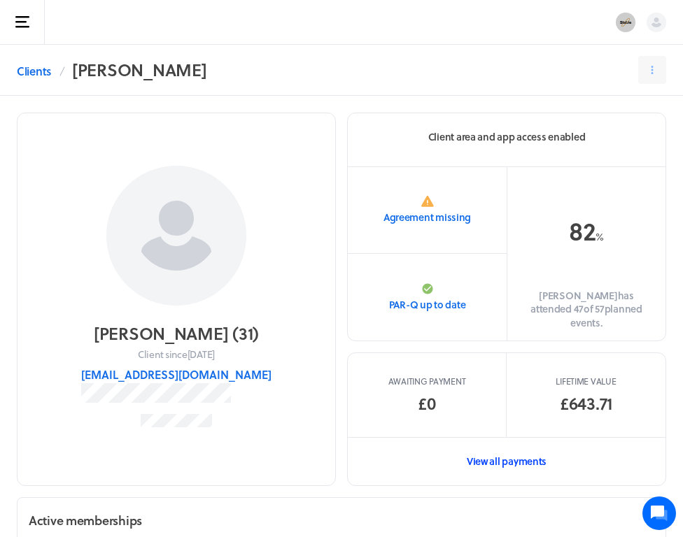
click at [514, 451] on link "View all payments" at bounding box center [507, 461] width 318 height 48
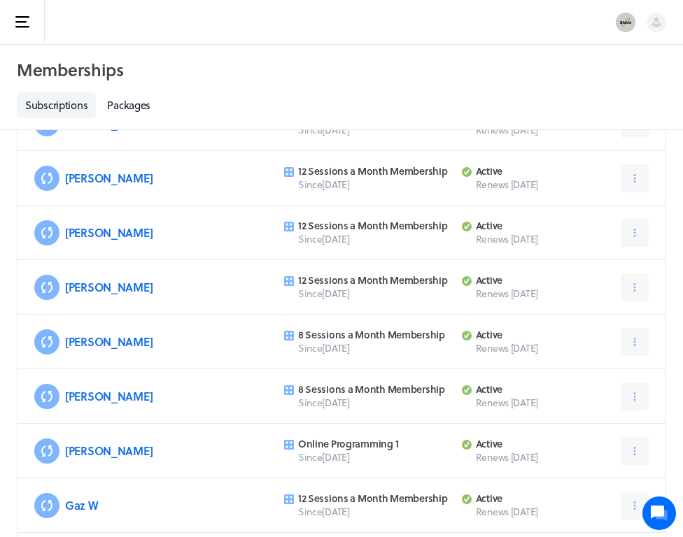
scroll to position [902, 0]
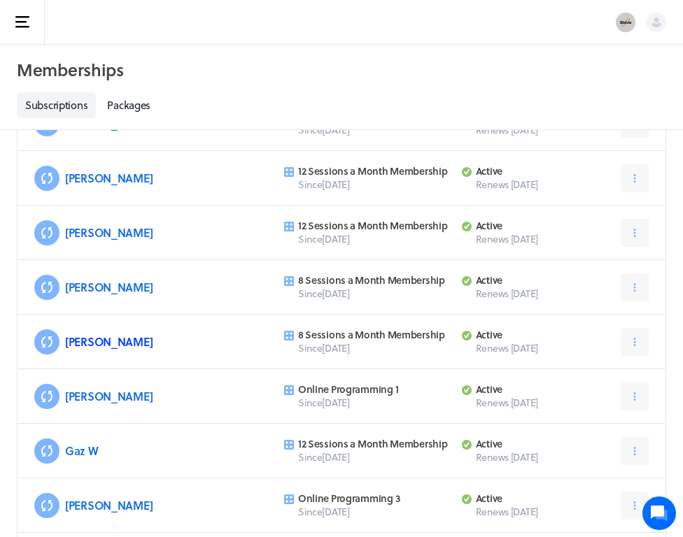
click at [97, 342] on link "[PERSON_NAME]" at bounding box center [108, 342] width 87 height 16
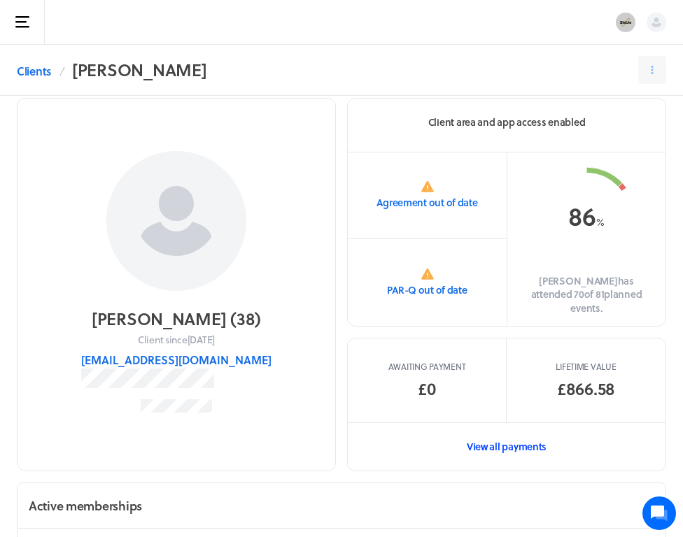
scroll to position [16, 0]
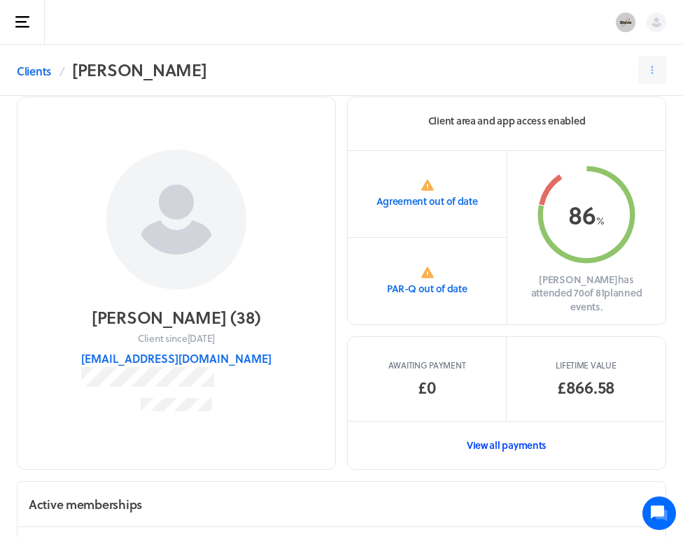
click at [523, 428] on link "View all payments" at bounding box center [507, 445] width 318 height 48
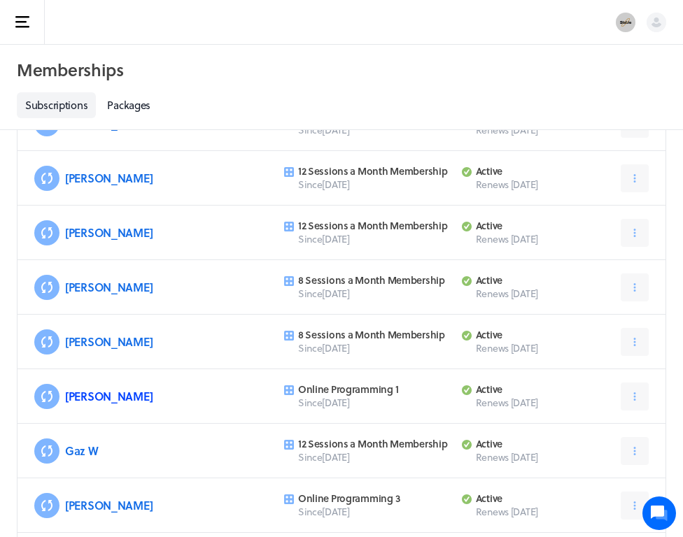
click at [92, 395] on link "[PERSON_NAME]" at bounding box center [108, 396] width 87 height 16
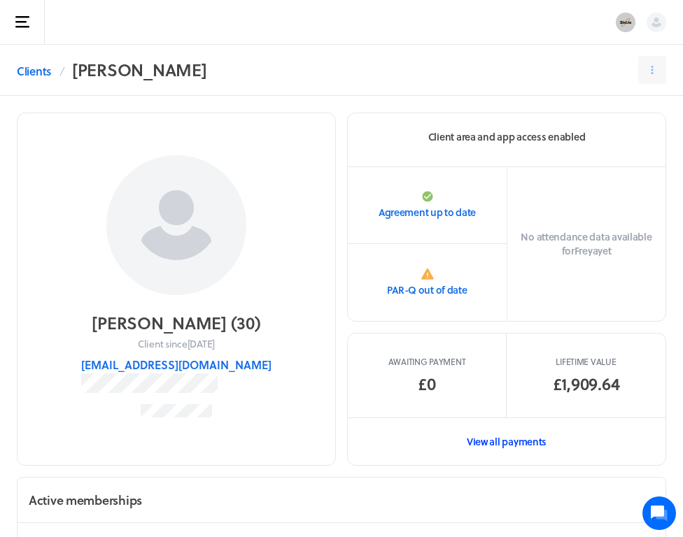
click at [510, 442] on link "View all payments" at bounding box center [507, 442] width 318 height 48
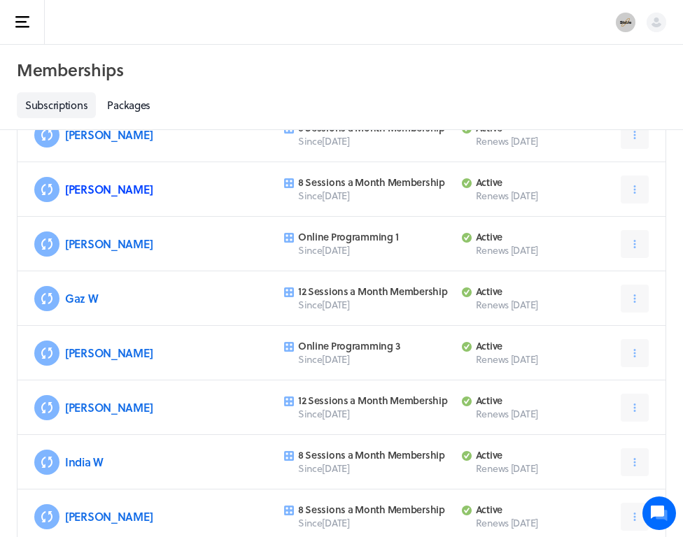
scroll to position [1089, 0]
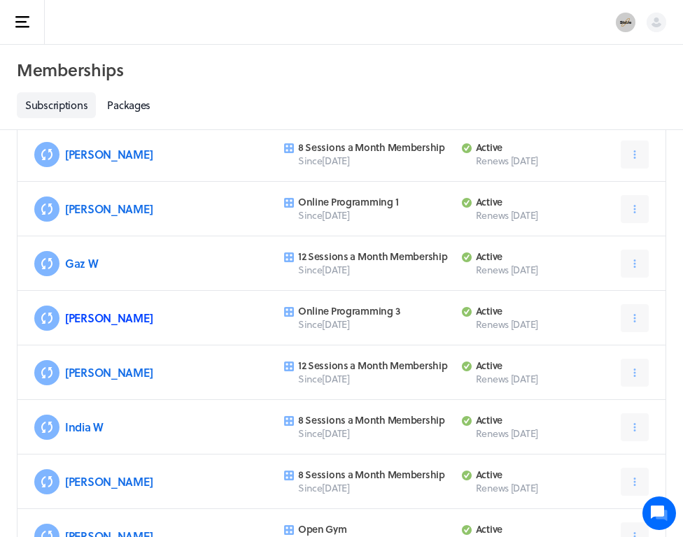
click at [90, 325] on link "[PERSON_NAME]" at bounding box center [108, 318] width 87 height 16
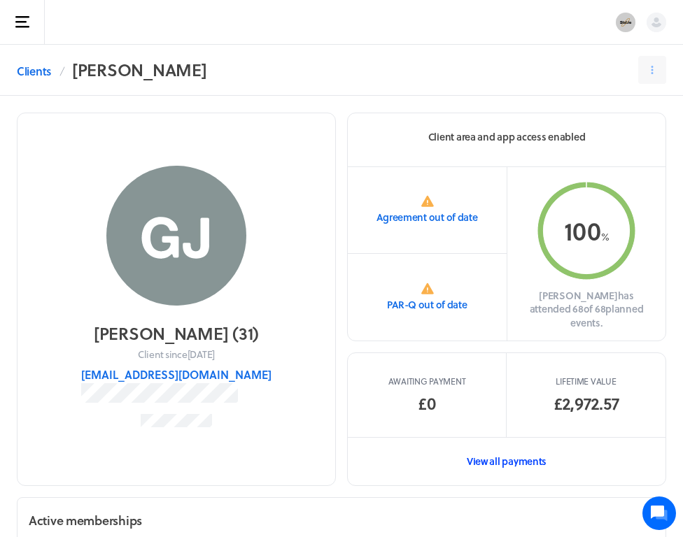
click at [535, 453] on link "View all payments" at bounding box center [507, 461] width 318 height 48
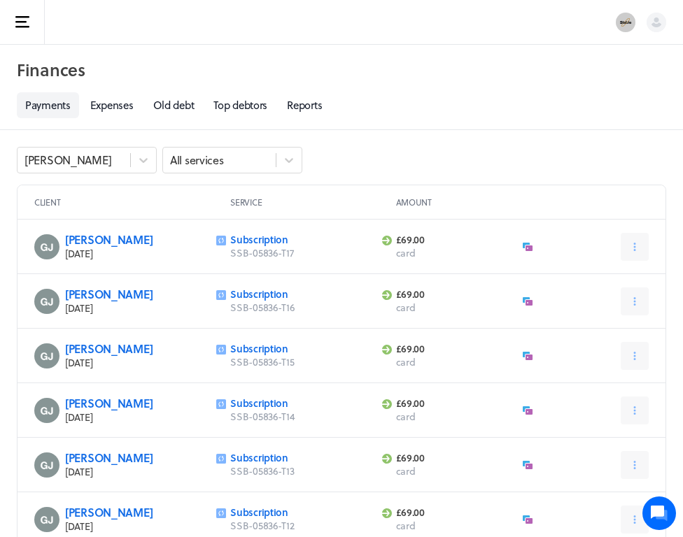
scroll to position [6, 0]
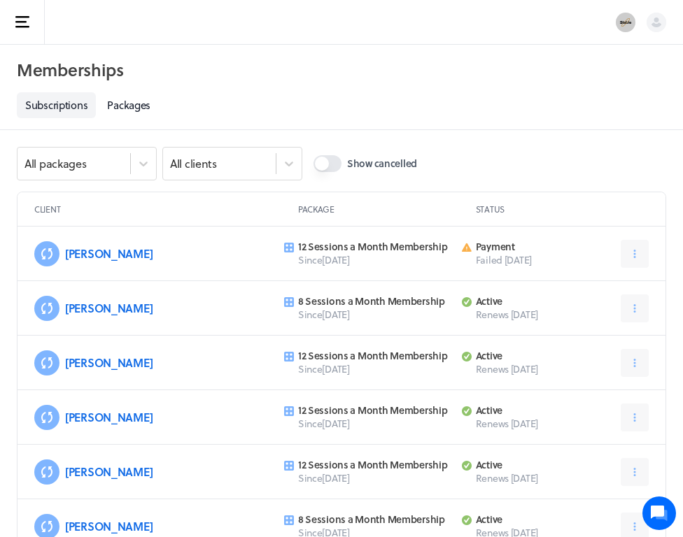
scroll to position [1089, 0]
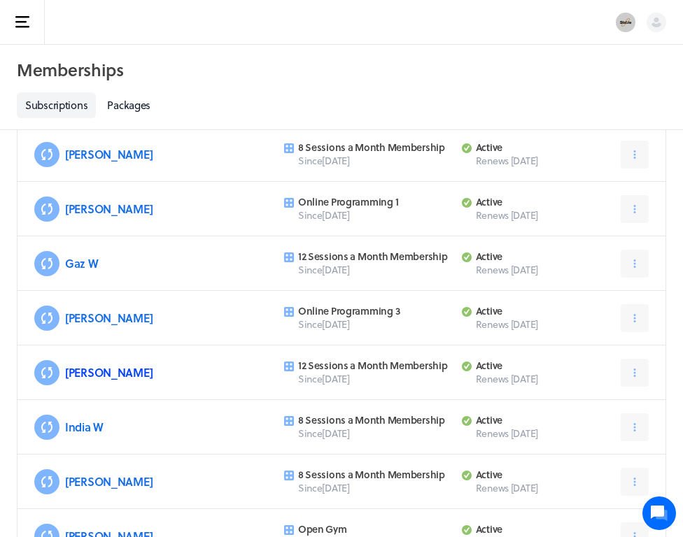
click at [103, 373] on link "[PERSON_NAME]" at bounding box center [108, 373] width 87 height 16
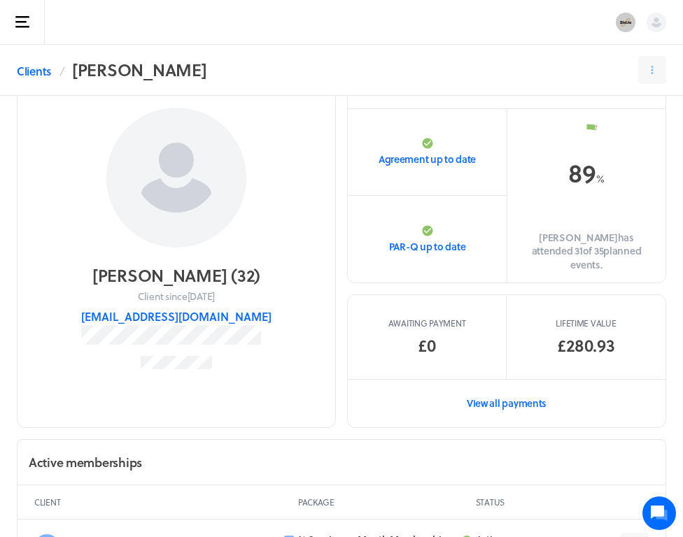
scroll to position [112, 0]
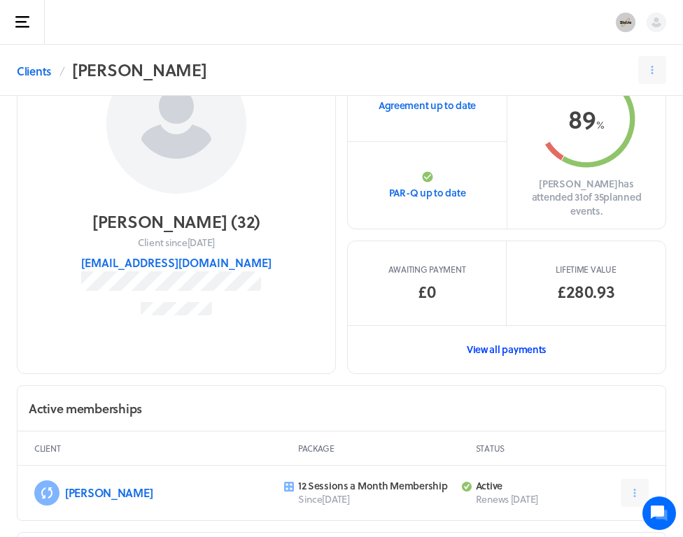
click at [518, 332] on link "View all payments" at bounding box center [507, 349] width 318 height 48
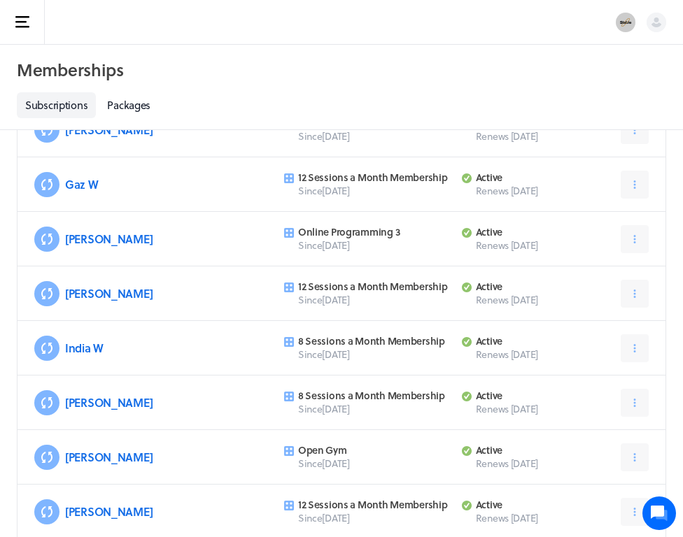
scroll to position [1194, 0]
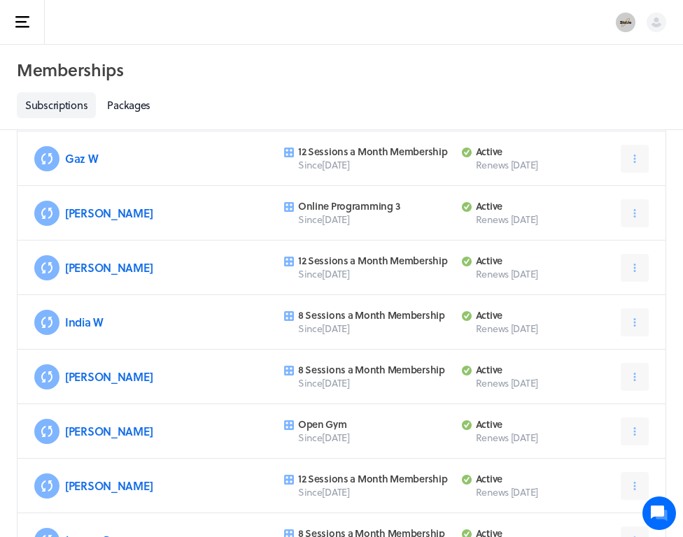
click at [108, 316] on h3 "India W" at bounding box center [170, 323] width 211 height 14
click at [91, 320] on link "India W" at bounding box center [84, 322] width 38 height 16
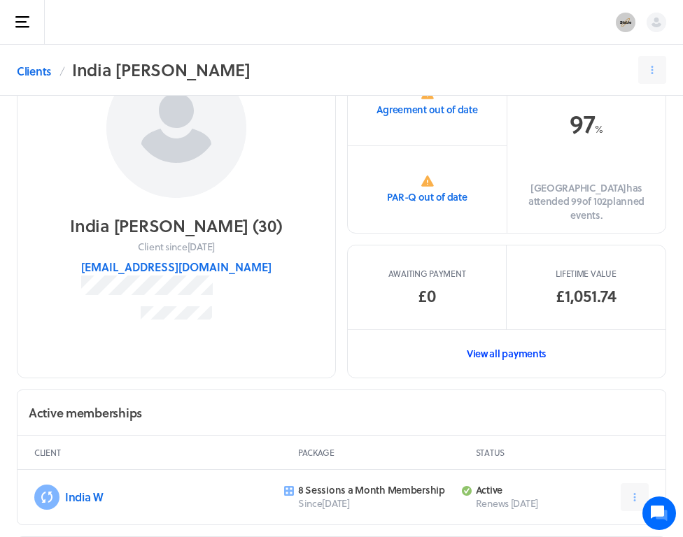
scroll to position [116, 0]
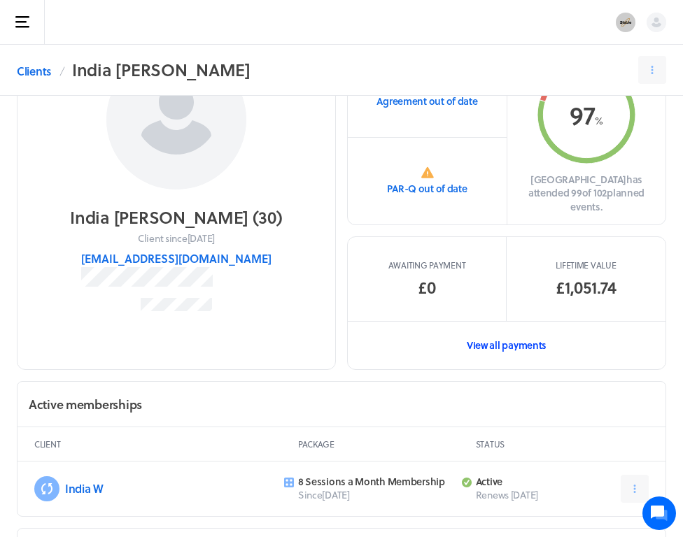
click at [537, 332] on link "View all payments" at bounding box center [507, 345] width 318 height 48
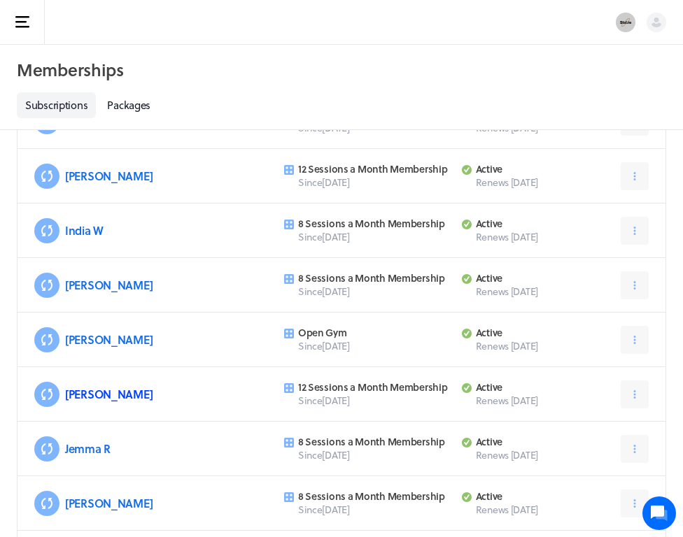
scroll to position [1299, 0]
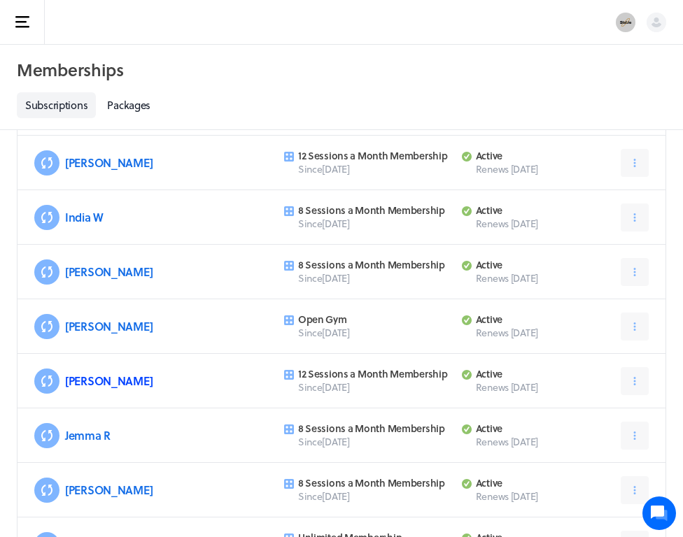
click at [76, 383] on link "[PERSON_NAME]" at bounding box center [108, 381] width 87 height 16
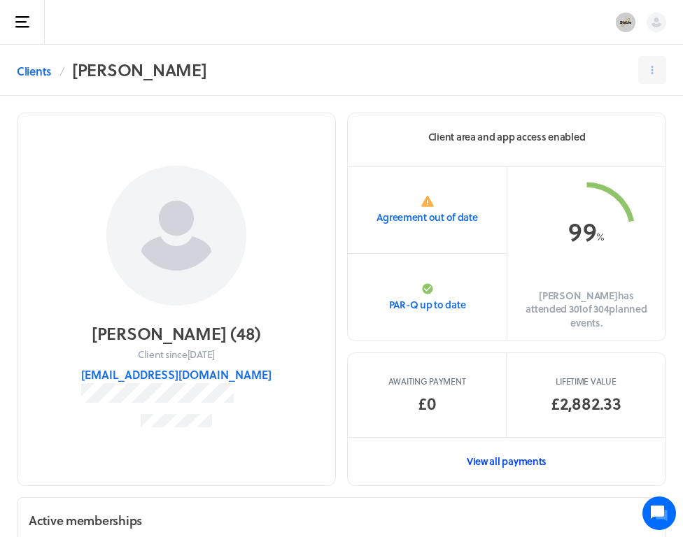
click at [498, 454] on link "View all payments" at bounding box center [507, 461] width 318 height 48
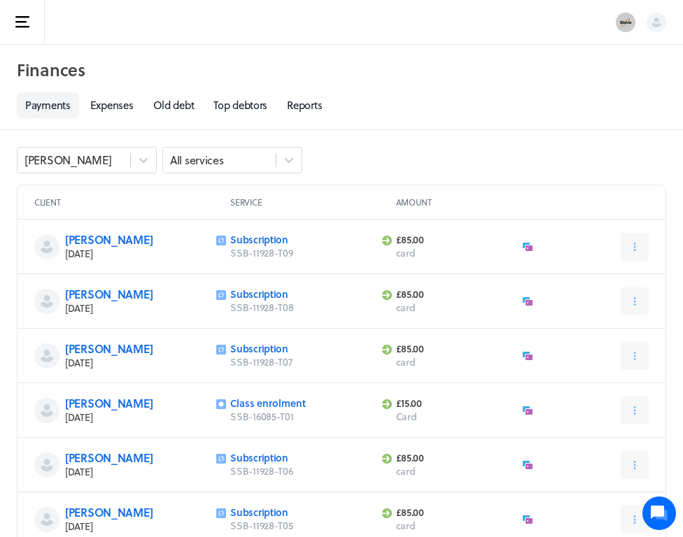
scroll to position [3, 0]
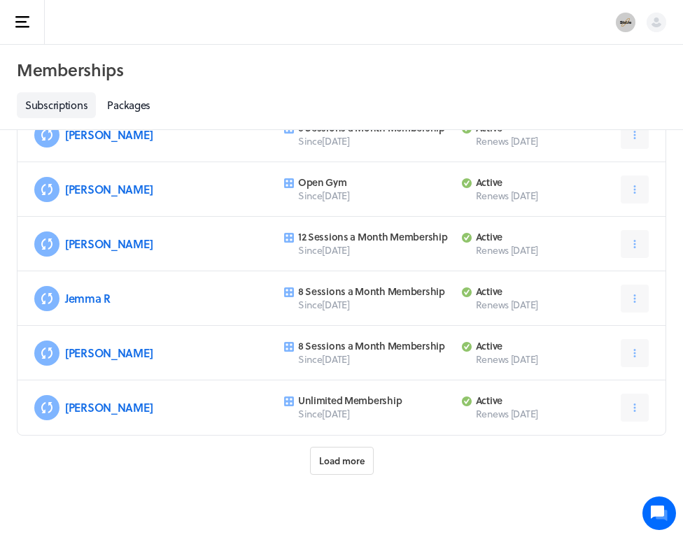
scroll to position [1438, 0]
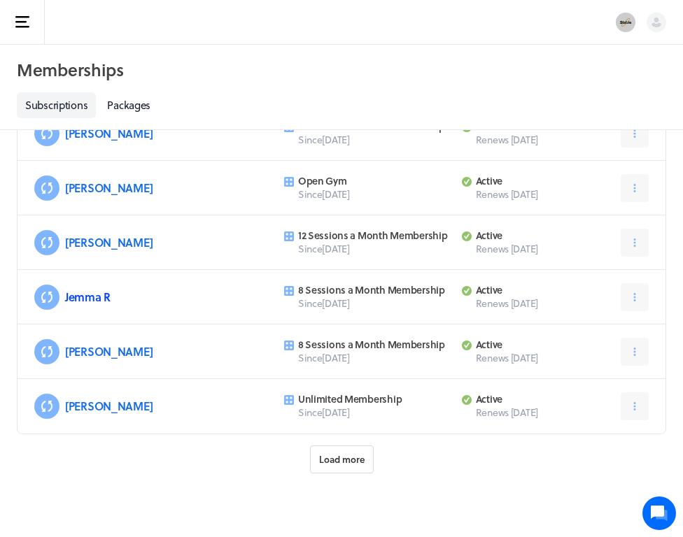
click at [96, 302] on link "Jemma R" at bounding box center [87, 297] width 45 height 16
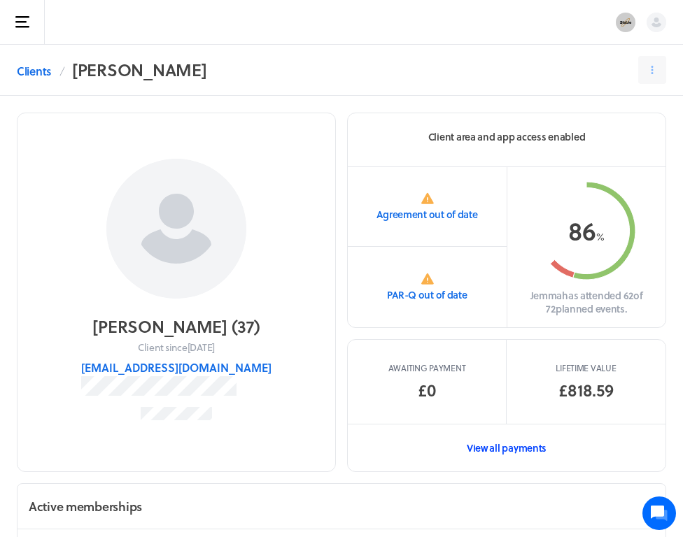
click at [514, 451] on link "View all payments" at bounding box center [507, 448] width 318 height 48
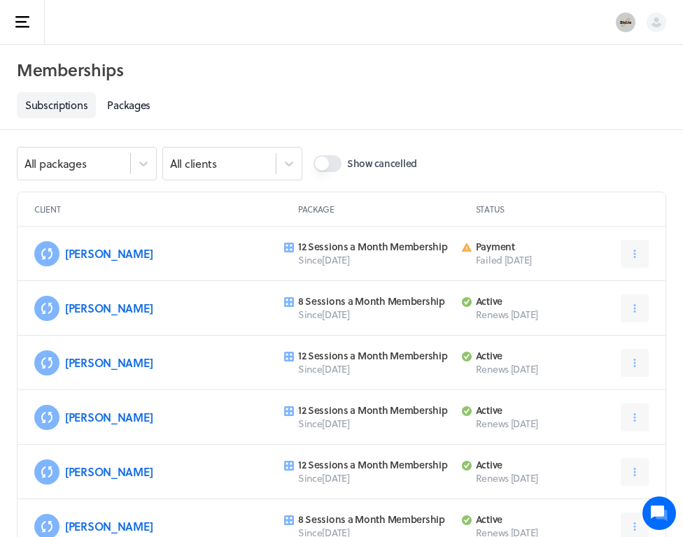
scroll to position [1438, 0]
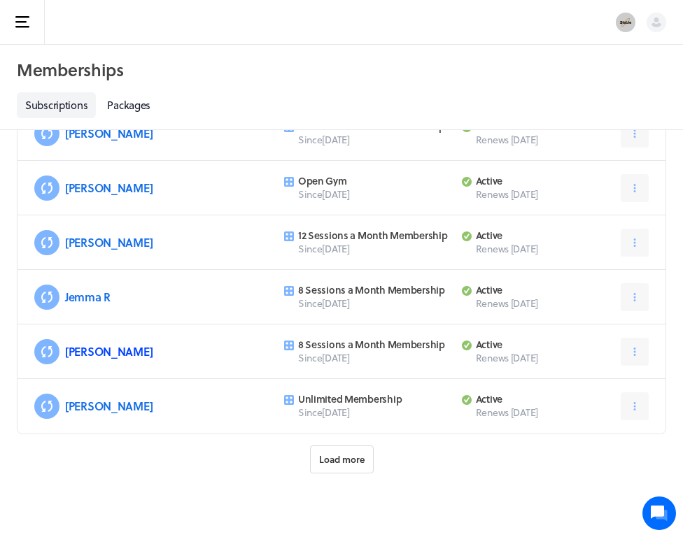
click at [93, 351] on link "[PERSON_NAME]" at bounding box center [108, 352] width 87 height 16
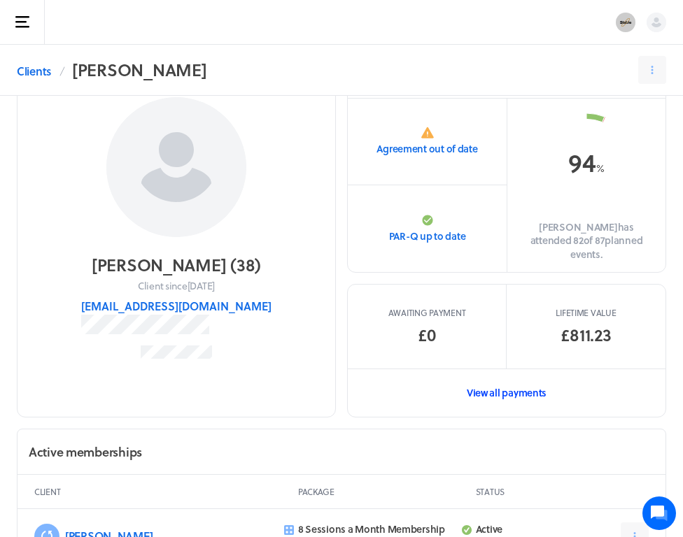
scroll to position [92, 0]
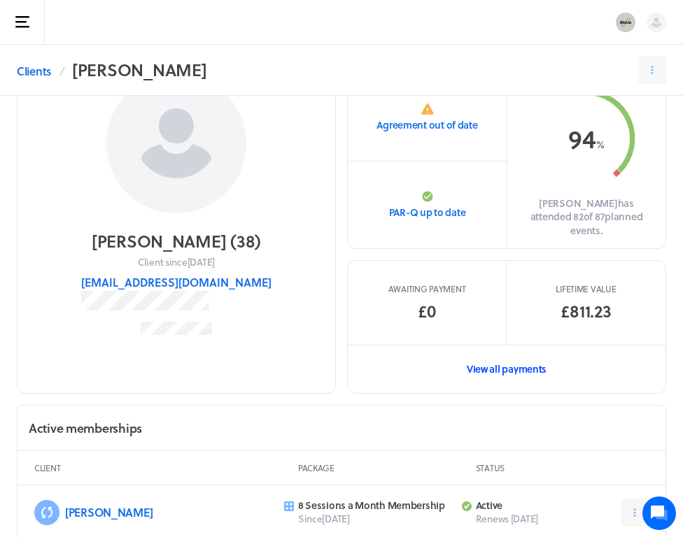
click at [513, 346] on link "View all payments" at bounding box center [507, 369] width 318 height 48
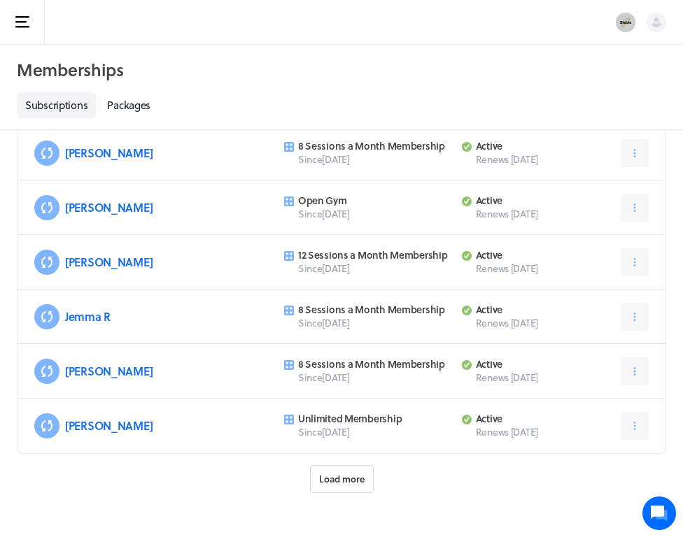
scroll to position [1439, 0]
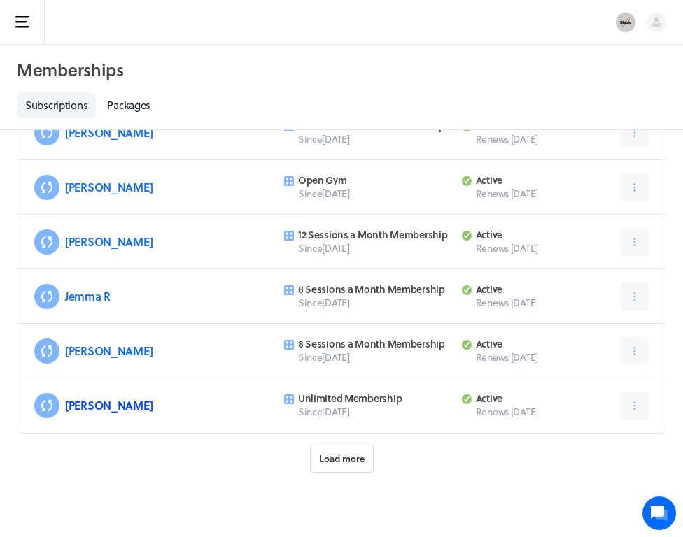
click at [80, 407] on link "[PERSON_NAME]" at bounding box center [108, 405] width 87 height 16
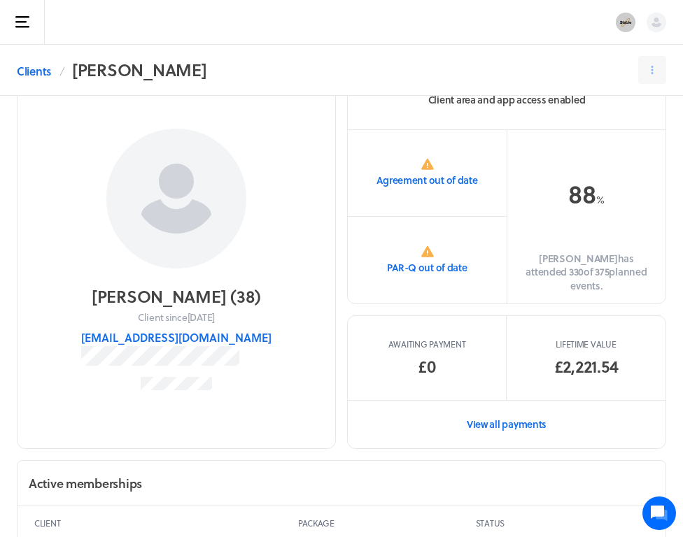
scroll to position [119, 0]
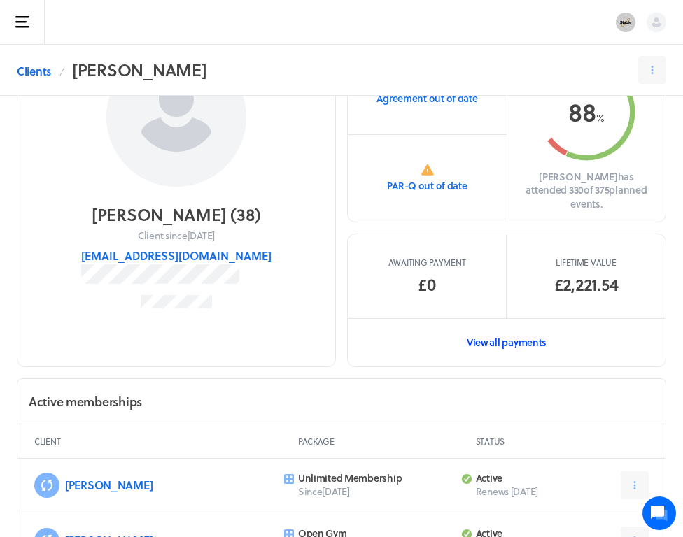
click at [531, 327] on link "View all payments" at bounding box center [507, 342] width 318 height 48
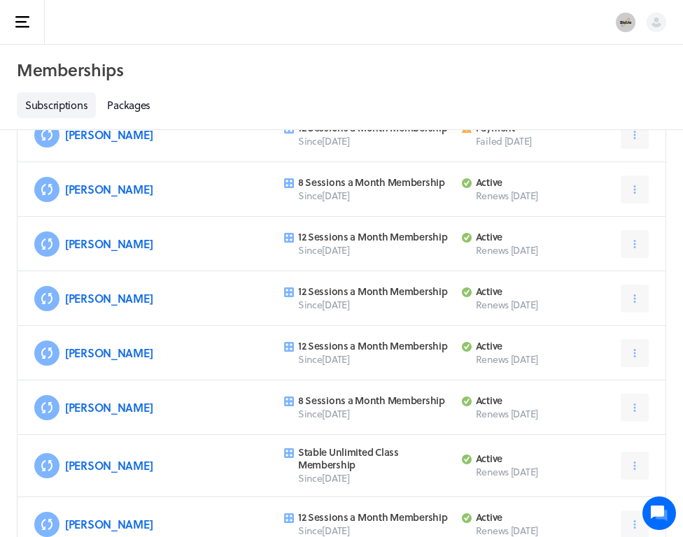
scroll to position [1439, 0]
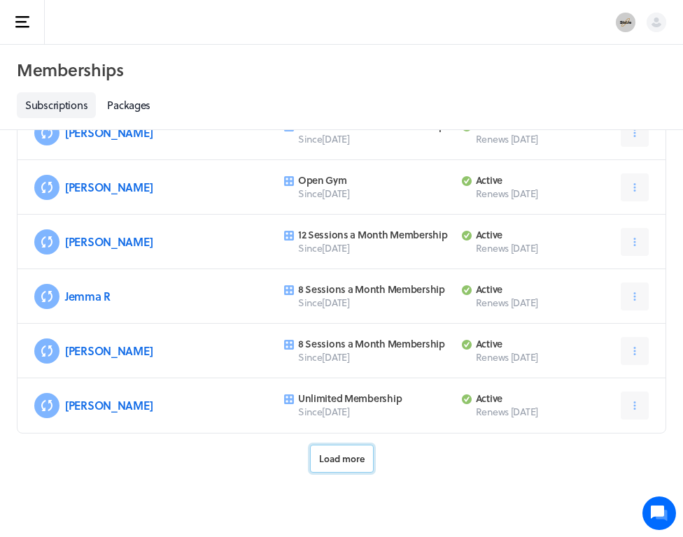
click at [342, 459] on span "Load more" at bounding box center [341, 459] width 45 height 13
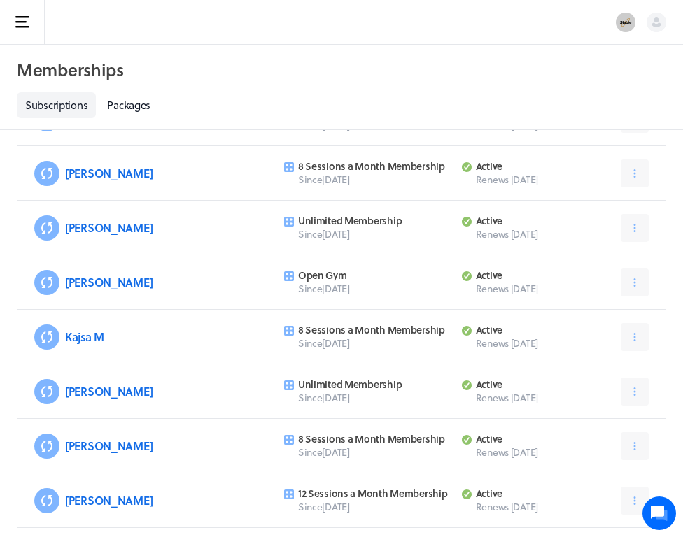
scroll to position [1653, 0]
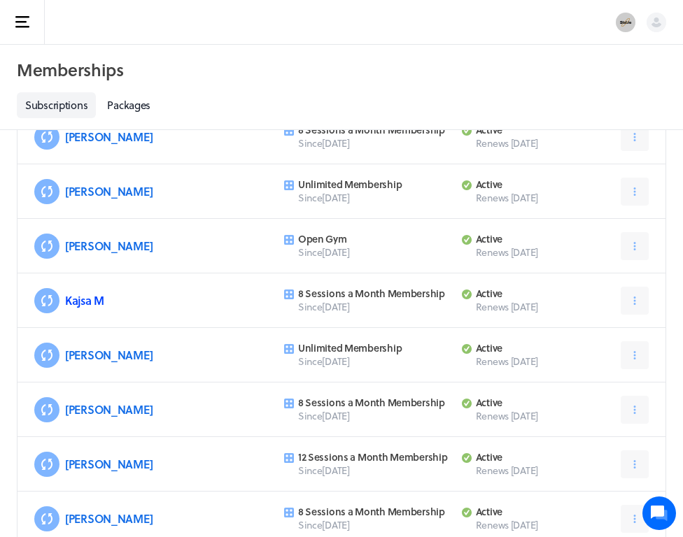
click at [82, 305] on link "Kajsa M" at bounding box center [84, 300] width 39 height 16
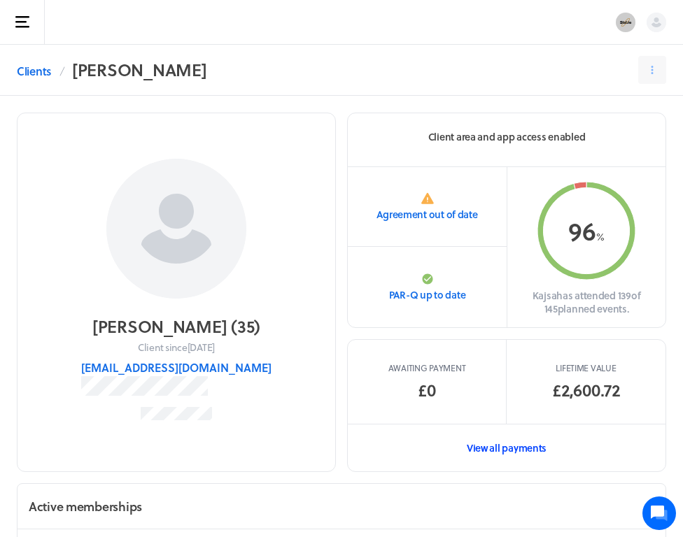
click at [511, 445] on link "View all payments" at bounding box center [507, 448] width 318 height 48
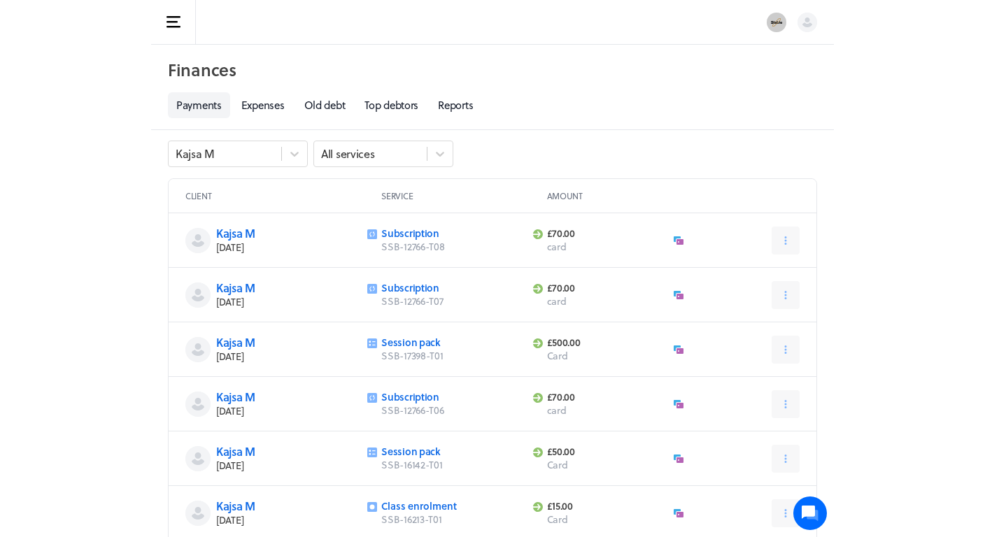
scroll to position [11, 0]
